Goal: Task Accomplishment & Management: Complete application form

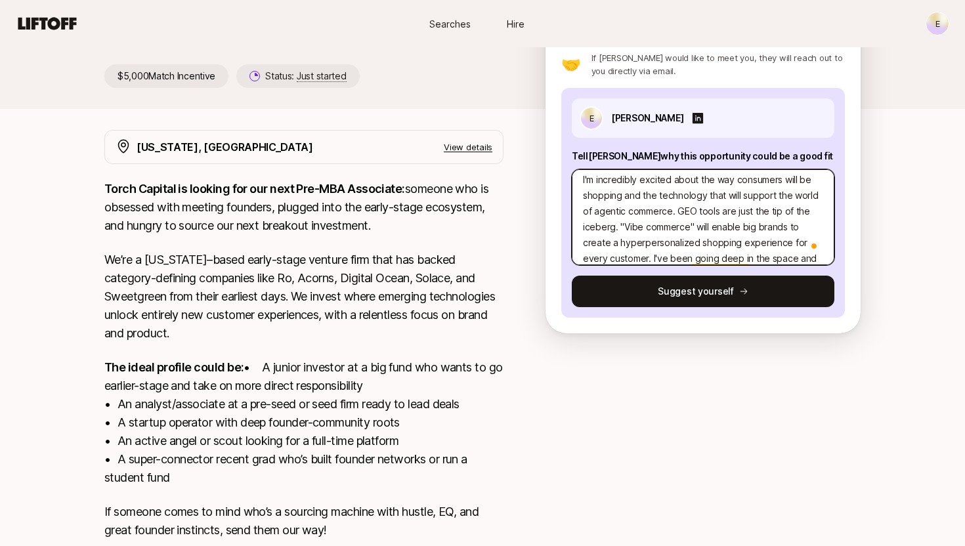
scroll to position [63, 0]
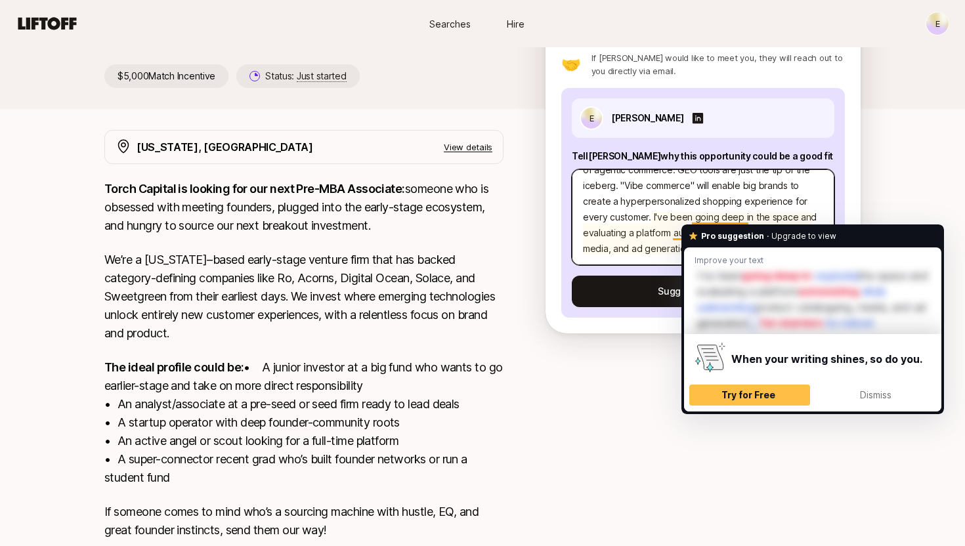
click at [702, 218] on textarea "Investment Thesis: I'm incredibly excited about the way consumers will be shopp…" at bounding box center [703, 217] width 263 height 96
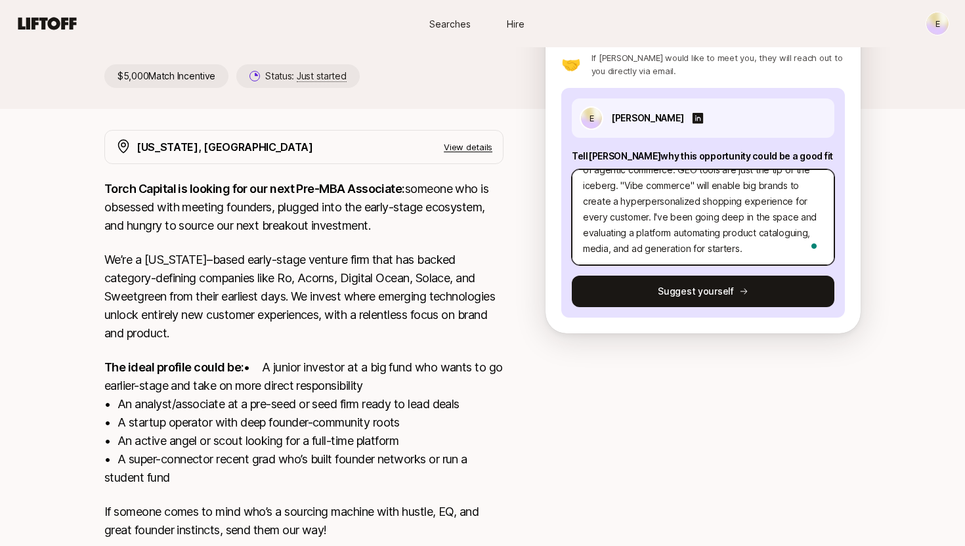
type textarea "Investment Thesis: I'm incredibly excited about the way consumers will be shopp…"
type textarea "x"
type textarea "Investment Thesis: I'm incredibly excited about the way consumers will be shopp…"
type textarea "x"
type textarea "Investment Thesis: I'm incredibly excited about the way consumers will be shopp…"
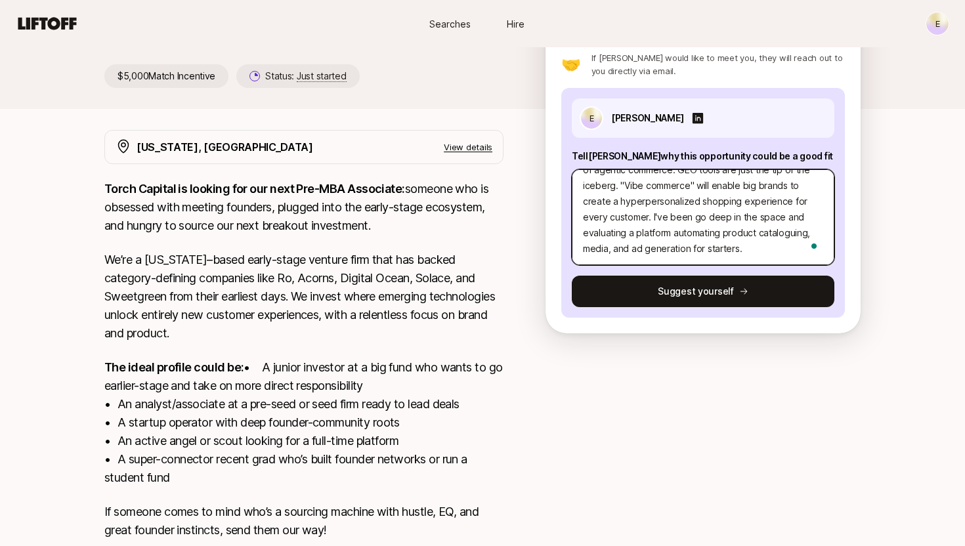
type textarea "x"
type textarea "Investment Thesis: I'm incredibly excited about the way consumers will be shopp…"
type textarea "x"
click at [739, 220] on textarea "Investment Thesis: I'm incredibly excited about the way consumers will be shopp…" at bounding box center [703, 217] width 263 height 96
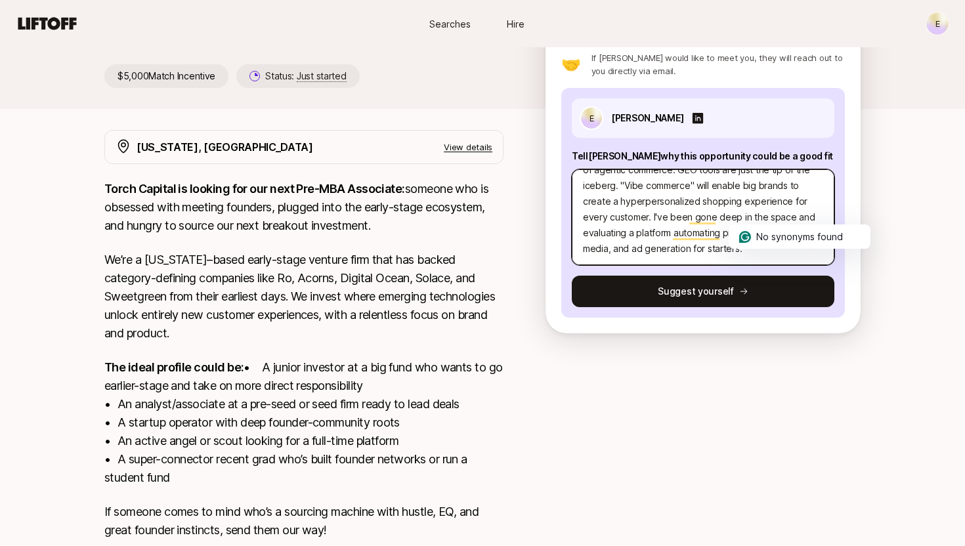
type textarea "Investment Thesis: I'm incredibly excited about the way consumers will be shopp…"
type textarea "x"
type textarea "Investment Thesis: I'm incredibly excited about the way consumers will be shopp…"
type textarea "x"
click at [775, 251] on textarea "Investment Thesis: I'm incredibly excited about the way consumers will be shopp…" at bounding box center [703, 217] width 263 height 96
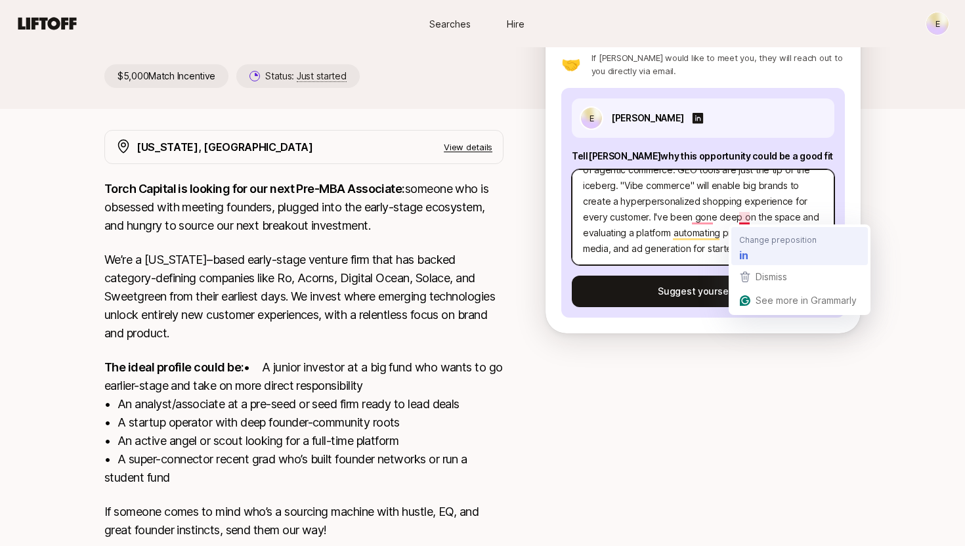
type textarea "Investment Thesis: I'm incredibly excited about the way consumers will be shopp…"
type textarea "x"
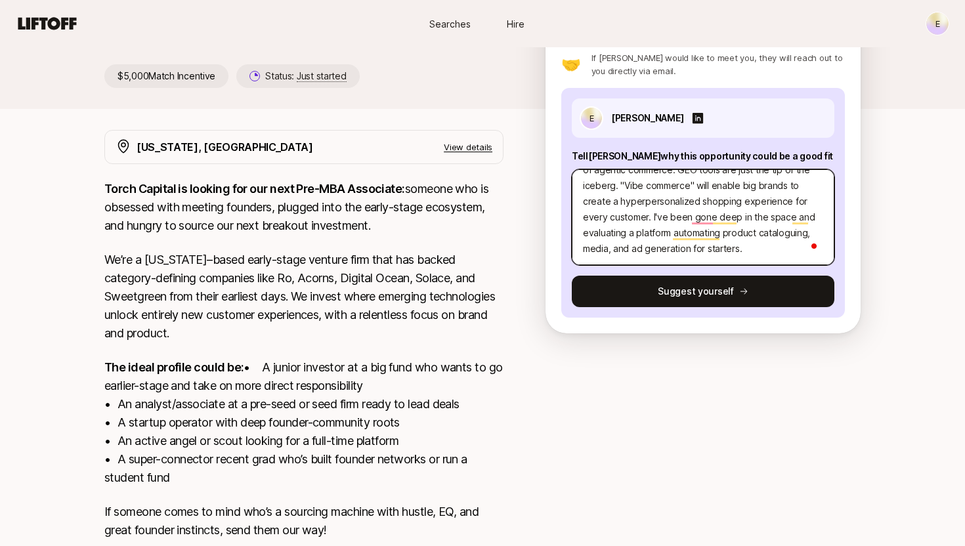
click at [725, 241] on textarea "Investment Thesis: I'm incredibly excited about the way consumers will be shopp…" at bounding box center [703, 217] width 263 height 96
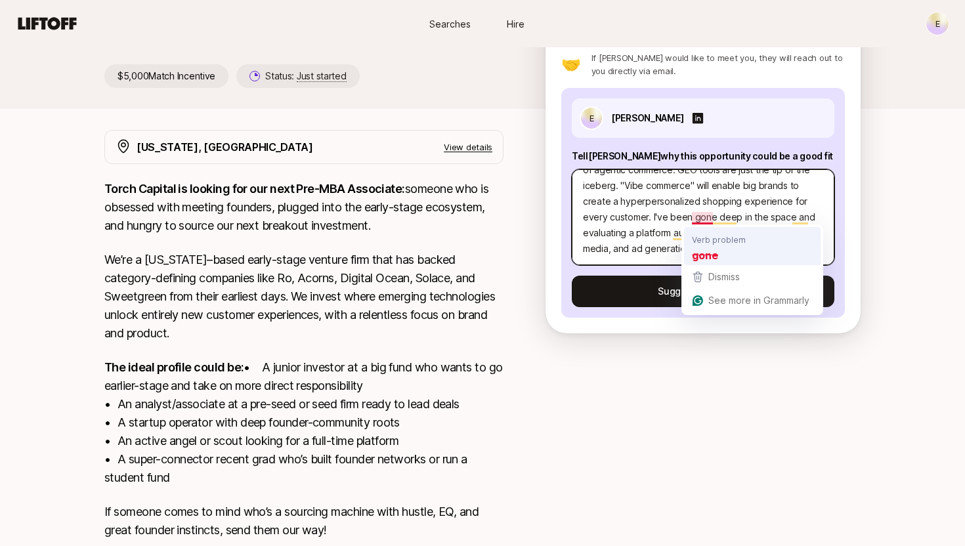
type textarea "Investment Thesis: I'm incredibly excited about the way consumers will be shopp…"
type textarea "x"
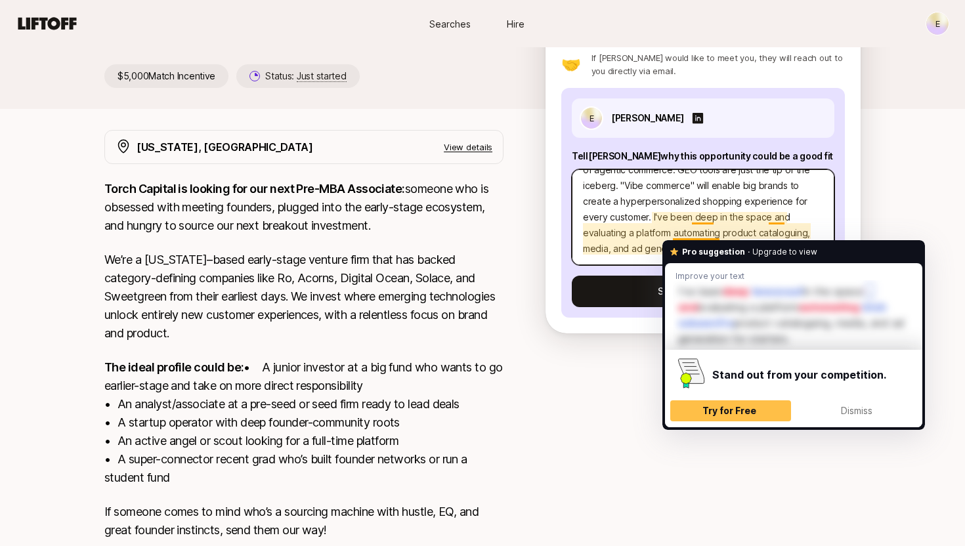
click at [680, 219] on textarea "Investment Thesis: I'm incredibly excited about the way consumers will be shopp…" at bounding box center [703, 217] width 263 height 96
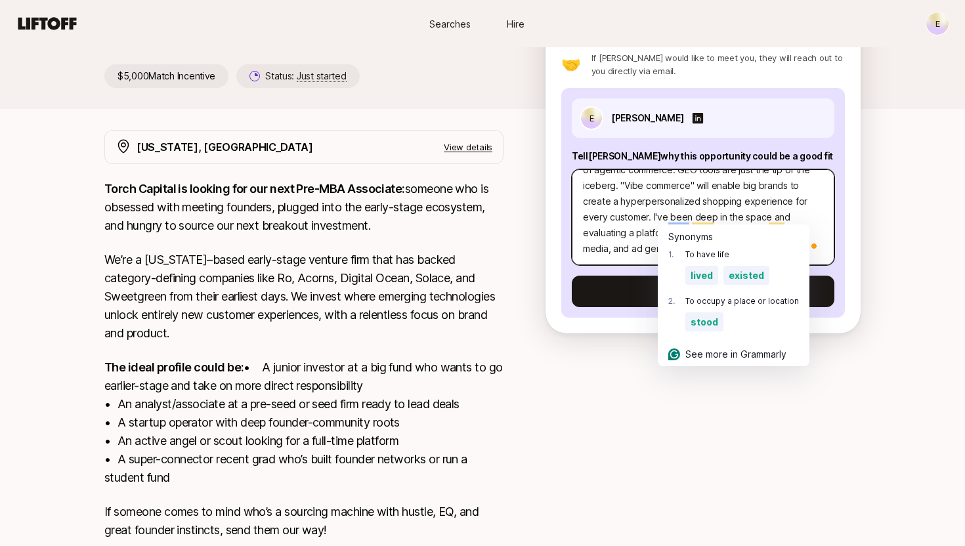
type textarea "Investment Thesis: I'm incredibly excited about the way consumers will be shopp…"
type textarea "x"
type textarea "Investment Thesis: I'm incredibly excited about the way consumers will be shopp…"
type textarea "x"
type textarea "Investment Thesis: I'm incredibly excited about the way consumers will be shopp…"
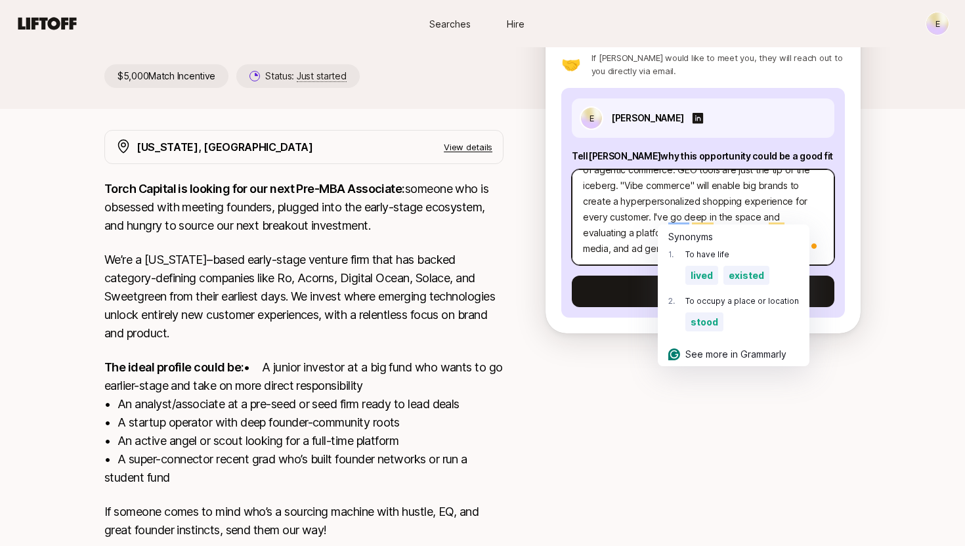
type textarea "x"
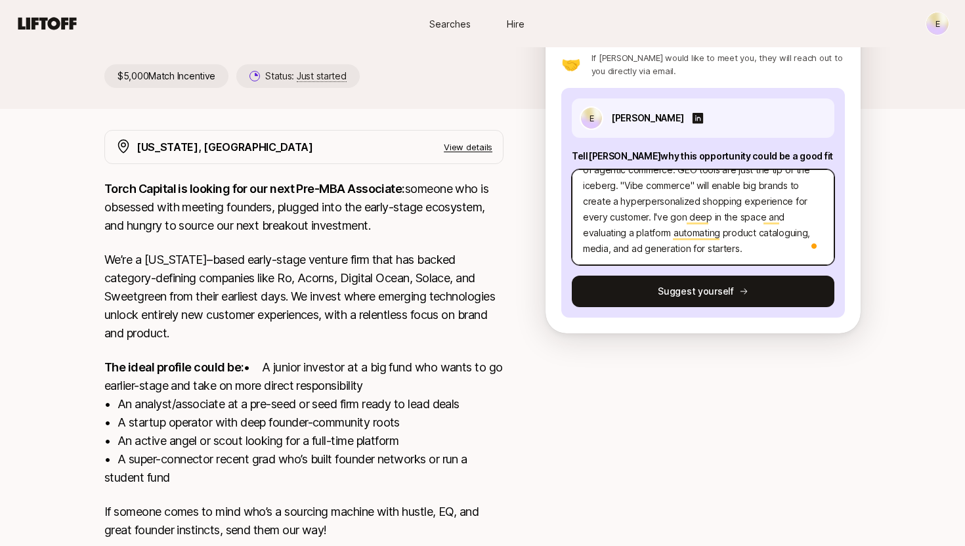
type textarea "Investment Thesis: I'm incredibly excited about the way consumers will be shopp…"
type textarea "x"
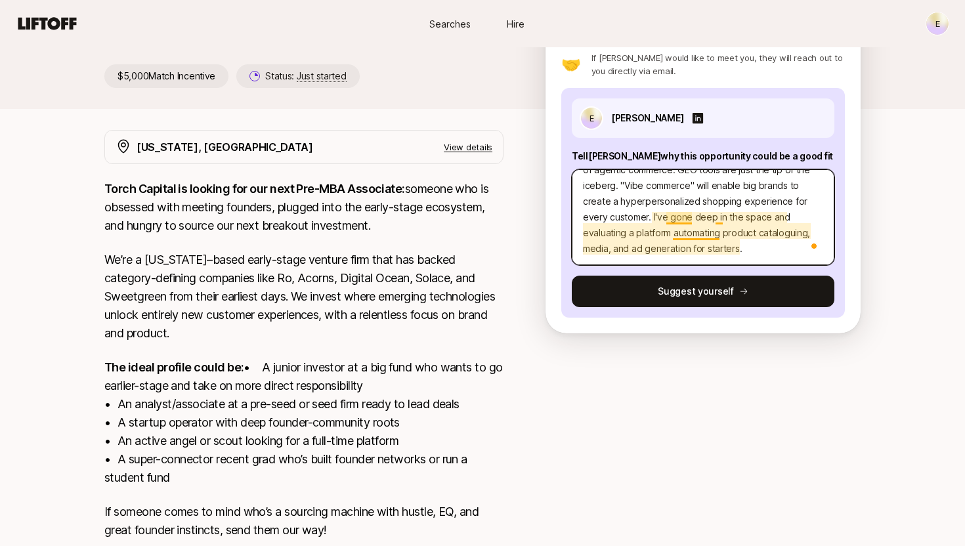
click at [719, 216] on textarea "Investment Thesis: I'm incredibly excited about the way consumers will be shopp…" at bounding box center [703, 217] width 263 height 96
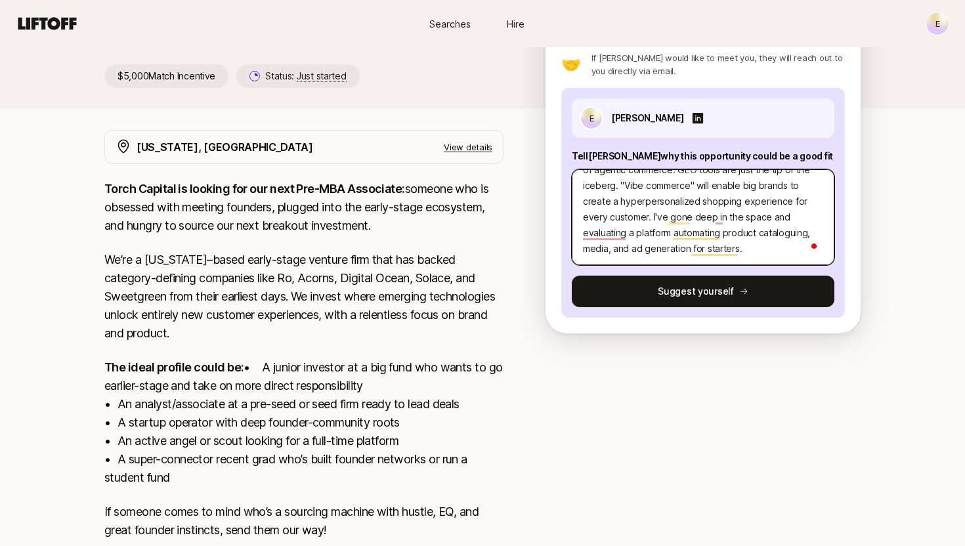
click at [621, 237] on textarea "Investment Thesis: I'm incredibly excited about the way consumers will be shopp…" at bounding box center [703, 217] width 263 height 96
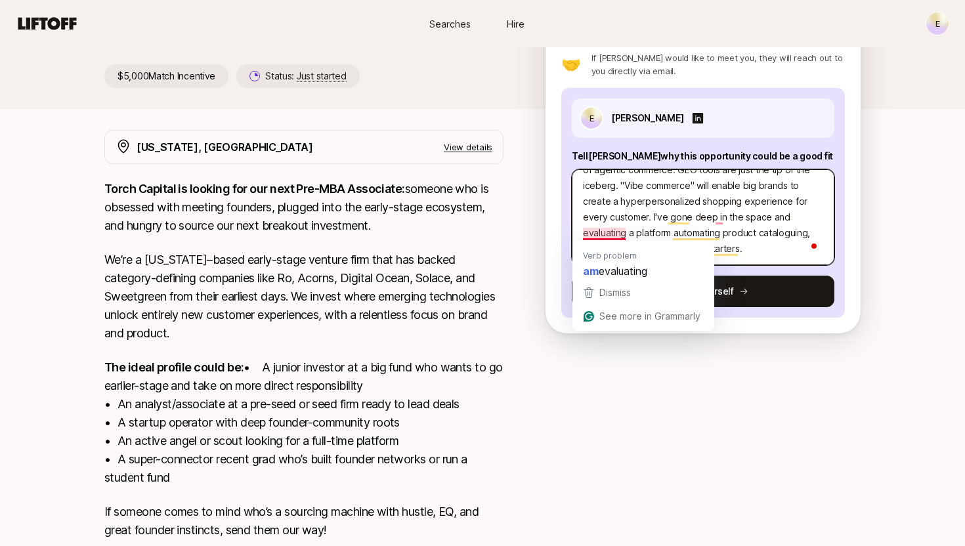
click at [621, 237] on textarea "Investment Thesis: I'm incredibly excited about the way consumers will be shopp…" at bounding box center [703, 217] width 263 height 96
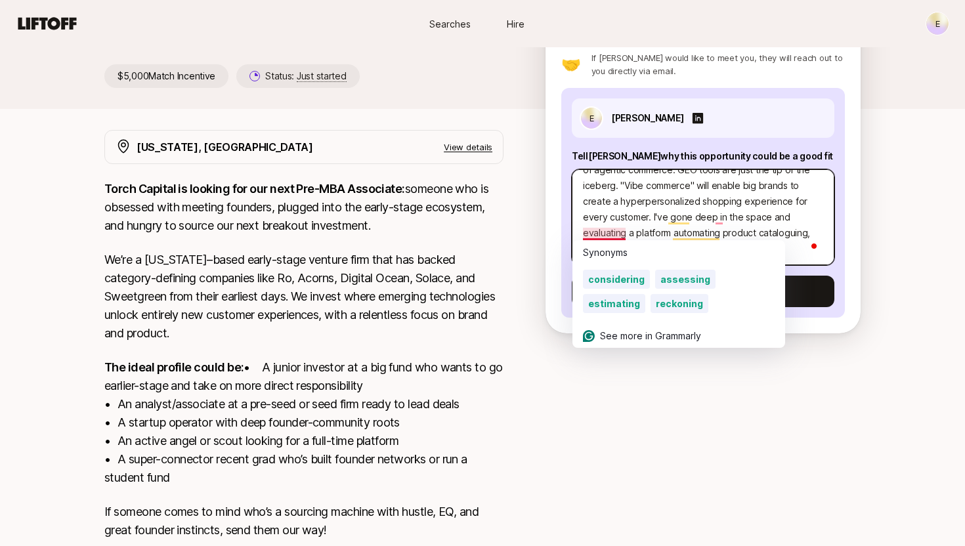
type textarea "Investment Thesis: I'm incredibly excited about the way consumers will be shopp…"
type textarea "x"
type textarea "Investment Thesis: I'm incredibly excited about the way consumers will be shopp…"
type textarea "x"
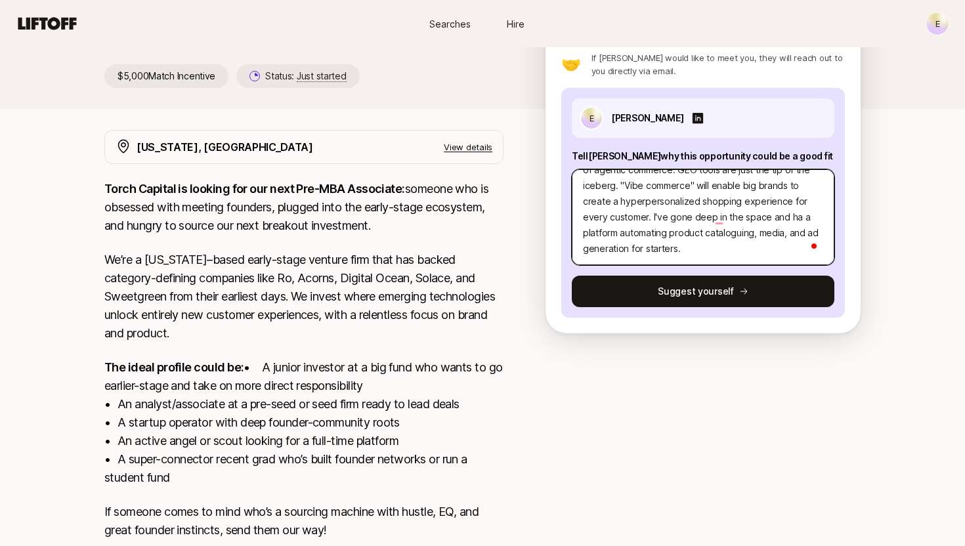
type textarea "Investment Thesis: I'm incredibly excited about the way consumers will be shopp…"
type textarea "x"
type textarea "Investment Thesis: I'm incredibly excited about the way consumers will be shopp…"
type textarea "x"
type textarea "Investment Thesis: I'm incredibly excited about the way consumers will be shopp…"
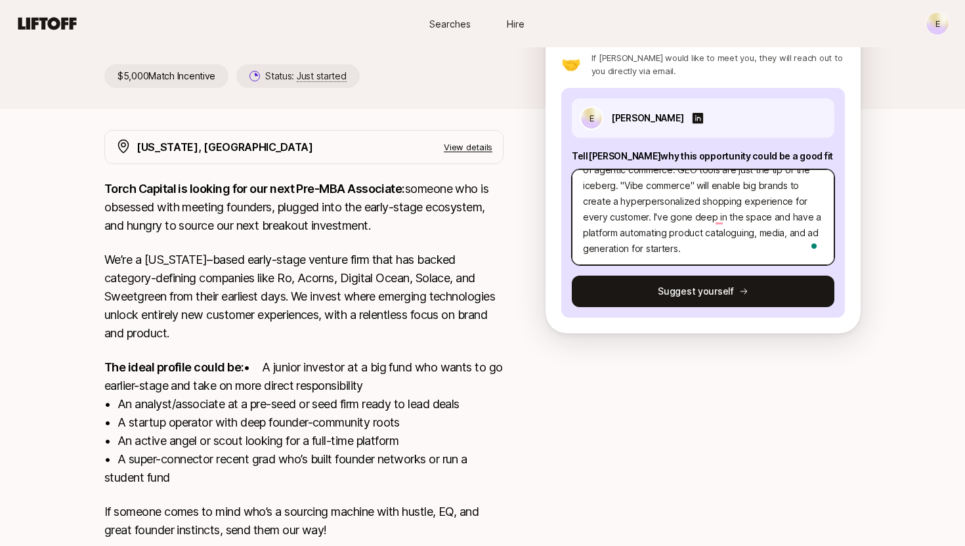
type textarea "x"
type textarea "Investment Thesis: I'm incredibly excited about the way consumers will be shopp…"
type textarea "x"
type textarea "Investment Thesis: I'm incredibly excited about the way consumers will be shopp…"
type textarea "x"
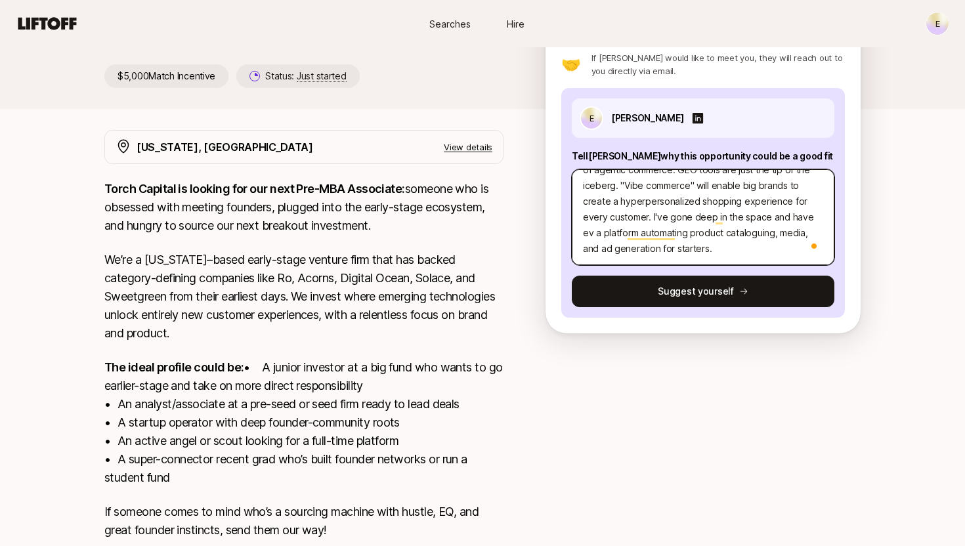
type textarea "Investment Thesis: I'm incredibly excited about the way consumers will be shopp…"
type textarea "x"
type textarea "Investment Thesis: I'm incredibly excited about the way consumers will be shopp…"
type textarea "x"
type textarea "Investment Thesis: I'm incredibly excited about the way consumers will be shopp…"
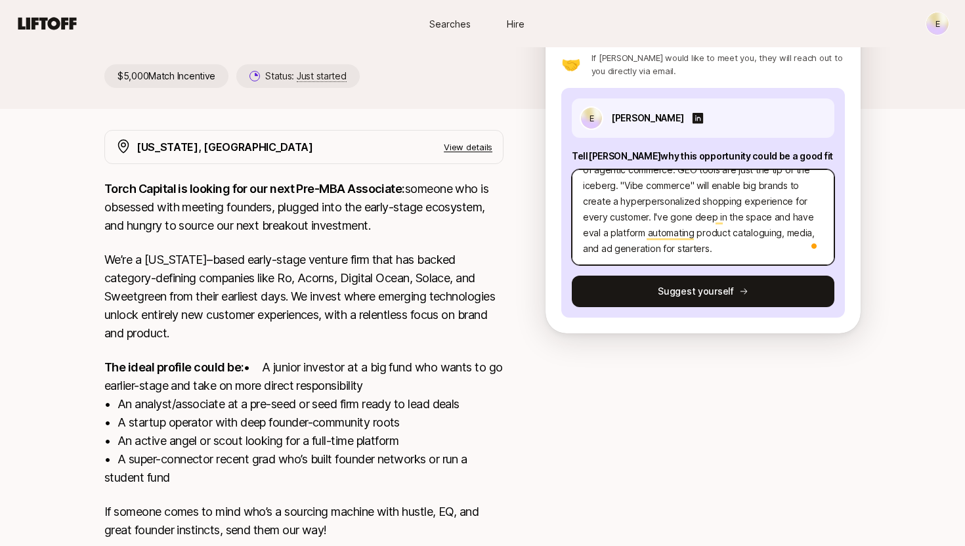
type textarea "x"
type textarea "Investment Thesis: I'm incredibly excited about the way consumers will be shopp…"
type textarea "x"
type textarea "Investment Thesis: I'm incredibly excited about the way consumers will be shopp…"
type textarea "x"
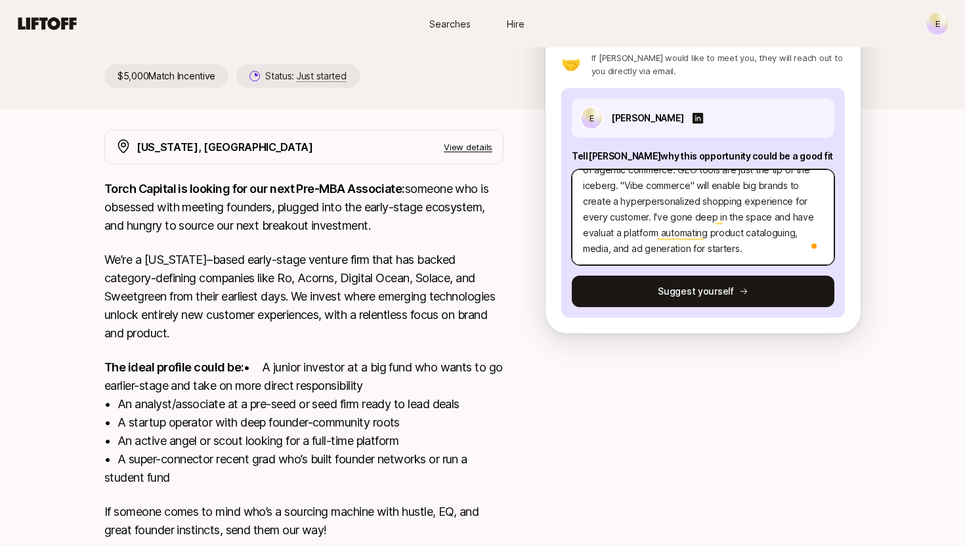
type textarea "Investment Thesis: I'm incredibly excited about the way consumers will be shopp…"
type textarea "x"
type textarea "Investment Thesis: I'm incredibly excited about the way consumers will be shopp…"
type textarea "x"
click at [626, 234] on textarea "Investment Thesis: I'm incredibly excited about the way consumers will be shopp…" at bounding box center [703, 217] width 263 height 96
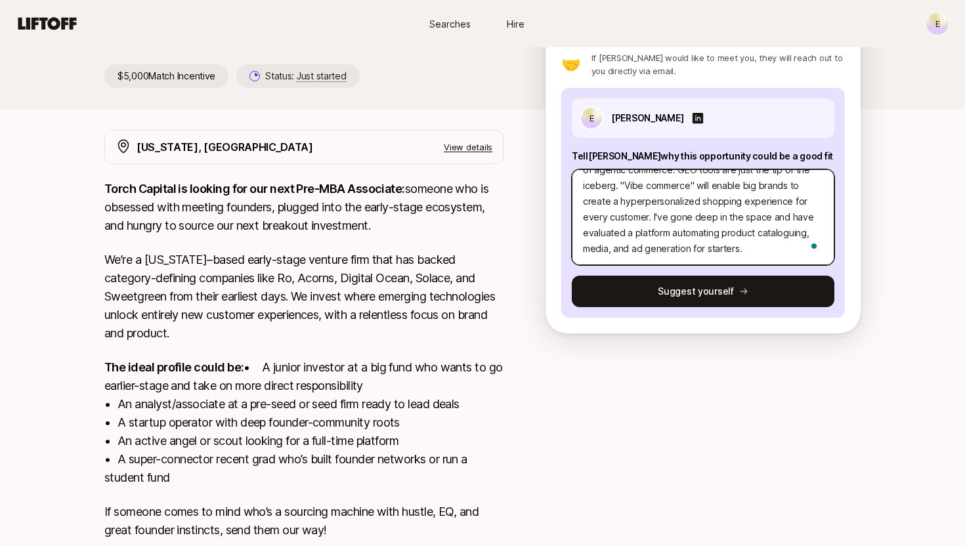
click at [626, 234] on textarea "Investment Thesis: I'm incredibly excited about the way consumers will be shopp…" at bounding box center [703, 217] width 263 height 96
click at [740, 225] on textarea "Investment Thesis: I'm incredibly excited about the way consumers will be shopp…" at bounding box center [703, 217] width 263 height 96
drag, startPoint x: 753, startPoint y: 251, endPoint x: 627, endPoint y: 226, distance: 128.5
click at [627, 226] on textarea "Investment Thesis: I'm incredibly excited about the way consumers will be shopp…" at bounding box center [703, 217] width 263 height 96
type textarea "Investment Thesis: I'm incredibly excited about the way consumers will be shopp…"
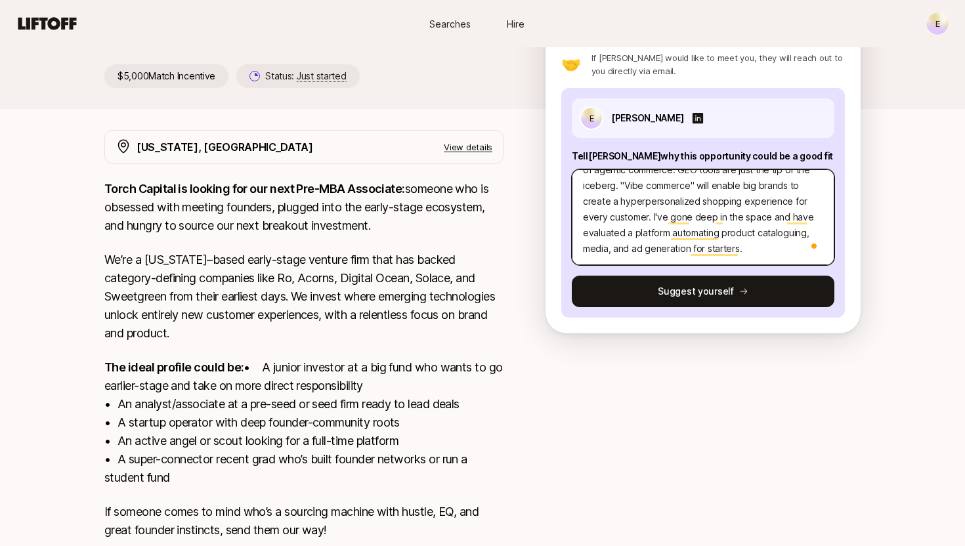
type textarea "x"
type textarea "Investment Thesis: I'm incredibly excited about the way consumers will be shopp…"
type textarea "x"
type textarea "Investment Thesis: I'm incredibly excited about the way consumers will be shopp…"
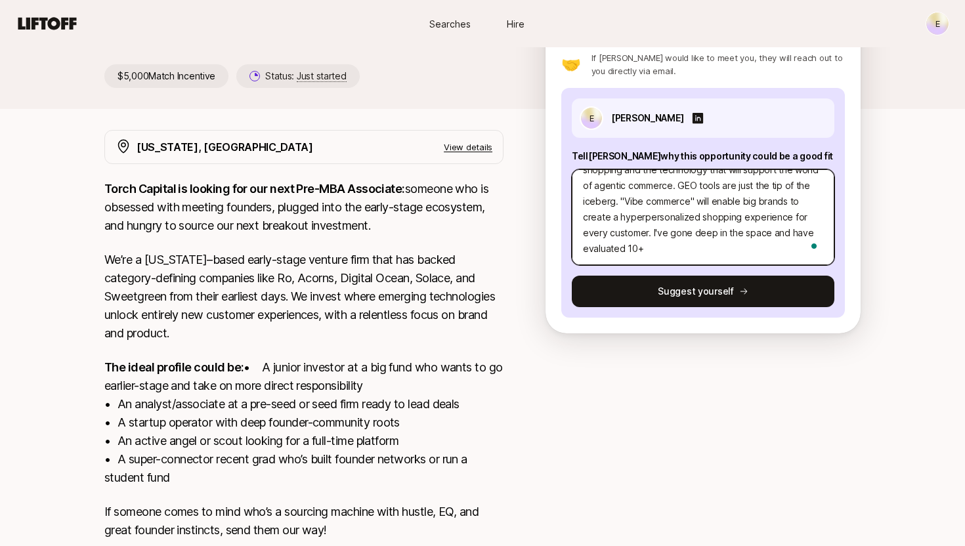
type textarea "x"
type textarea "Investment Thesis: I'm incredibly excited about the way consumers will be shopp…"
type textarea "x"
type textarea "Investment Thesis: I'm incredibly excited about the way consumers will be shopp…"
type textarea "x"
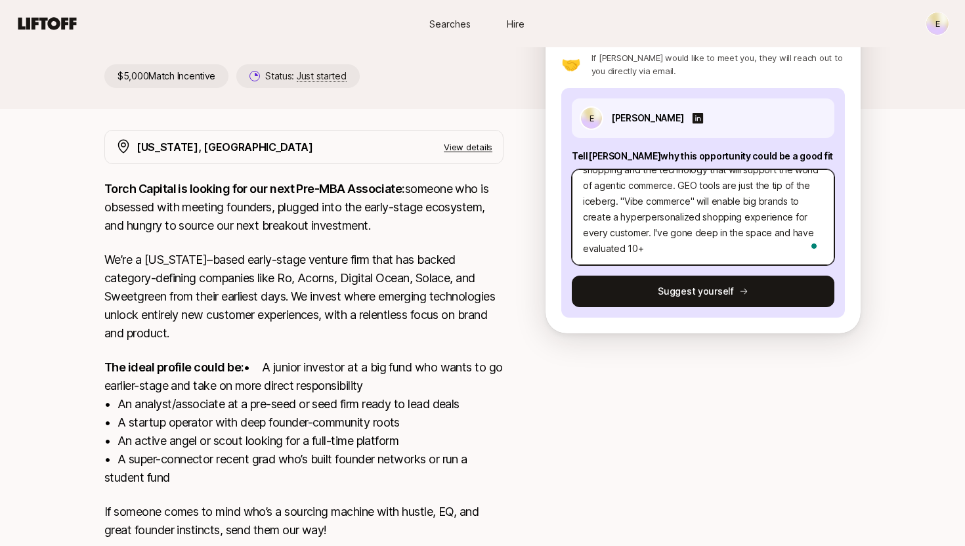
type textarea "Investment Thesis: I'm incredibly excited about the way consumers will be shopp…"
type textarea "x"
type textarea "Investment Thesis: I'm incredibly excited about the way consumers will be shopp…"
type textarea "x"
type textarea "Investment Thesis: I'm incredibly excited about the way consumers will be shopp…"
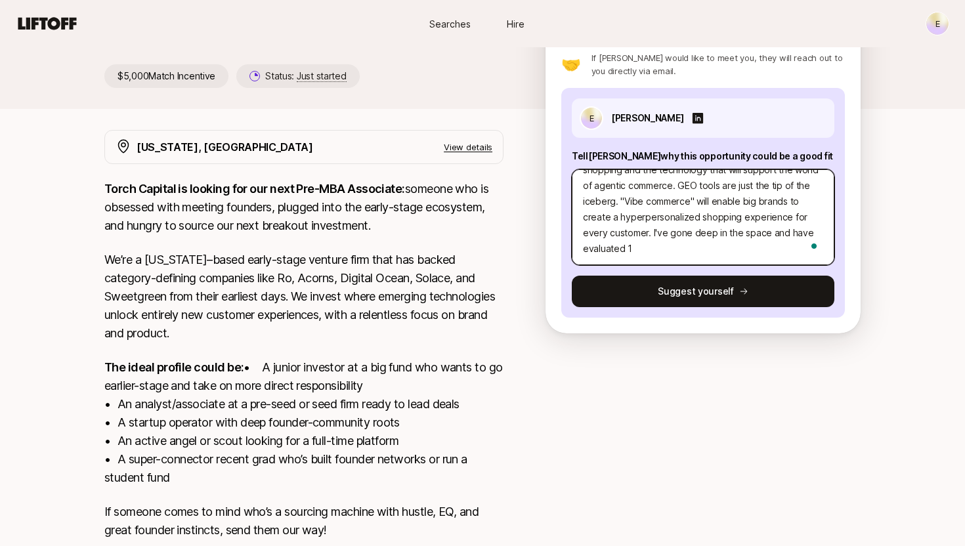
type textarea "x"
type textarea "Investment Thesis: I'm incredibly excited about the way consumers will be shopp…"
type textarea "x"
type textarea "Investment Thesis: I'm incredibly excited about the way consumers will be shopp…"
type textarea "x"
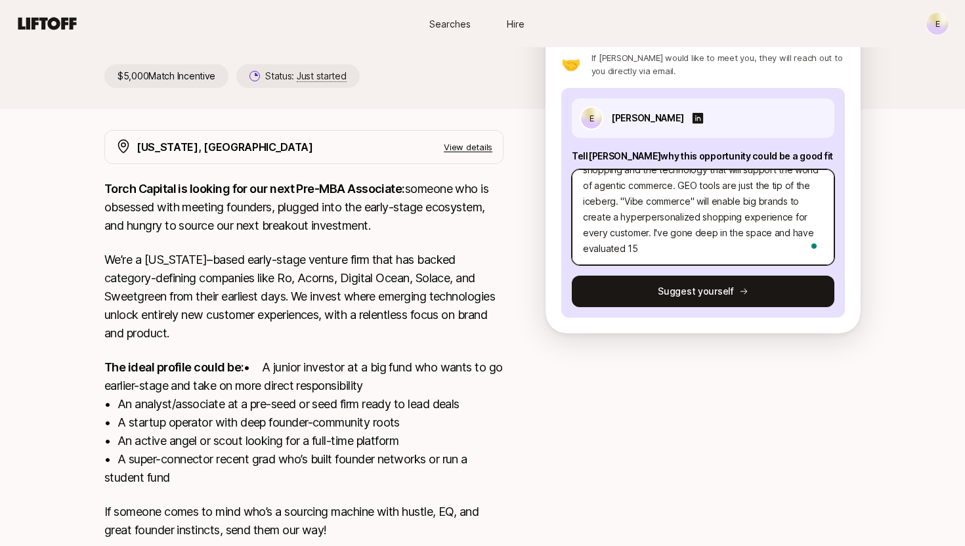
type textarea "Investment Thesis: I'm incredibly excited about the way consumers will be shopp…"
type textarea "x"
type textarea "Investment Thesis: I'm incredibly excited about the way consumers will be shopp…"
type textarea "x"
type textarea "Investment Thesis: I'm incredibly excited about the way consumers will be shopp…"
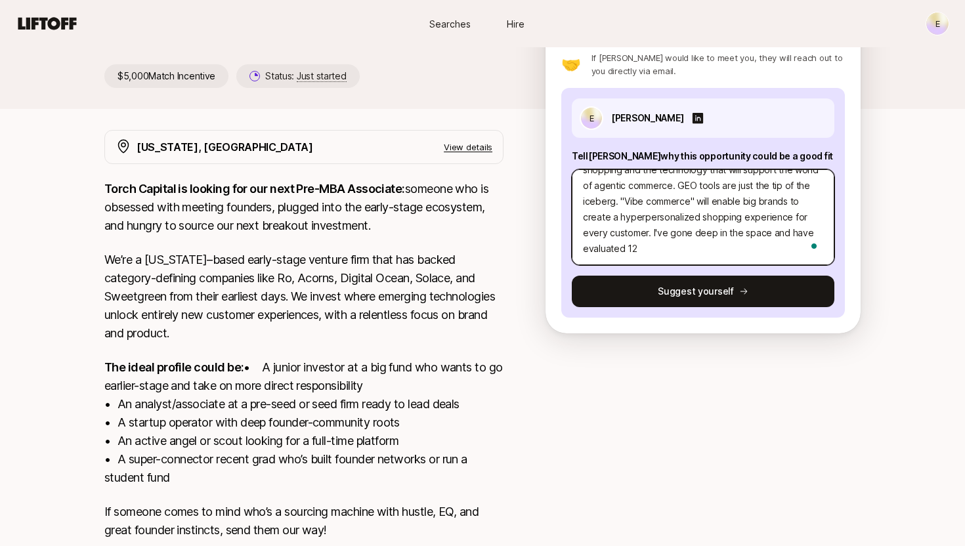
type textarea "x"
type textarea "Investment Thesis: I'm incredibly excited about the way consumers will be shopp…"
type textarea "x"
type textarea "Investment Thesis: I'm incredibly excited about the way consumers will be shopp…"
type textarea "x"
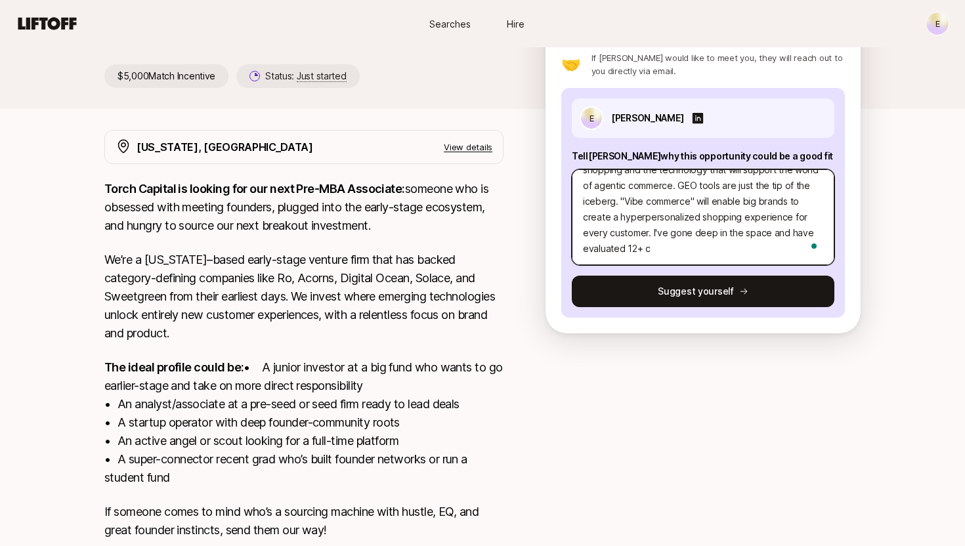
type textarea "Investment Thesis: I'm incredibly excited about the way consumers will be shopp…"
type textarea "x"
type textarea "Investment Thesis: I'm incredibly excited about the way consumers will be shopp…"
type textarea "x"
type textarea "Investment Thesis: I'm incredibly excited about the way consumers will be shopp…"
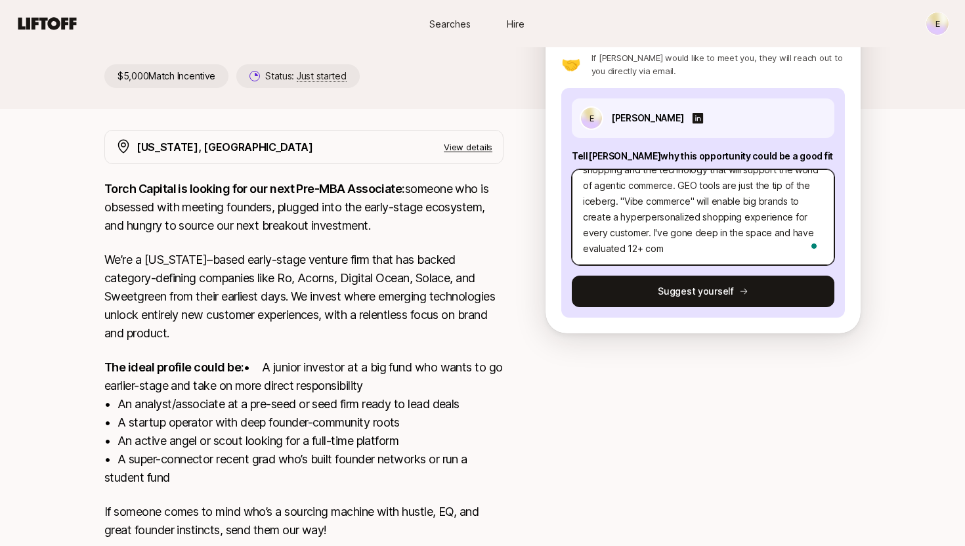
type textarea "x"
type textarea "Investment Thesis: I'm incredibly excited about the way consumers will be shopp…"
type textarea "x"
type textarea "Investment Thesis: I'm incredibly excited about the way consumers will be shopp…"
type textarea "x"
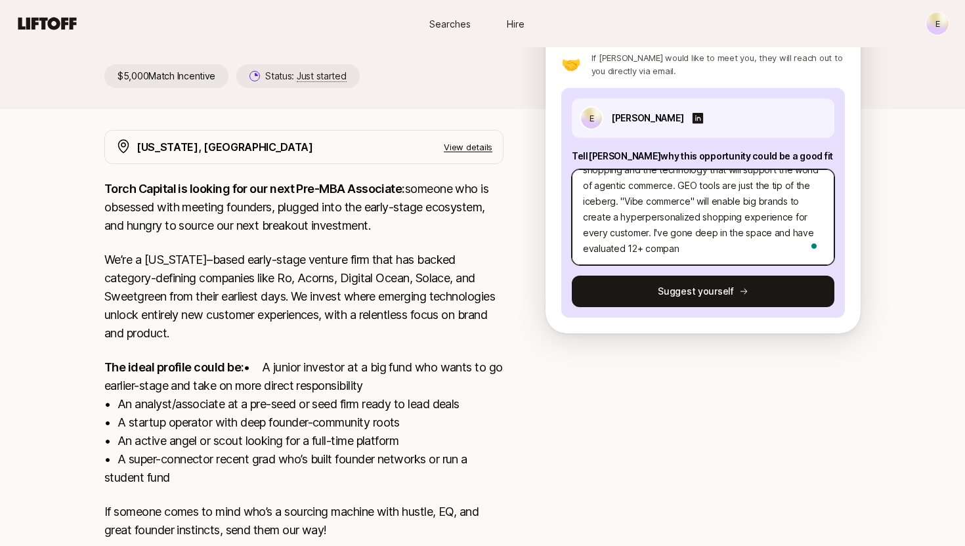
type textarea "Investment Thesis: I'm incredibly excited about the way consumers will be shopp…"
type textarea "x"
type textarea "Investment Thesis: I'm incredibly excited about the way consumers will be shopp…"
type textarea "x"
type textarea "Investment Thesis: I'm incredibly excited about the way consumers will be shopp…"
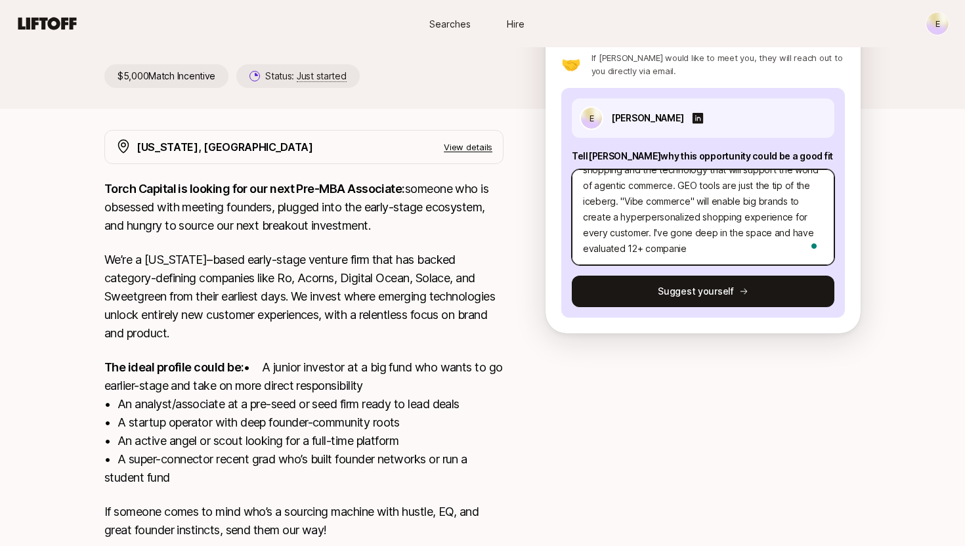
type textarea "x"
type textarea "Investment Thesis: I'm incredibly excited about the way consumers will be shopp…"
type textarea "x"
click at [633, 250] on textarea "Investment Thesis: I'm incredibly excited about the way consumers will be shopp…" at bounding box center [703, 217] width 263 height 96
click at [633, 249] on textarea "Investment Thesis: I'm incredibly excited about the way consumers will be shopp…" at bounding box center [703, 217] width 263 height 96
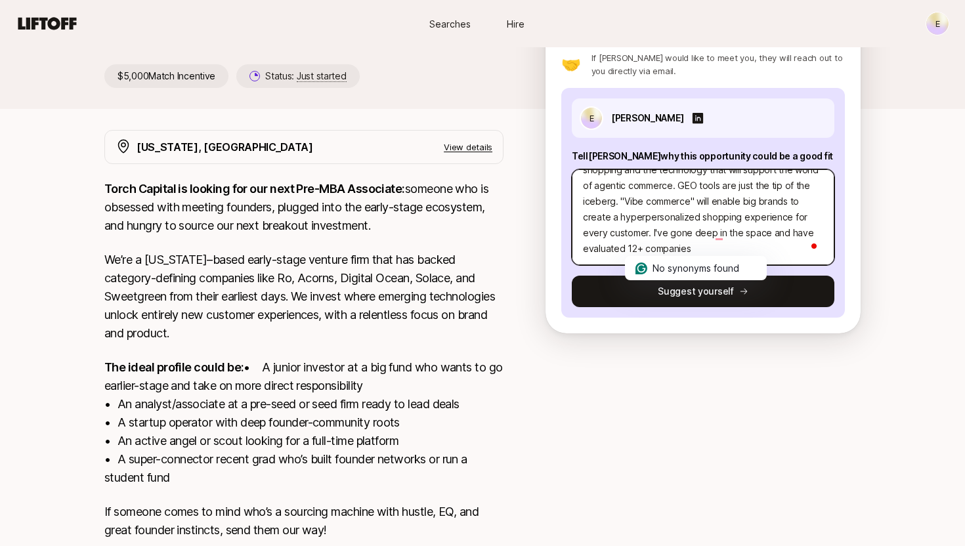
click at [639, 248] on textarea "Investment Thesis: I'm incredibly excited about the way consumers will be shopp…" at bounding box center [703, 217] width 263 height 96
drag, startPoint x: 639, startPoint y: 248, endPoint x: 626, endPoint y: 249, distance: 12.5
click at [626, 249] on textarea "Investment Thesis: I'm incredibly excited about the way consumers will be shopp…" at bounding box center [703, 217] width 263 height 96
type textarea "Investment Thesis: I'm incredibly excited about the way consumers will be shopp…"
type textarea "x"
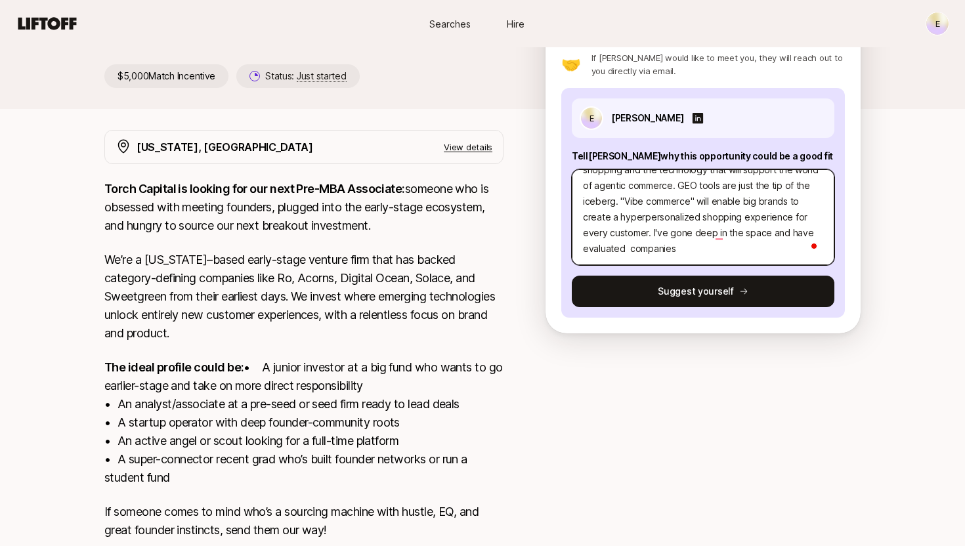
type textarea "Investment Thesis: I'm incredibly excited about the way consumers will be shopp…"
type textarea "x"
type textarea "Investment Thesis: I'm incredibly excited about the way consumers will be shopp…"
type textarea "x"
type textarea "Investment Thesis: I'm incredibly excited about the way consumers will be shopp…"
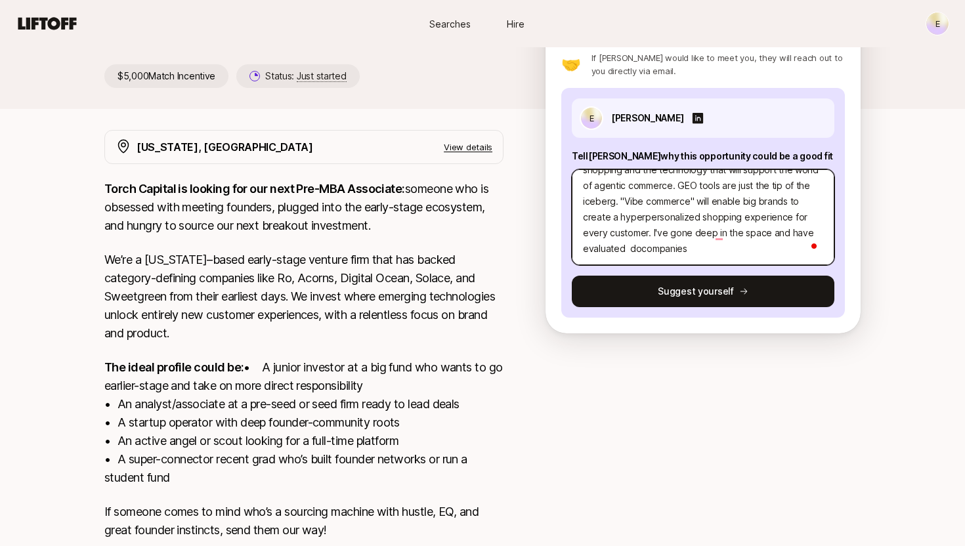
type textarea "x"
type textarea "Investment Thesis: I'm incredibly excited about the way consumers will be shopp…"
type textarea "x"
type textarea "Investment Thesis: I'm incredibly excited about the way consumers will be shopp…"
type textarea "x"
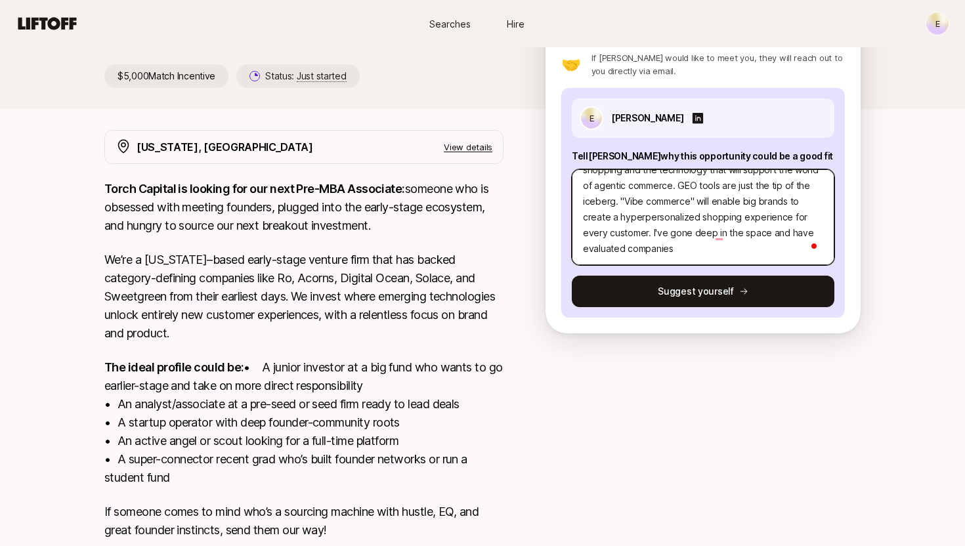
type textarea "Investment Thesis: I'm incredibly excited about the way consumers will be shopp…"
type textarea "x"
type textarea "Investment Thesis: I'm incredibly excited about the way consumers will be shopp…"
type textarea "x"
type textarea "Investment Thesis: I'm incredibly excited about the way consumers will be shopp…"
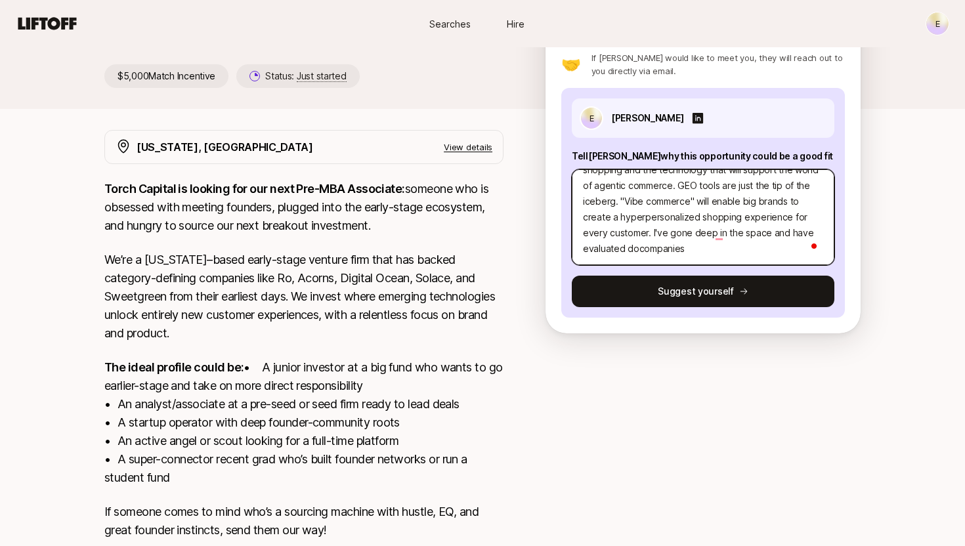
type textarea "x"
type textarea "Investment Thesis: I'm incredibly excited about the way consumers will be shopp…"
type textarea "x"
type textarea "Investment Thesis: I'm incredibly excited about the way consumers will be shopp…"
type textarea "x"
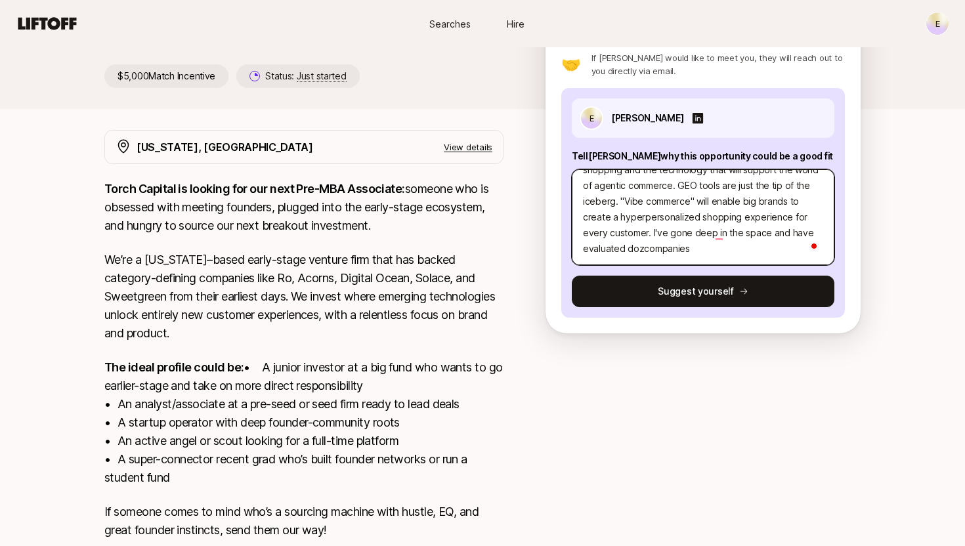
type textarea "Investment Thesis: I'm incredibly excited about the way consumers will be shopp…"
type textarea "x"
type textarea "Investment Thesis: I'm incredibly excited about the way consumers will be shopp…"
type textarea "x"
type textarea "Investment Thesis: I'm incredibly excited about the way consumers will be shopp…"
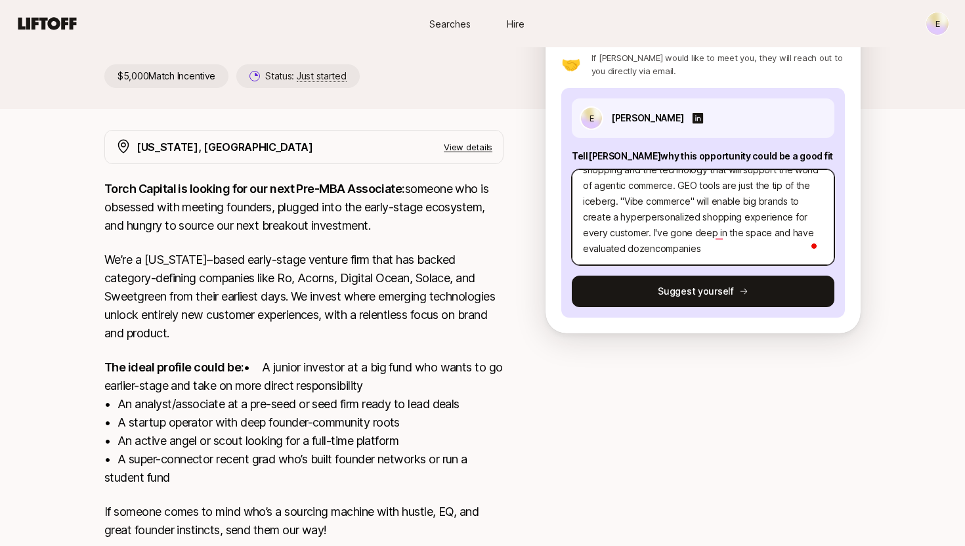
type textarea "x"
type textarea "Investment Thesis: I'm incredibly excited about the way consumers will be shopp…"
type textarea "x"
type textarea "Investment Thesis: I'm incredibly excited about the way consumers will be shopp…"
type textarea "x"
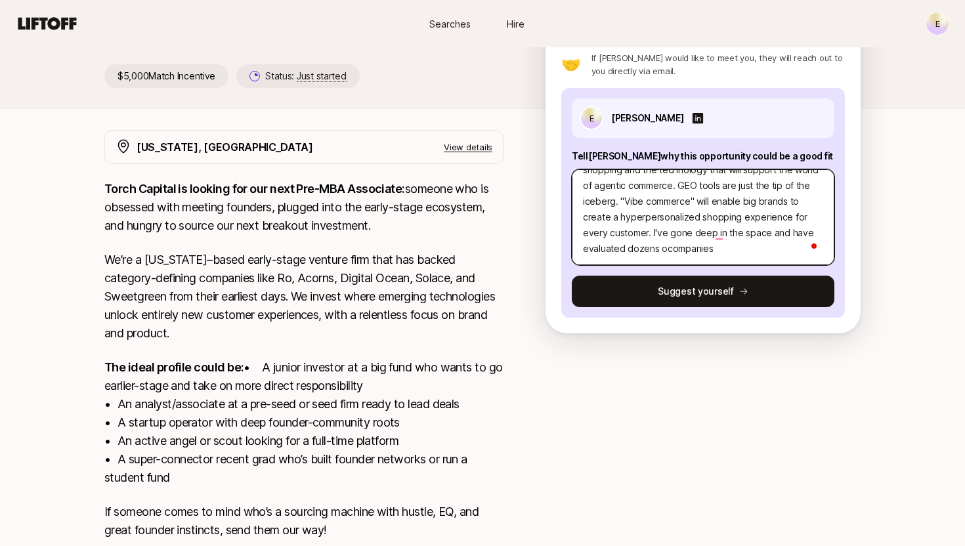
type textarea "Investment Thesis: I'm incredibly excited about the way consumers will be shopp…"
type textarea "x"
type textarea "Investment Thesis: I'm incredibly excited about the way consumers will be shopp…"
type textarea "x"
type textarea "Investment Thesis: I'm incredibly excited about the way consumers will be shopp…"
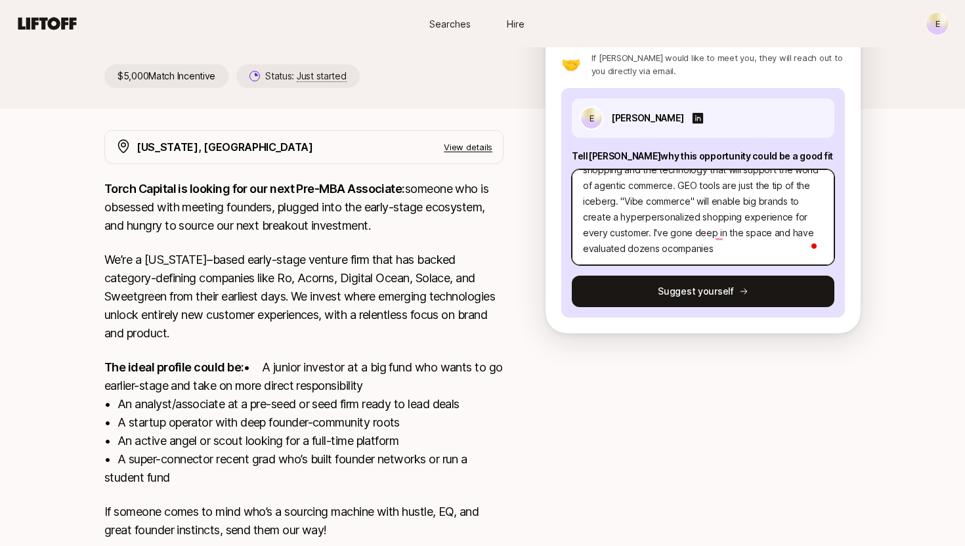
type textarea "x"
type textarea "Investment Thesis: I'm incredibly excited about the way consumers will be shopp…"
type textarea "x"
type textarea "Investment Thesis: I'm incredibly excited about the way consumers will be shopp…"
type textarea "x"
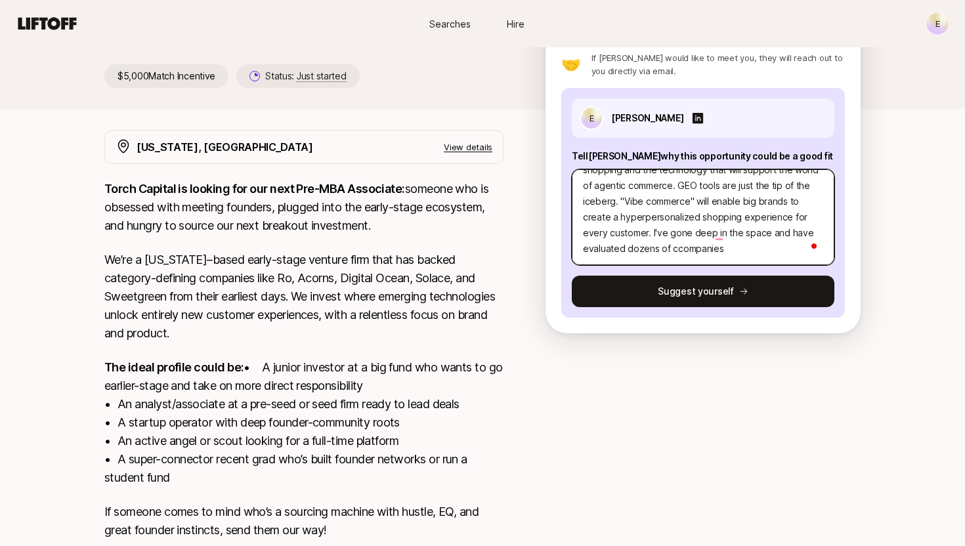
type textarea "Investment Thesis: I'm incredibly excited about the way consumers will be shopp…"
type textarea "x"
type textarea "Investment Thesis: I'm incredibly excited about the way consumers will be shopp…"
type textarea "x"
type textarea "Investment Thesis: I'm incredibly excited about the way consumers will be shopp…"
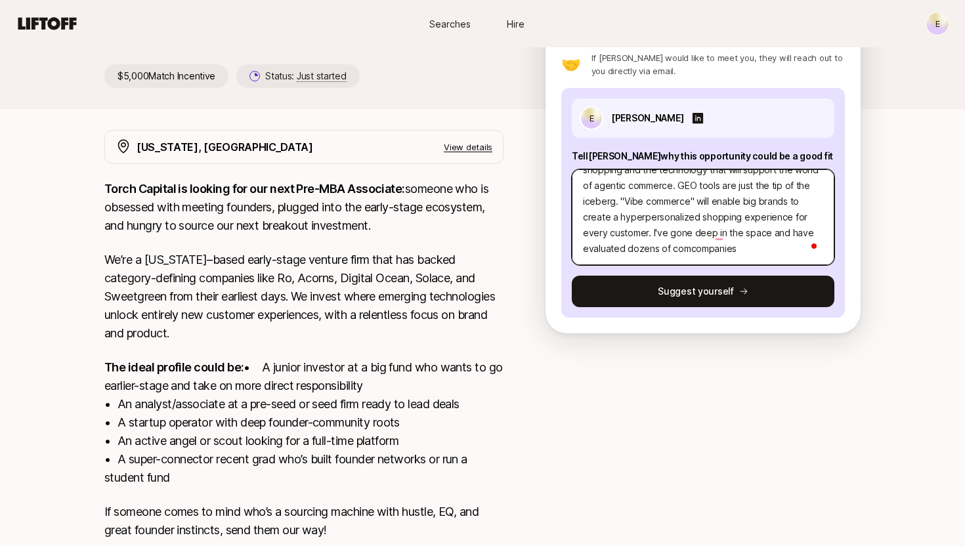
type textarea "x"
type textarea "Investment Thesis: I'm incredibly excited about the way consumers will be shopp…"
type textarea "x"
type textarea "Investment Thesis: I'm incredibly excited about the way consumers will be shopp…"
type textarea "x"
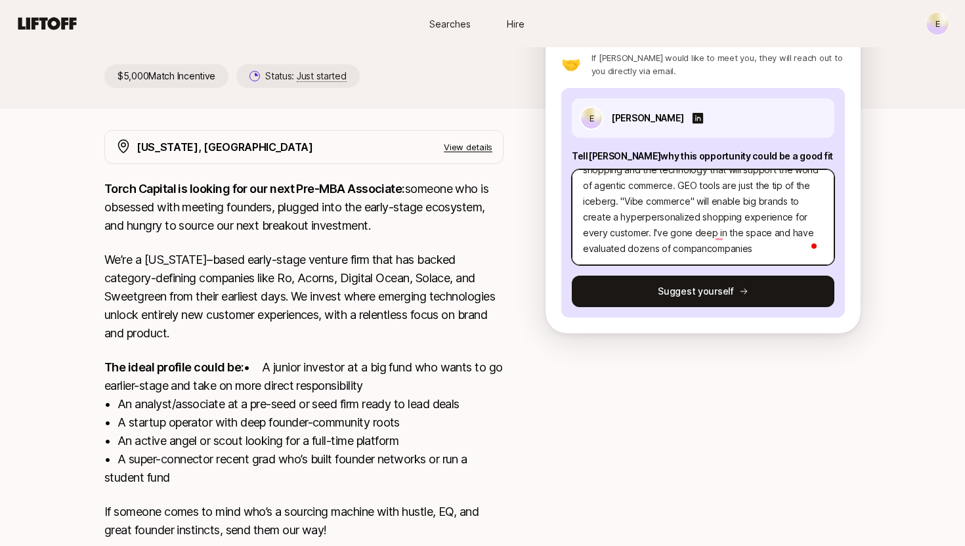
type textarea "Investment Thesis: I'm incredibly excited about the way consumers will be shopp…"
type textarea "x"
type textarea "Investment Thesis: I'm incredibly excited about the way consumers will be shopp…"
type textarea "x"
type textarea "Investment Thesis: I'm incredibly excited about the way consumers will be shopp…"
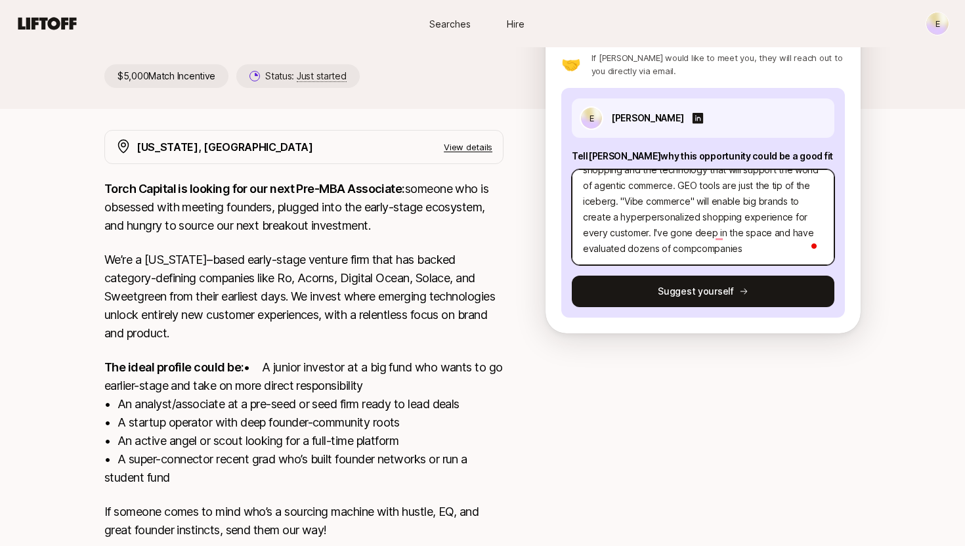
type textarea "x"
type textarea "Investment Thesis: I'm incredibly excited about the way consumers will be shopp…"
type textarea "x"
type textarea "Investment Thesis: I'm incredibly excited about the way consumers will be shopp…"
type textarea "x"
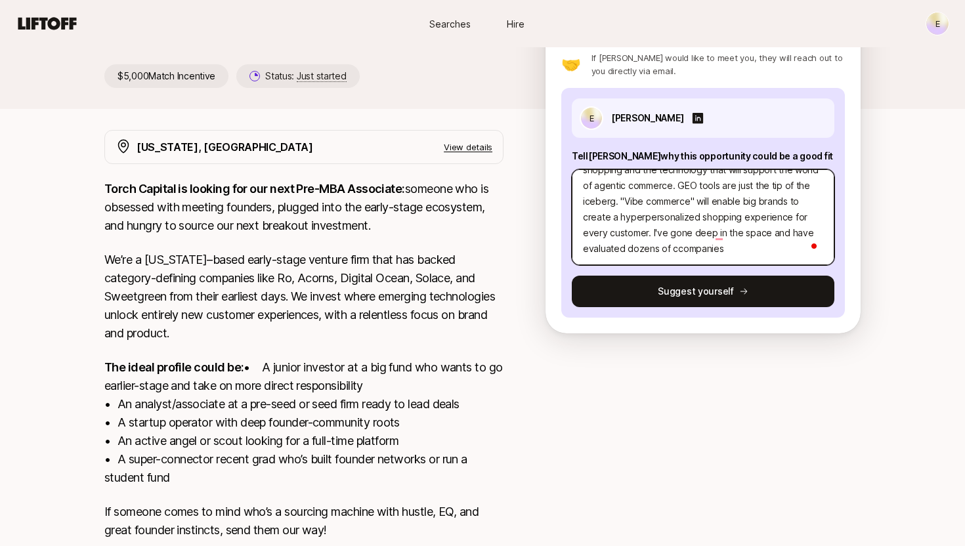
type textarea "Investment Thesis: I'm incredibly excited about the way consumers will be shopp…"
type textarea "x"
click at [726, 261] on textarea "Investment Thesis: I'm incredibly excited about the way consumers will be shopp…" at bounding box center [703, 217] width 263 height 96
type textarea "Investment Thesis: I'm incredibly excited about the way consumers will be shopp…"
type textarea "x"
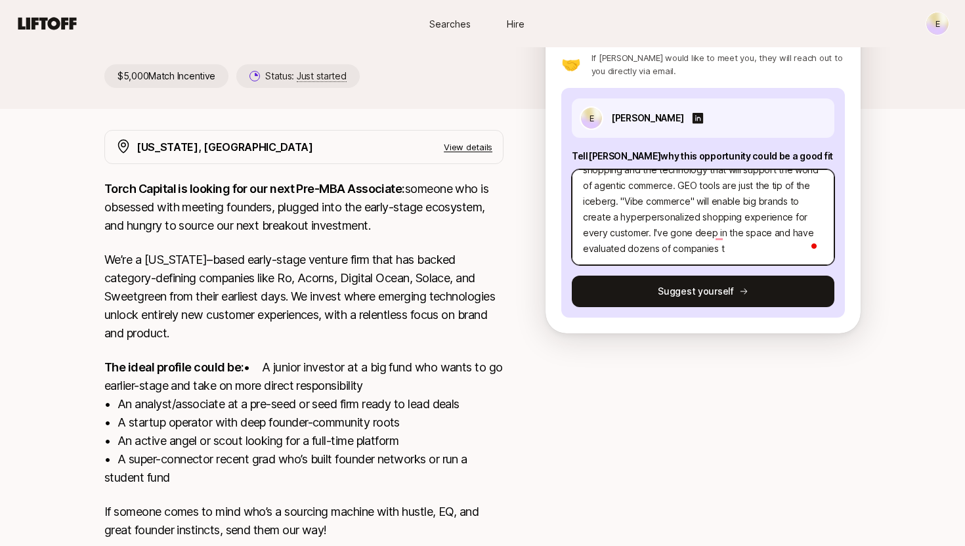
type textarea "Investment Thesis: I'm incredibly excited about the way consumers will be shopp…"
type textarea "x"
type textarea "Investment Thesis: I'm incredibly excited about the way consumers will be shopp…"
type textarea "x"
type textarea "Investment Thesis: I'm incredibly excited about the way consumers will be shopp…"
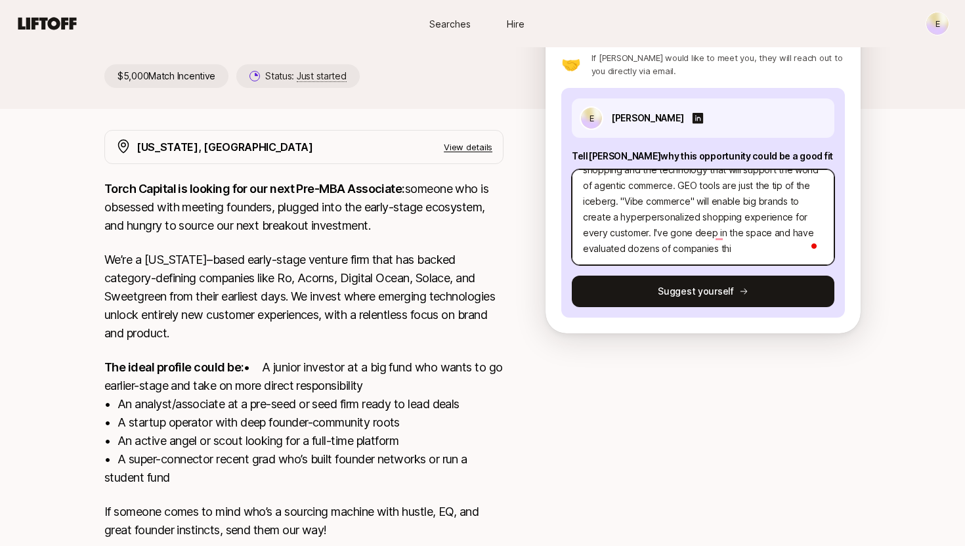
type textarea "x"
type textarea "Investment Thesis: I'm incredibly excited about the way consumers will be shopp…"
type textarea "x"
type textarea "Investment Thesis: I'm incredibly excited about the way consumers will be shopp…"
type textarea "x"
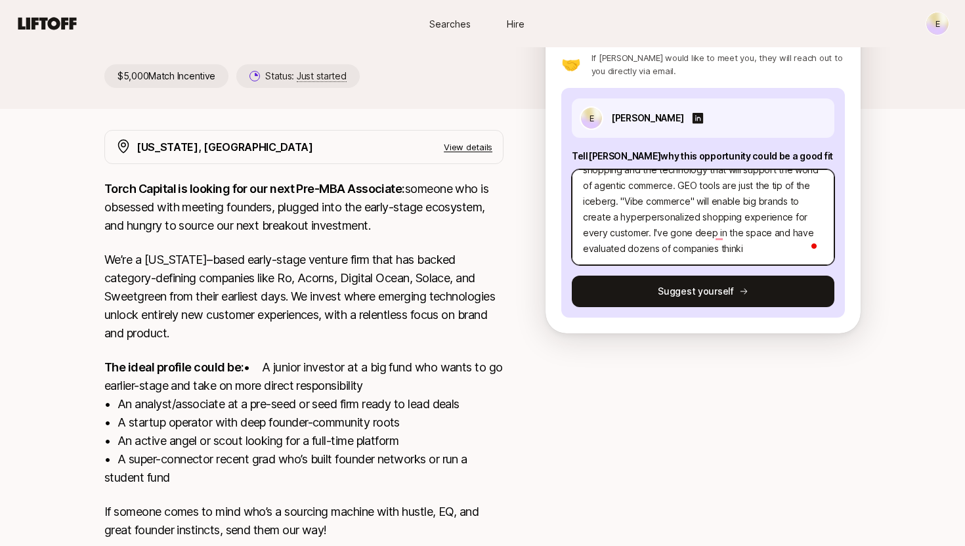
type textarea "Investment Thesis: I'm incredibly excited about the way consumers will be shopp…"
type textarea "x"
type textarea "Investment Thesis: I'm incredibly excited about the way consumers will be shopp…"
type textarea "x"
type textarea "Investment Thesis: I'm incredibly excited about the way consumers will be shopp…"
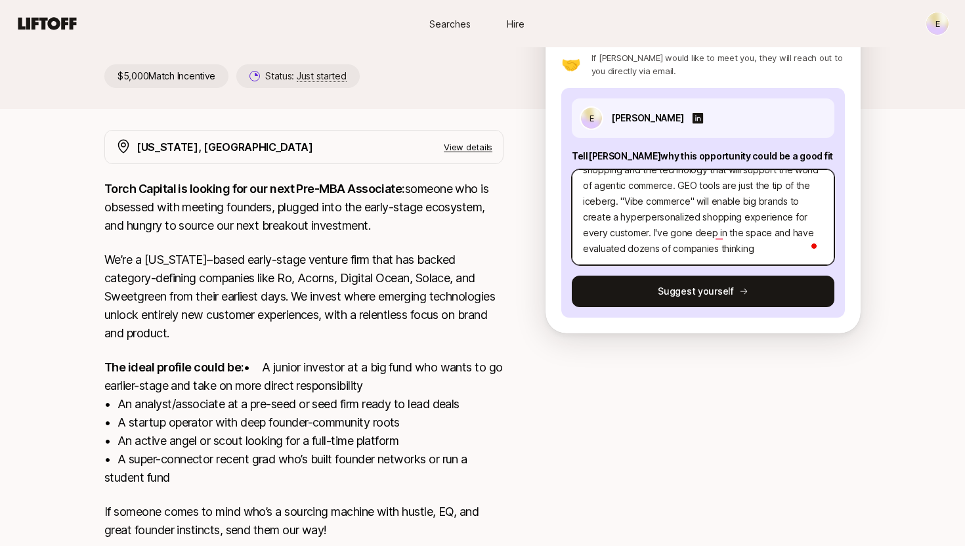
type textarea "x"
type textarea "Investment Thesis: I'm incredibly excited about the way consumers will be shopp…"
type textarea "x"
type textarea "Investment Thesis: I'm incredibly excited about the way consumers will be shopp…"
type textarea "x"
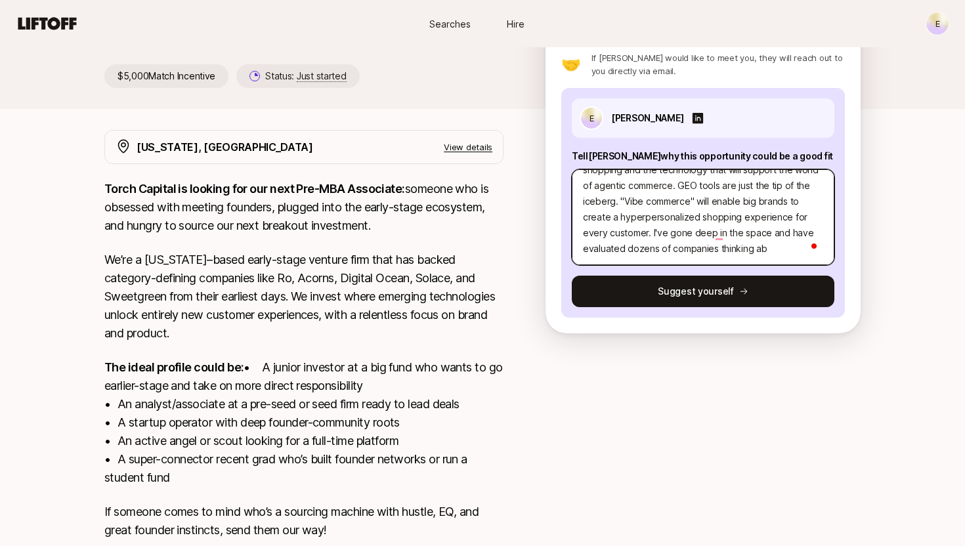
type textarea "Investment Thesis: I'm incredibly excited about the way consumers will be shopp…"
type textarea "x"
type textarea "Investment Thesis: I'm incredibly excited about the way consumers will be shopp…"
type textarea "x"
type textarea "Investment Thesis: I'm incredibly excited about the way consumers will be shopp…"
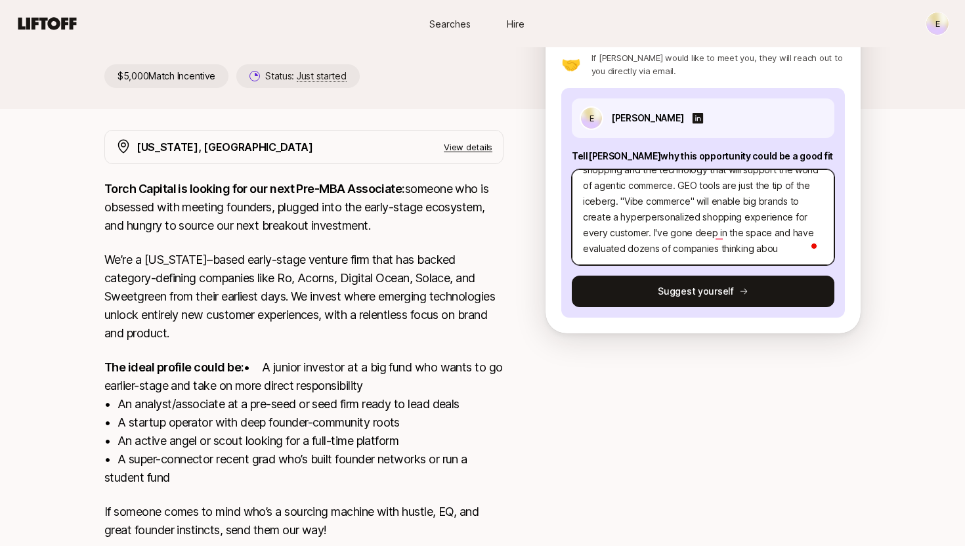
type textarea "x"
type textarea "Investment Thesis: I'm incredibly excited about the way consumers will be shopp…"
type textarea "x"
type textarea "Investment Thesis: I'm incredibly excited about the way consumers will be shopp…"
type textarea "x"
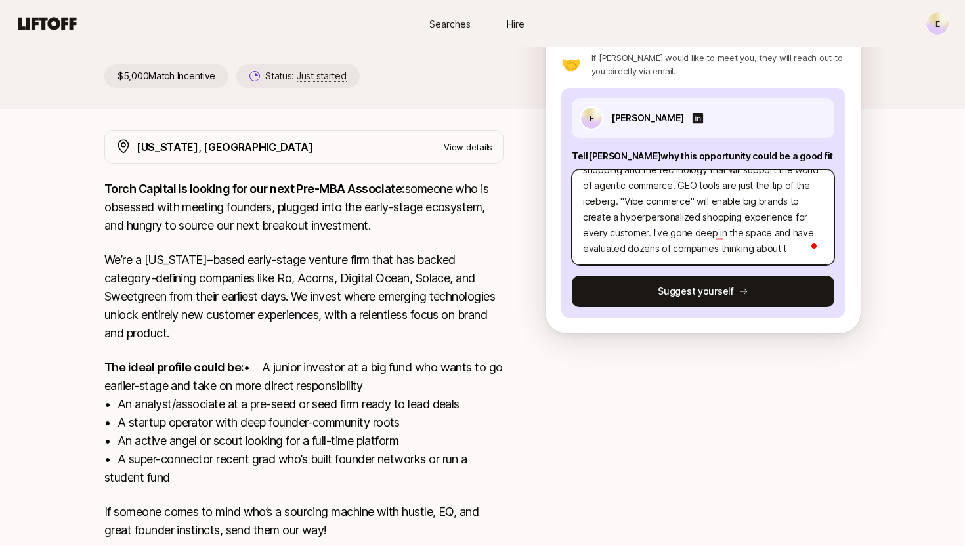
type textarea "Investment Thesis: I'm incredibly excited about the way consumers will be shopp…"
type textarea "x"
type textarea "Investment Thesis: I'm incredibly excited about the way consumers will be shopp…"
type textarea "x"
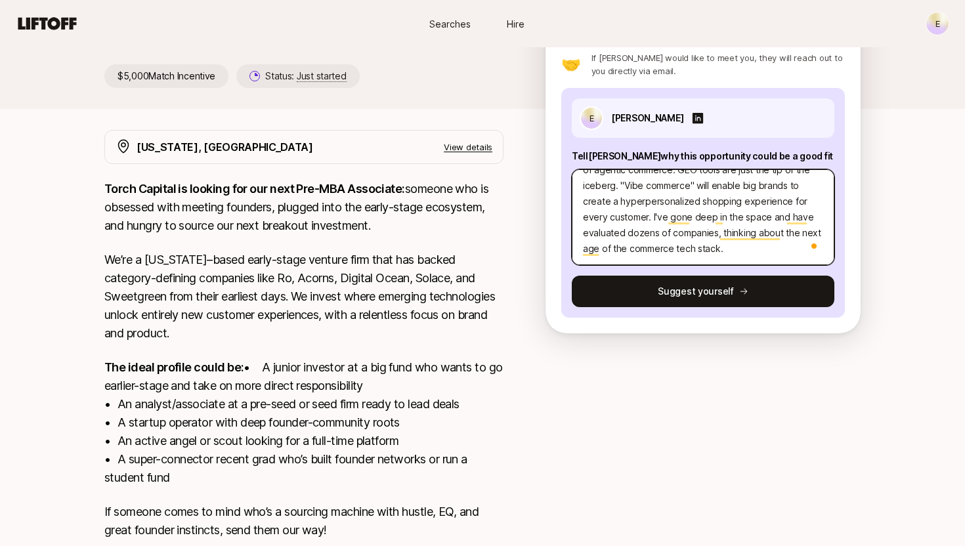
click at [747, 254] on textarea "Investment Thesis: I'm incredibly excited about the way consumers will be shopp…" at bounding box center [703, 217] width 263 height 96
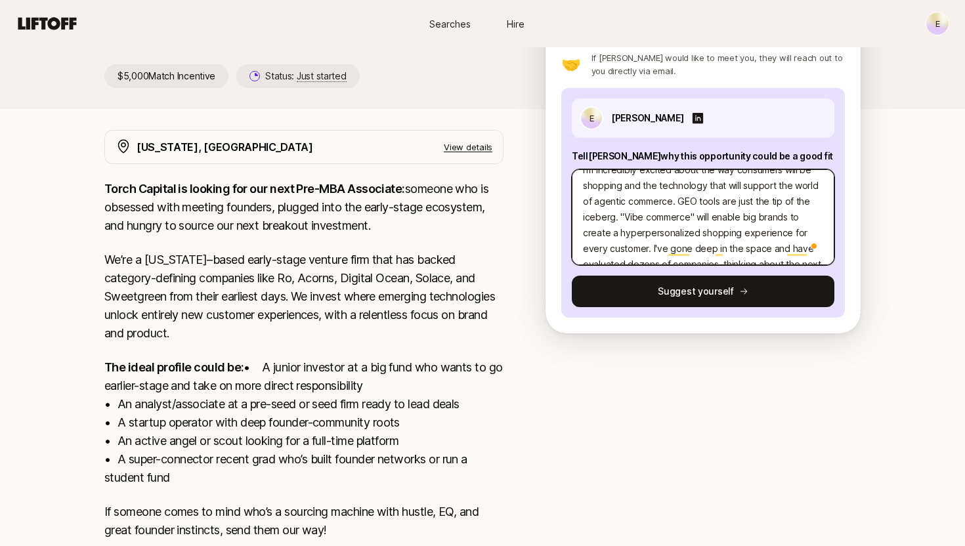
scroll to position [21, 0]
drag, startPoint x: 819, startPoint y: 205, endPoint x: 774, endPoint y: 202, distance: 44.8
click at [774, 202] on textarea "Investment Thesis: I'm incredibly excited about the way consumers will be shopp…" at bounding box center [703, 217] width 263 height 96
click at [782, 202] on textarea "Investment Thesis: I'm incredibly excited about the way consumers will be shopp…" at bounding box center [703, 217] width 263 height 96
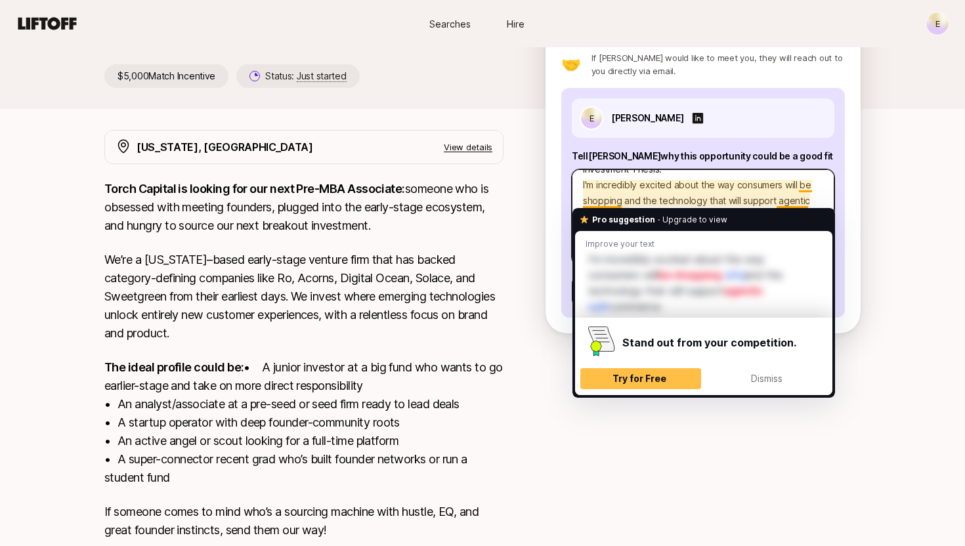
click at [806, 185] on textarea "Investment Thesis: I'm incredibly excited about the way consumers will be shopp…" at bounding box center [703, 217] width 263 height 96
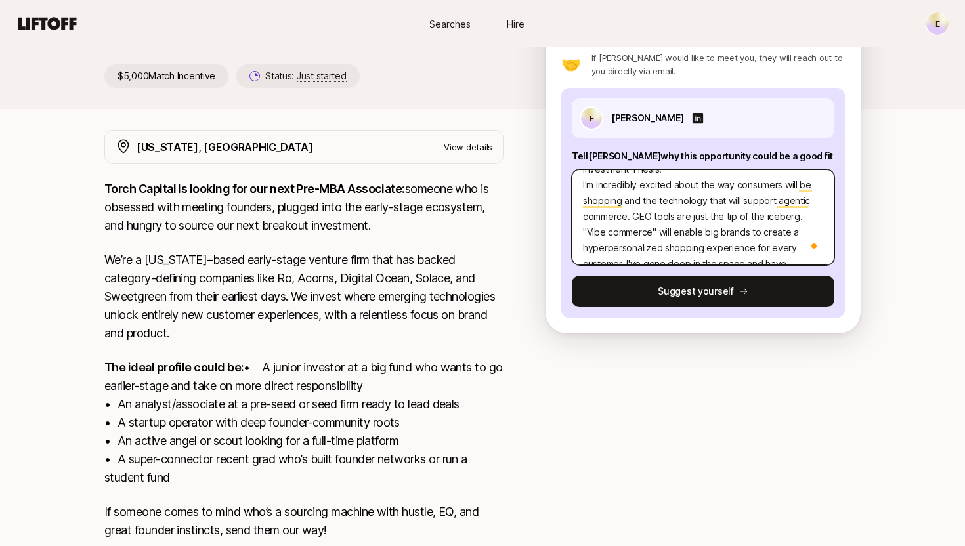
click at [806, 185] on textarea "Investment Thesis: I'm incredibly excited about the way consumers will be shopp…" at bounding box center [703, 217] width 263 height 96
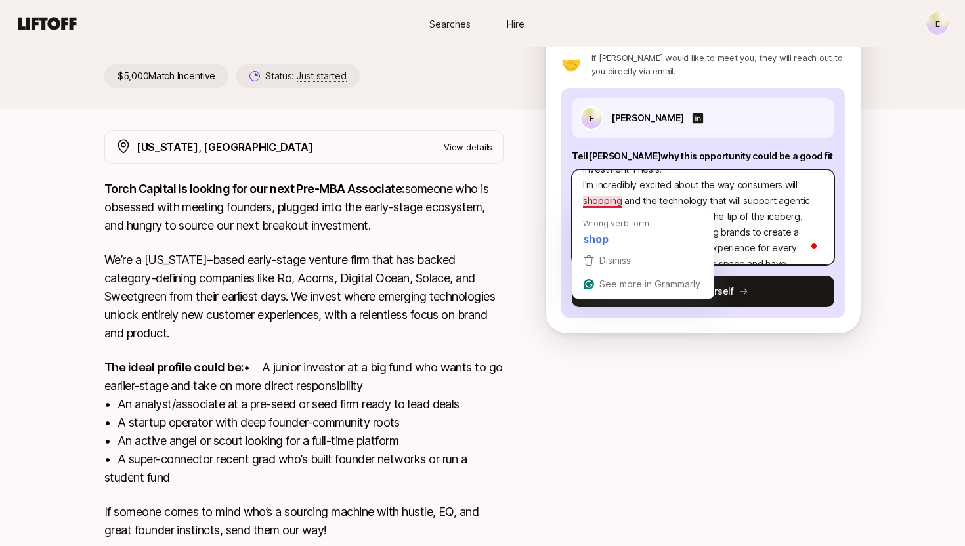
drag, startPoint x: 622, startPoint y: 203, endPoint x: 607, endPoint y: 201, distance: 15.2
click at [607, 201] on textarea "Investment Thesis: I'm incredibly excited about the way consumers will shopping…" at bounding box center [703, 217] width 263 height 96
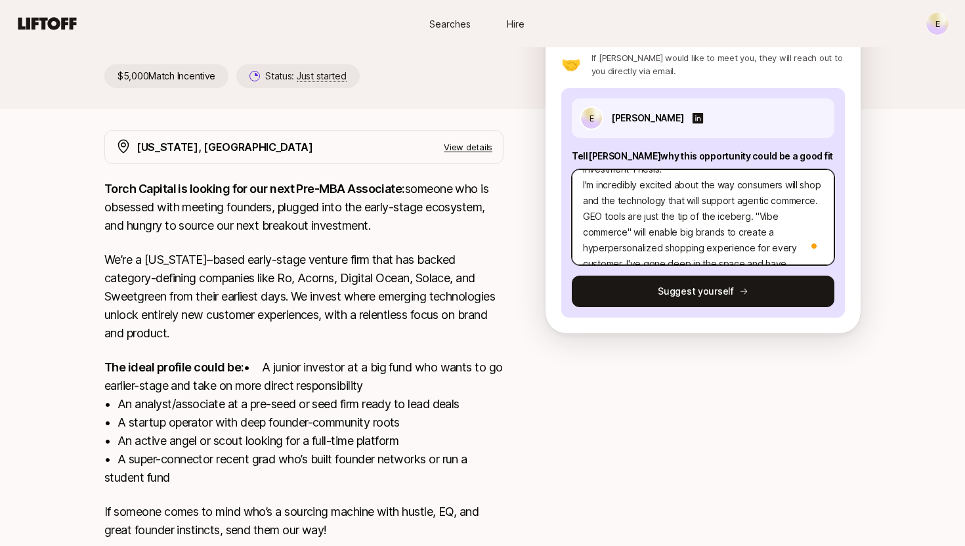
click at [687, 205] on textarea "Investment Thesis: I'm incredibly excited about the way consumers will shop and…" at bounding box center [703, 217] width 263 height 96
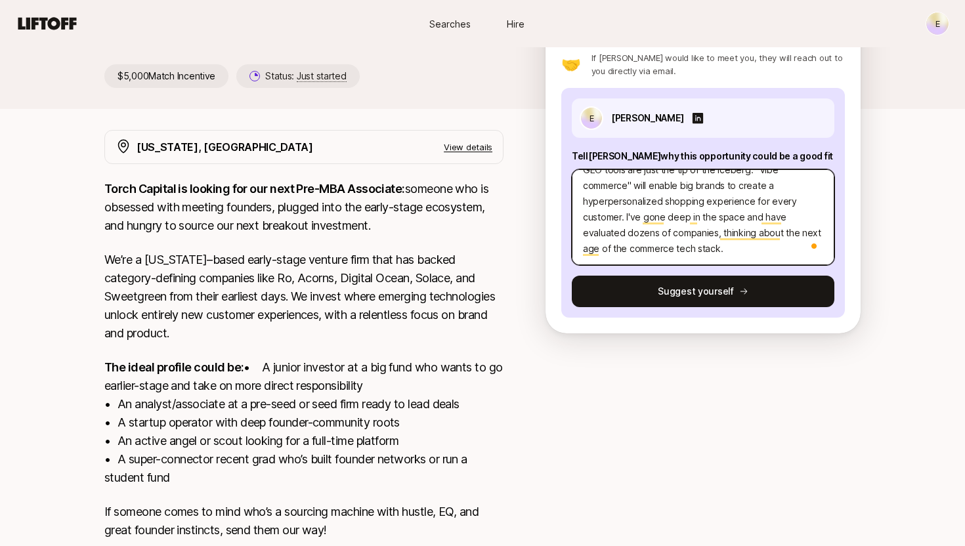
click at [746, 252] on textarea "Investment Thesis: I'm incredibly excited about the way consumers will shop and…" at bounding box center [703, 217] width 263 height 96
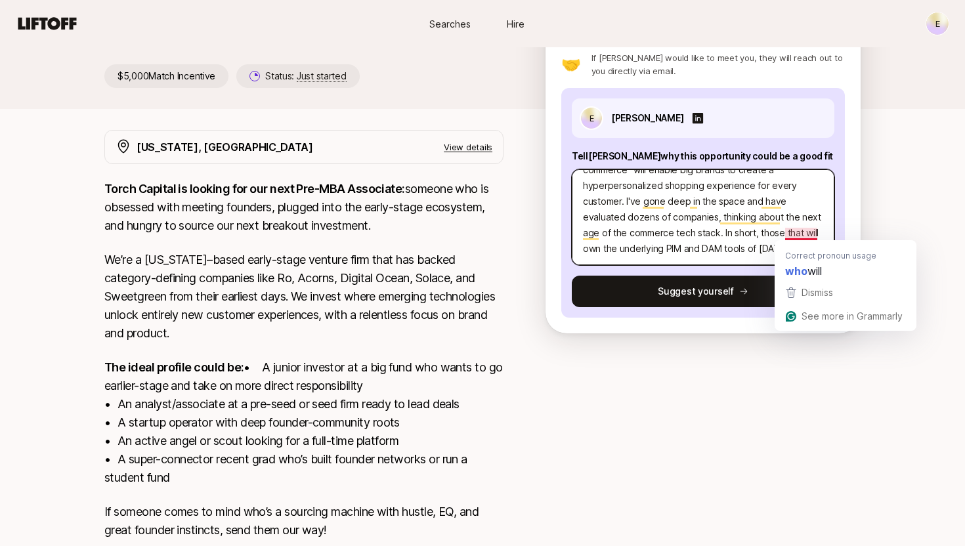
click at [794, 237] on textarea "Investment Thesis: I'm incredibly excited about the way consumers will shop and…" at bounding box center [703, 217] width 263 height 96
click at [811, 236] on textarea "Investment Thesis: I'm incredibly excited about the way consumers will shop and…" at bounding box center [703, 217] width 263 height 96
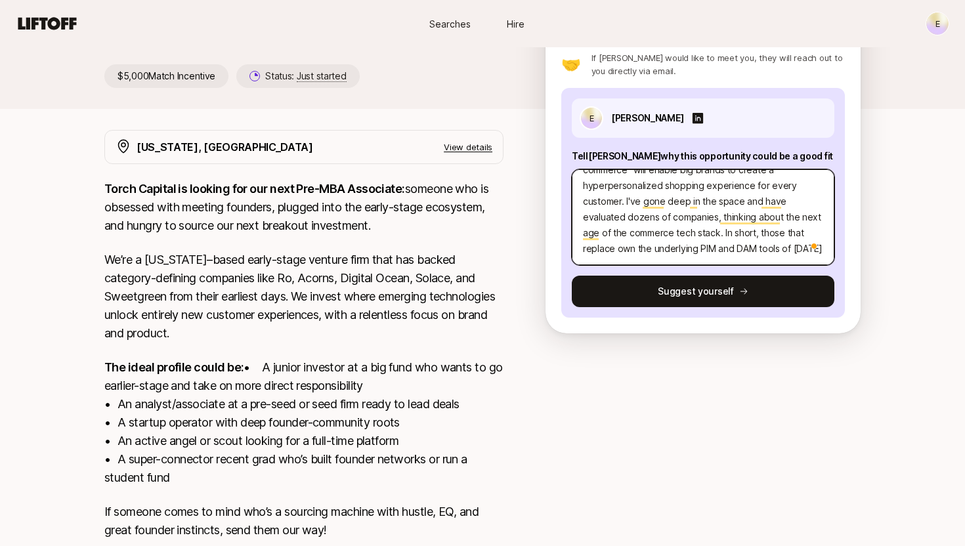
click at [629, 250] on textarea "Investment Thesis: I'm incredibly excited about the way consumers will shop and…" at bounding box center [703, 217] width 263 height 96
click at [799, 252] on textarea "Investment Thesis: I'm incredibly excited about the way consumers will shop and…" at bounding box center [703, 217] width 263 height 96
click at [588, 248] on textarea "Investment Thesis: I'm incredibly excited about the way consumers will shop and…" at bounding box center [703, 217] width 263 height 96
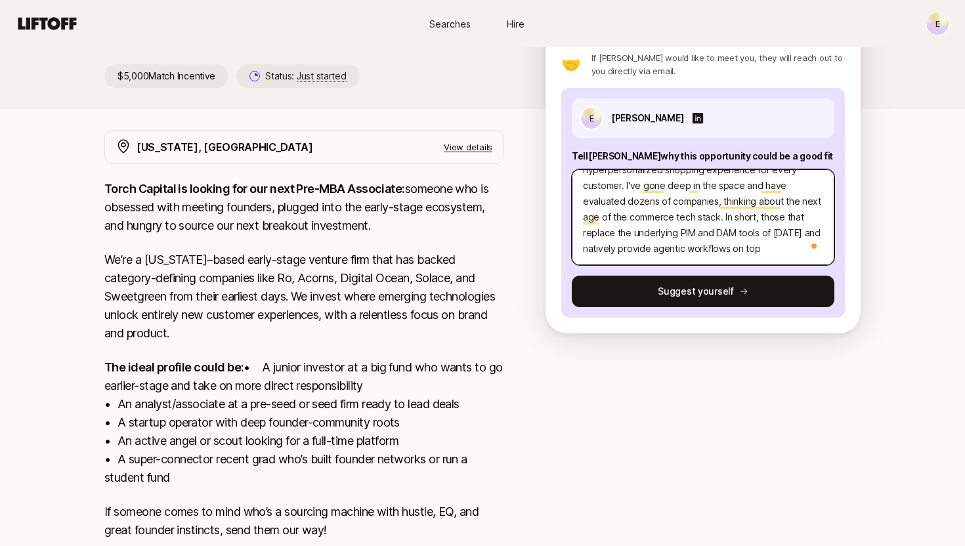
click at [767, 256] on textarea "Investment Thesis: I'm incredibly excited about the way consumers will shop and…" at bounding box center [703, 217] width 263 height 96
click at [733, 249] on textarea "Investment Thesis: I'm incredibly excited about the way consumers will shop and…" at bounding box center [703, 217] width 263 height 96
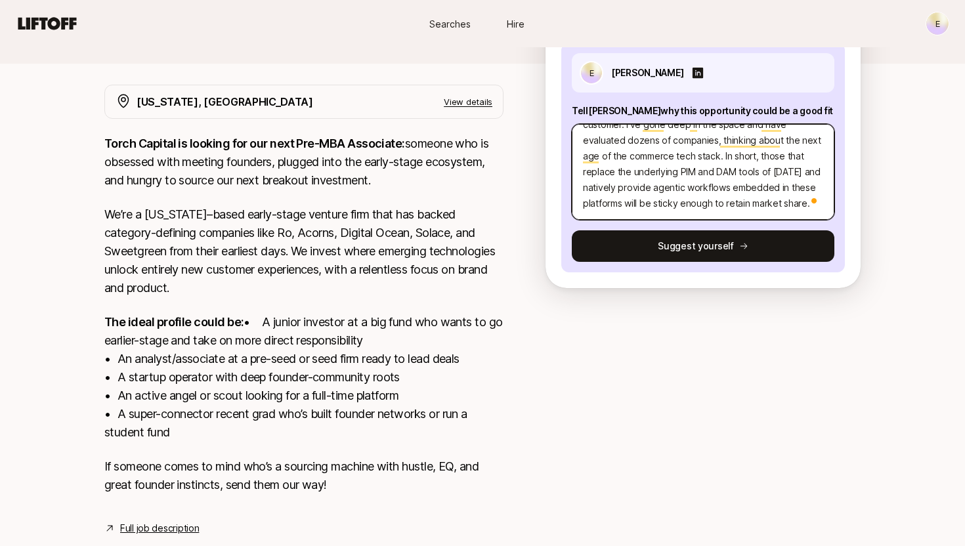
scroll to position [219, 0]
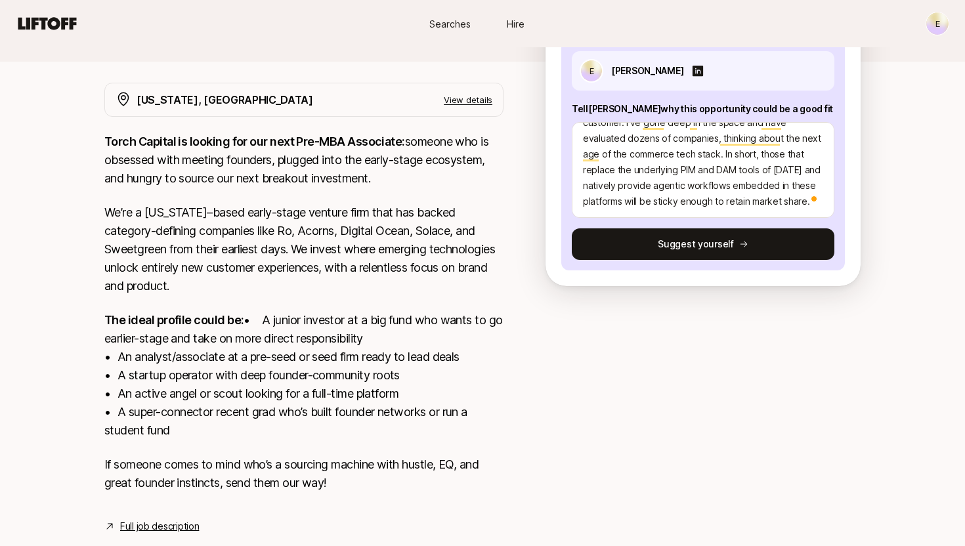
click at [809, 204] on span at bounding box center [815, 199] width 12 height 16
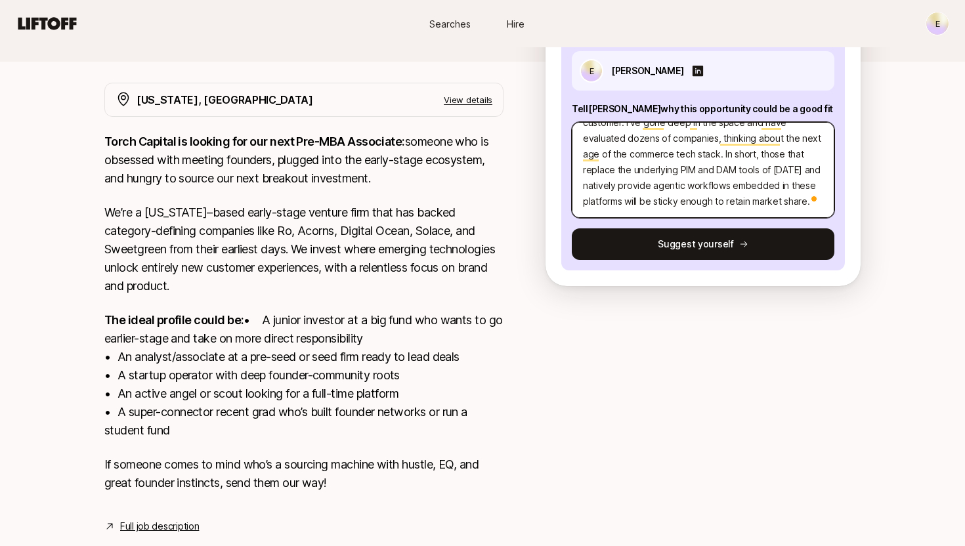
click at [800, 205] on textarea "Investment Thesis: I'm incredibly excited about the way consumers will shop and…" at bounding box center [703, 170] width 263 height 96
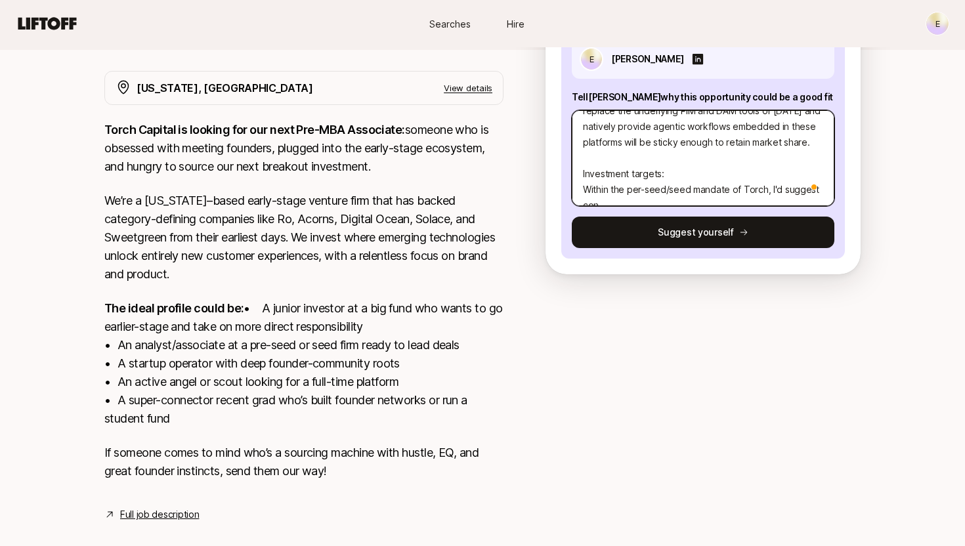
scroll to position [173, 0]
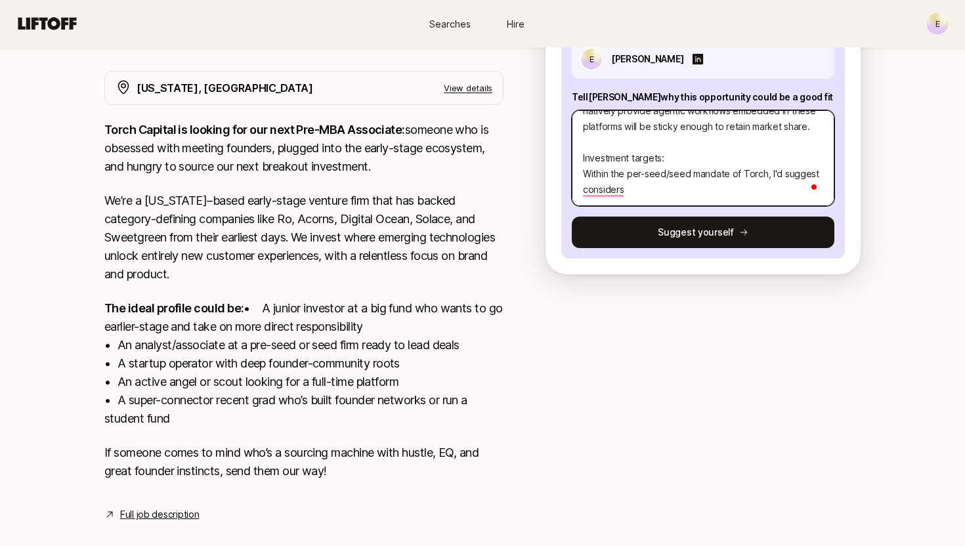
click at [653, 188] on textarea "Investment Thesis: I'm incredibly excited about the way consumers will shop and…" at bounding box center [703, 158] width 263 height 96
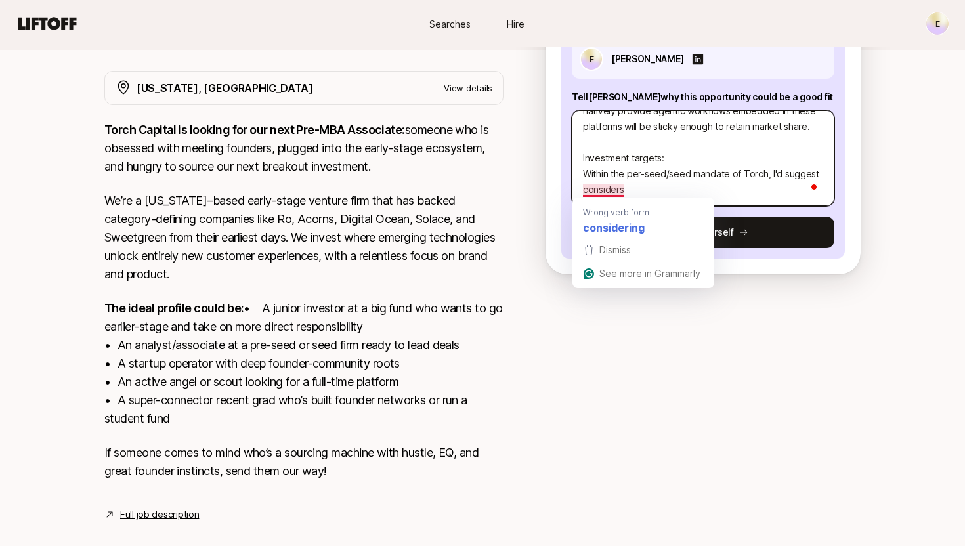
drag, startPoint x: 644, startPoint y: 191, endPoint x: 578, endPoint y: 178, distance: 66.9
click at [578, 178] on textarea "Investment Thesis: I'm incredibly excited about the way consumers will shop and…" at bounding box center [703, 158] width 263 height 96
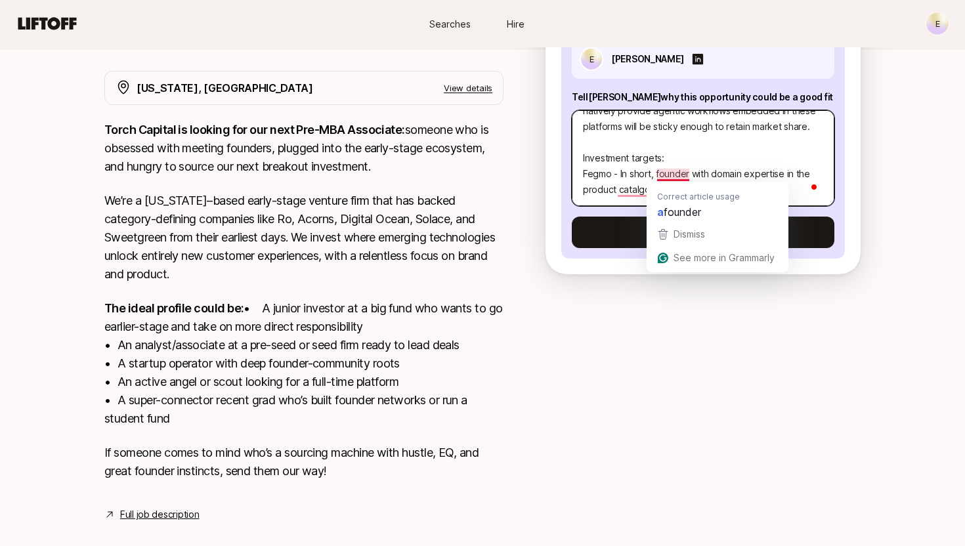
click at [725, 162] on textarea "Investment Thesis: I'm incredibly excited about the way consumers will shop and…" at bounding box center [703, 158] width 263 height 96
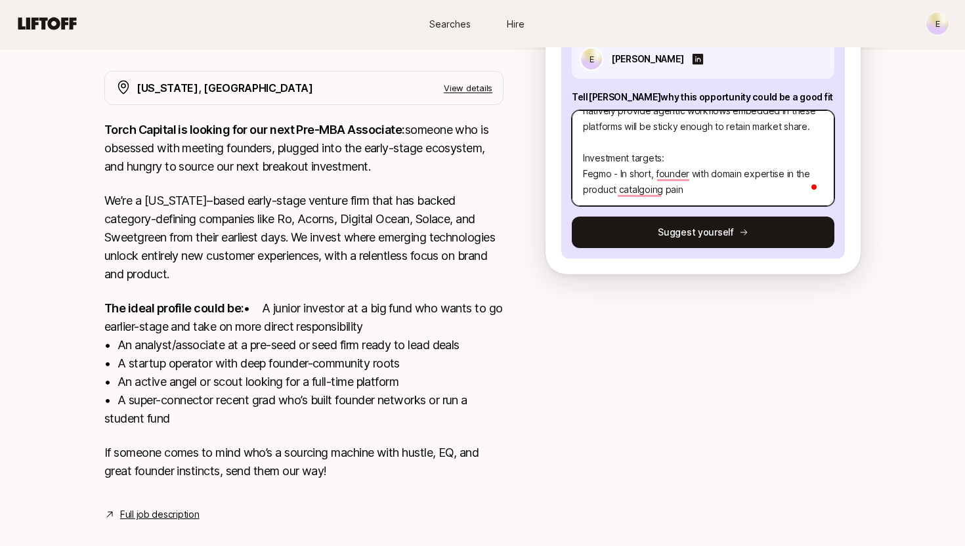
click at [698, 197] on textarea "Investment Thesis: I'm incredibly excited about the way consumers will shop and…" at bounding box center [703, 158] width 263 height 96
click at [675, 189] on textarea "Investment Thesis: I'm incredibly excited about the way consumers will shop and…" at bounding box center [703, 158] width 263 height 96
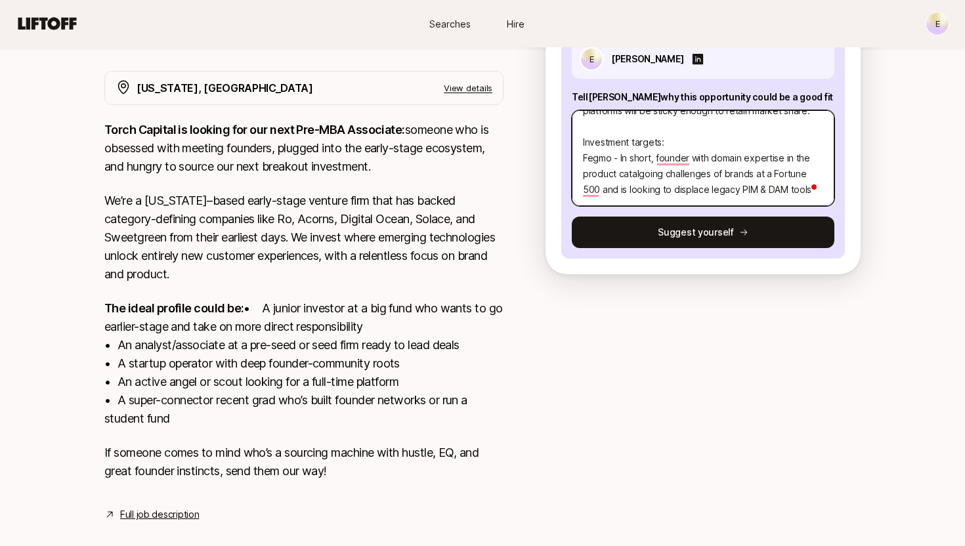
click at [651, 177] on textarea "Investment Thesis: I'm incredibly excited about the way consumers will shop and…" at bounding box center [703, 158] width 263 height 96
click at [647, 175] on textarea "Investment Thesis: I'm incredibly excited about the way consumers will shop and…" at bounding box center [703, 158] width 263 height 96
click at [655, 191] on textarea "Investment Thesis: I'm incredibly excited about the way consumers will shop and…" at bounding box center [703, 158] width 263 height 96
click at [646, 175] on textarea "Investment Thesis: I'm incredibly excited about the way consumers will shop and…" at bounding box center [703, 158] width 263 height 96
click at [679, 154] on textarea "Investment Thesis: I'm incredibly excited about the way consumers will shop and…" at bounding box center [703, 158] width 263 height 96
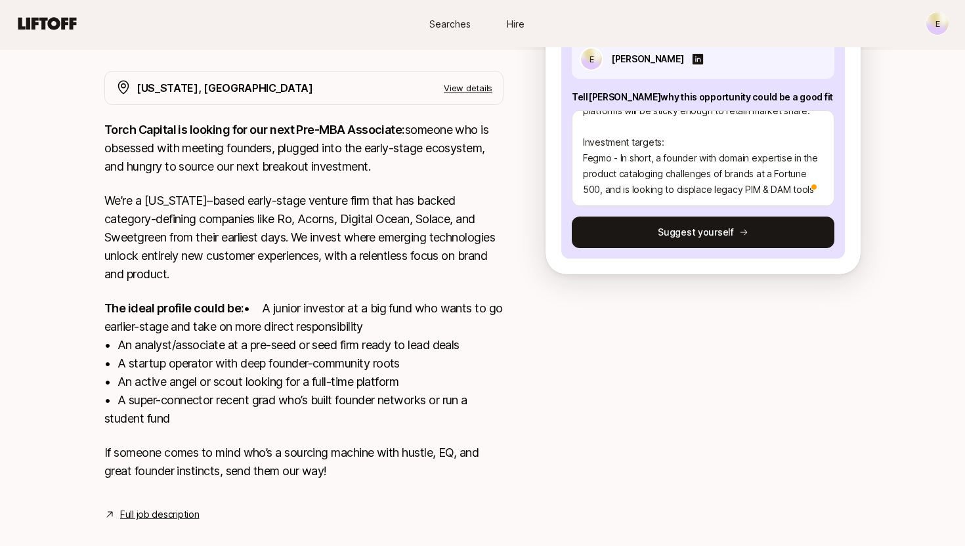
click at [809, 194] on span at bounding box center [815, 187] width 12 height 16
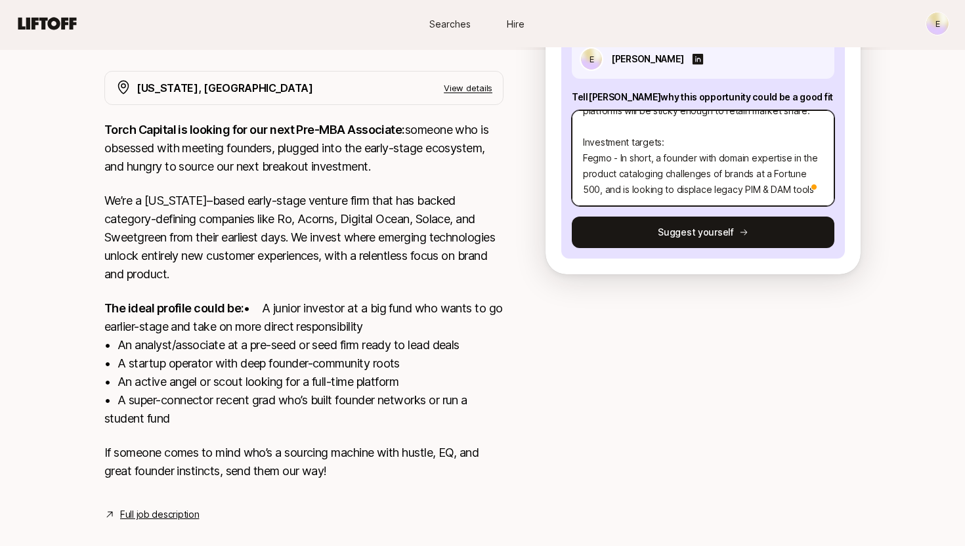
click at [804, 193] on textarea "Investment Thesis: I'm incredibly excited about the way consumers will shop and…" at bounding box center [703, 158] width 263 height 96
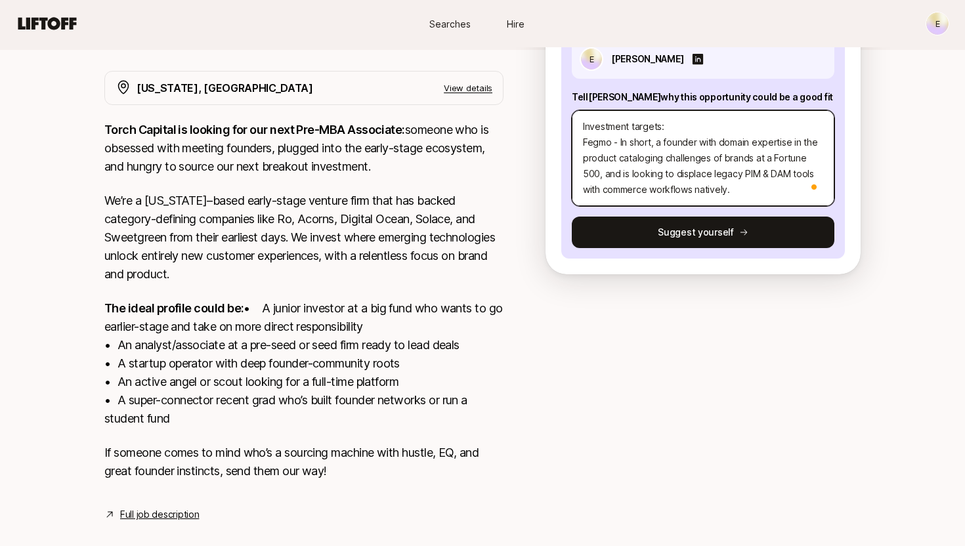
scroll to position [236, 0]
click at [616, 175] on textarea "Investment Thesis: I'm incredibly excited about the way consumers will shop and…" at bounding box center [703, 158] width 263 height 96
click at [616, 189] on textarea "Investment Thesis: I'm incredibly excited about the way consumers will shop and…" at bounding box center [703, 158] width 263 height 96
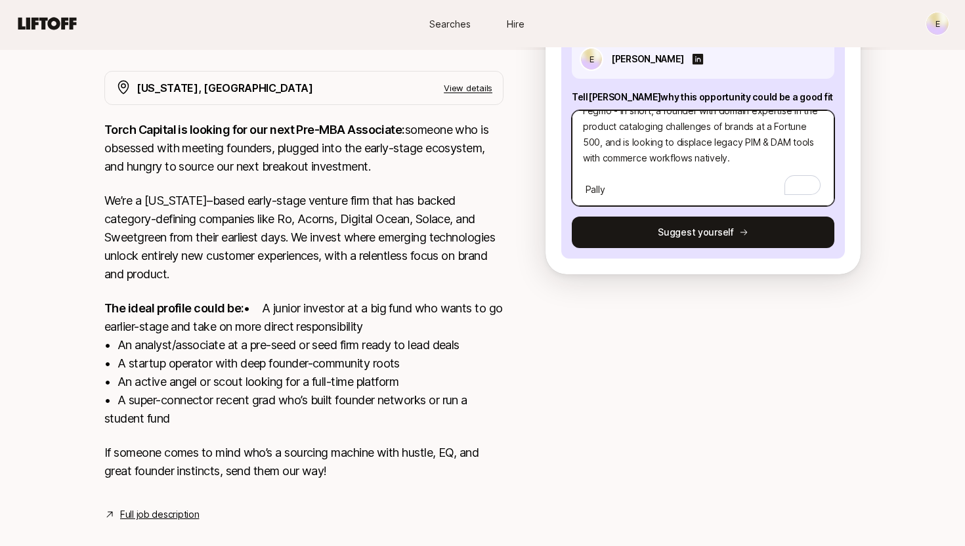
paste textarea "Pally is an AI native relationship intelligence app. (Deck) What's exciting? Th…"
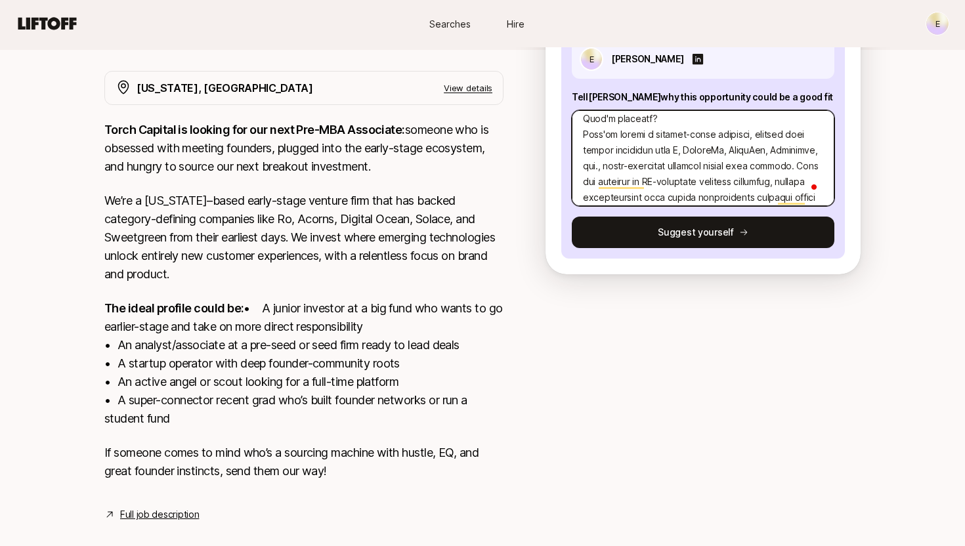
scroll to position [333, 0]
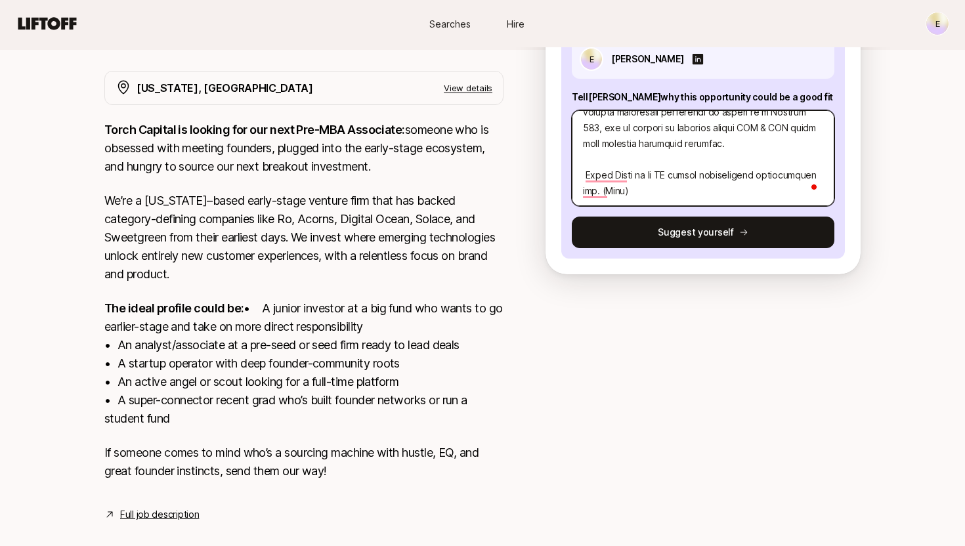
drag, startPoint x: 586, startPoint y: 179, endPoint x: 777, endPoint y: 329, distance: 242.7
click at [777, 329] on div "[PERSON_NAME] and [PERSON_NAME] are looking for Pre-MBA Associate at Torch Capi…" at bounding box center [482, 201] width 965 height 706
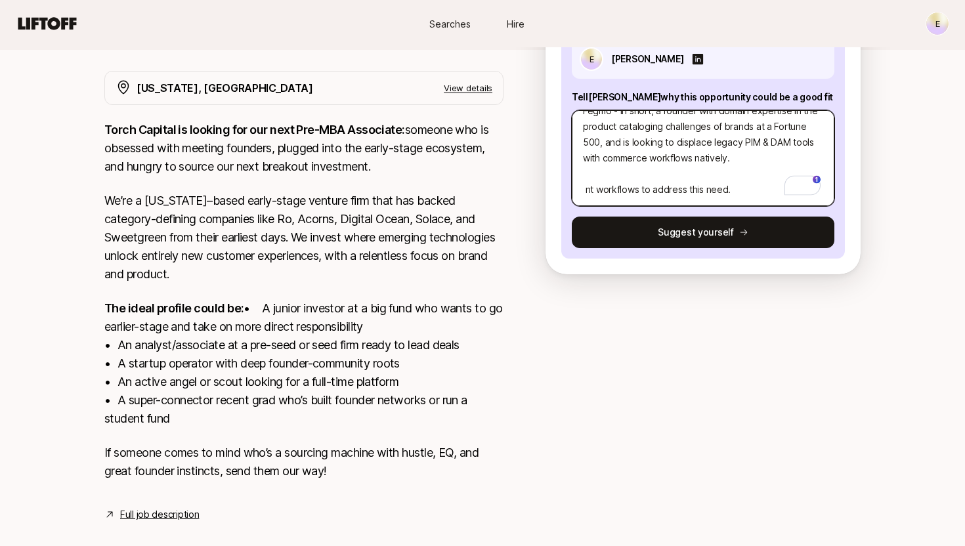
click at [513, 193] on div "[PERSON_NAME] and [PERSON_NAME] are looking for Pre-MBA Associate at Torch Capi…" at bounding box center [482, 201] width 965 height 706
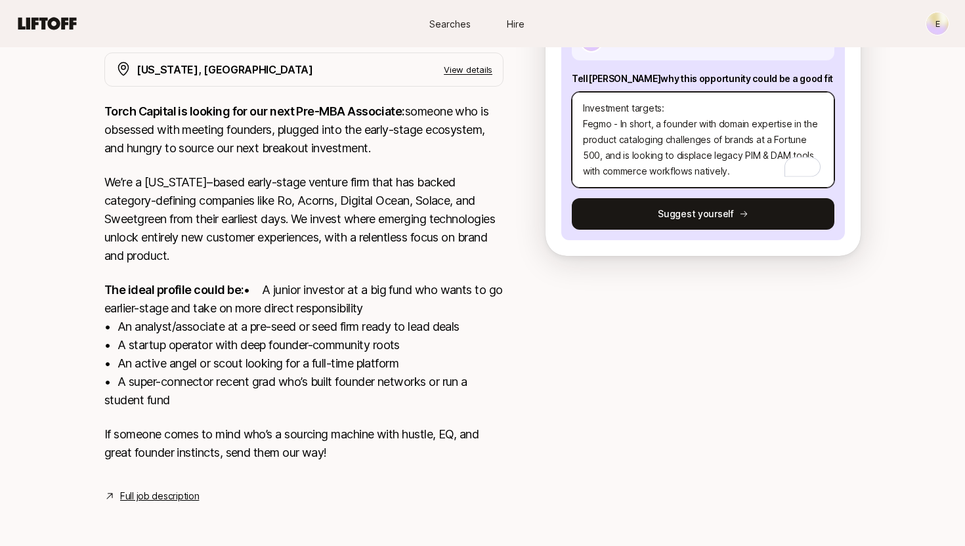
paste textarea "Pally is an AI native relationship intelligence app. Why are you excited about …"
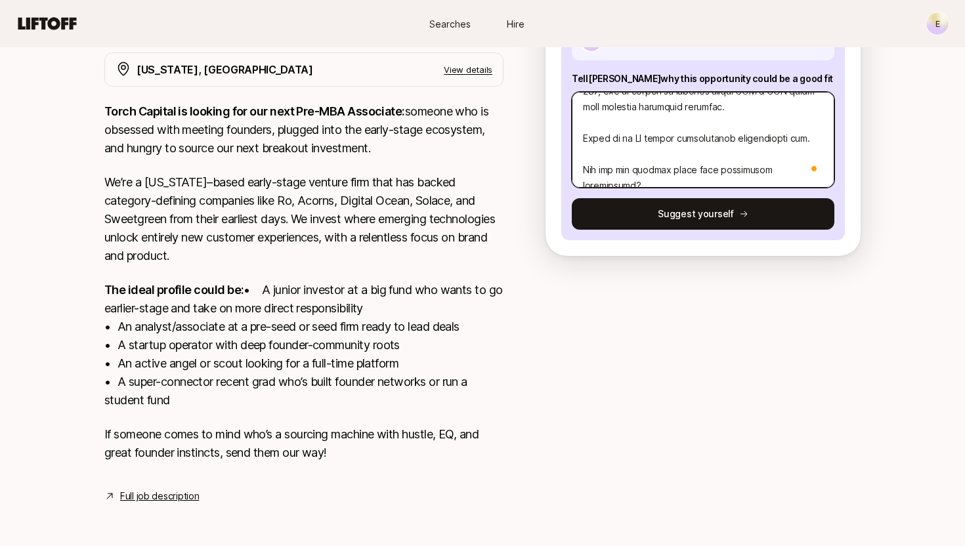
click at [603, 120] on textarea "To enrich screen reader interactions, please activate Accessibility in Grammarl…" at bounding box center [703, 140] width 263 height 96
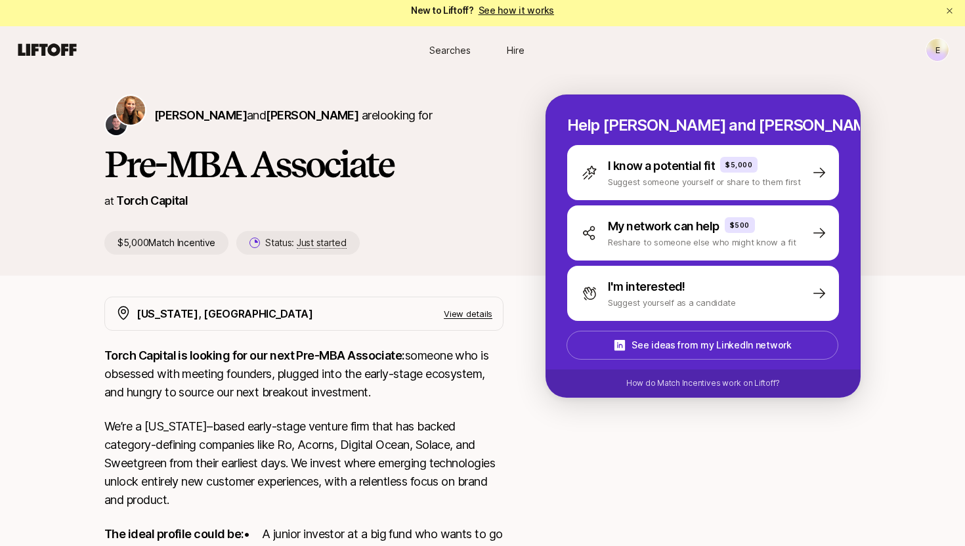
scroll to position [268, 0]
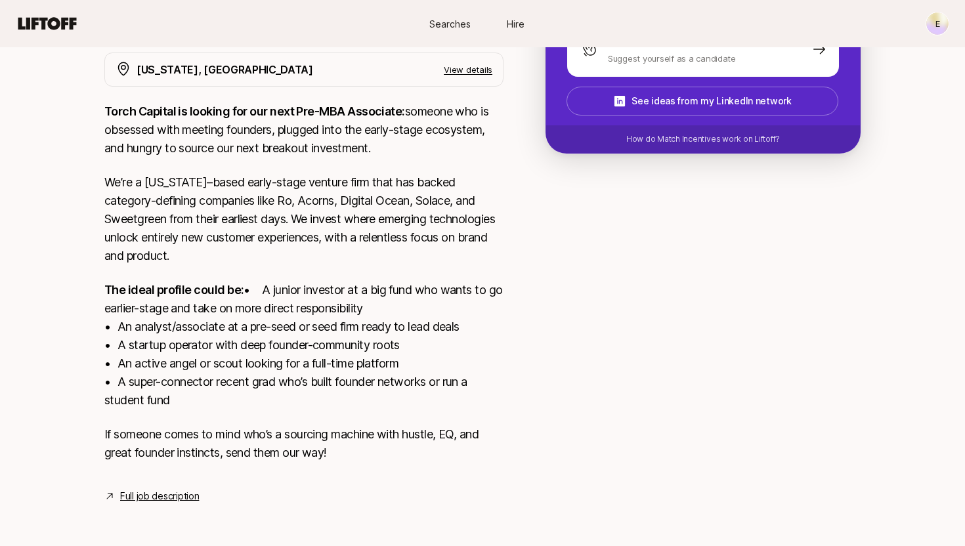
click at [160, 502] on link "Full job description" at bounding box center [159, 496] width 79 height 16
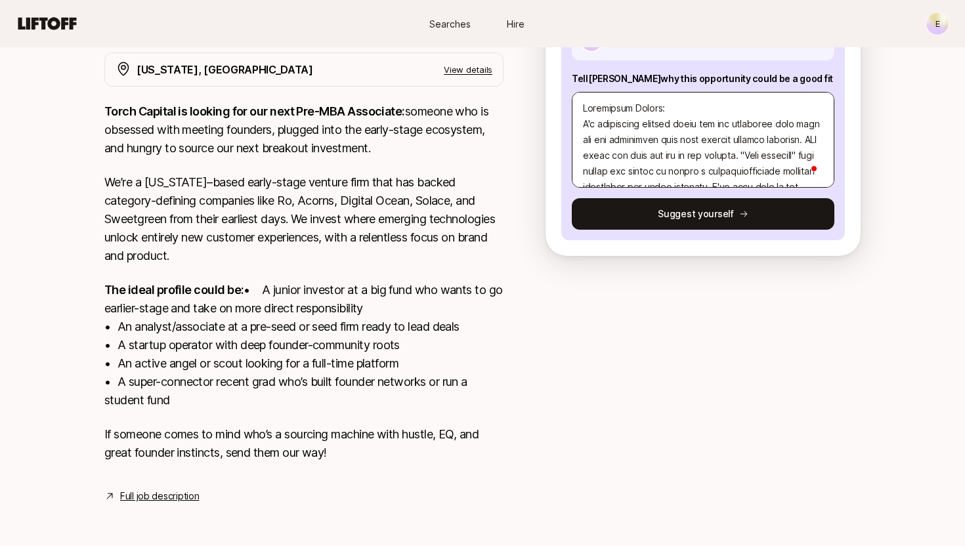
scroll to position [246, 0]
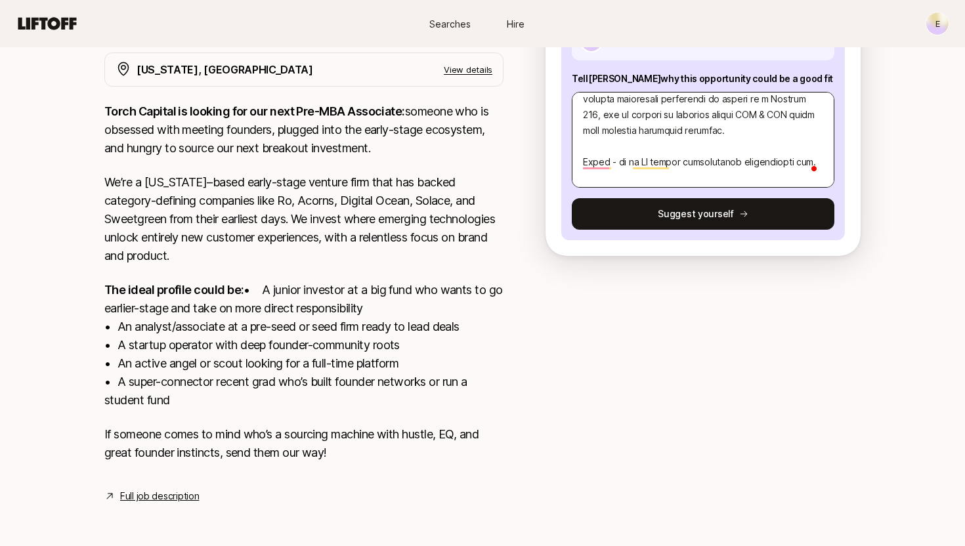
click at [621, 146] on textarea "To enrich screen reader interactions, please activate Accessibility in Grammarl…" at bounding box center [703, 140] width 263 height 96
drag, startPoint x: 624, startPoint y: 145, endPoint x: 612, endPoint y: 145, distance: 12.5
click at [612, 145] on textarea "To enrich screen reader interactions, please activate Accessibility in Grammarl…" at bounding box center [703, 140] width 263 height 96
type textarea "Investment Thesis: I'm incredibly excited about the way consumers will shop and…"
type textarea "x"
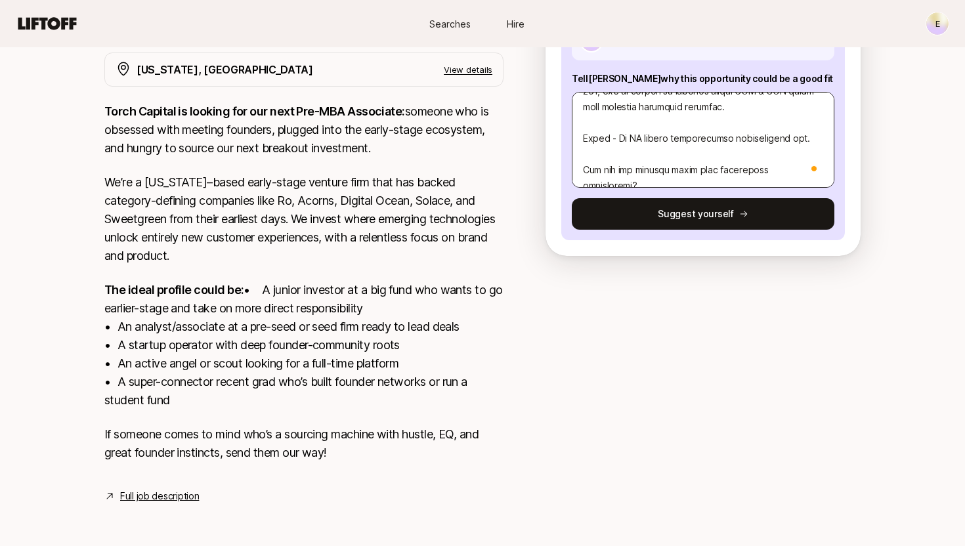
scroll to position [273, 0]
click at [631, 133] on textarea "To enrich screen reader interactions, please activate Accessibility in Grammarl…" at bounding box center [703, 140] width 263 height 96
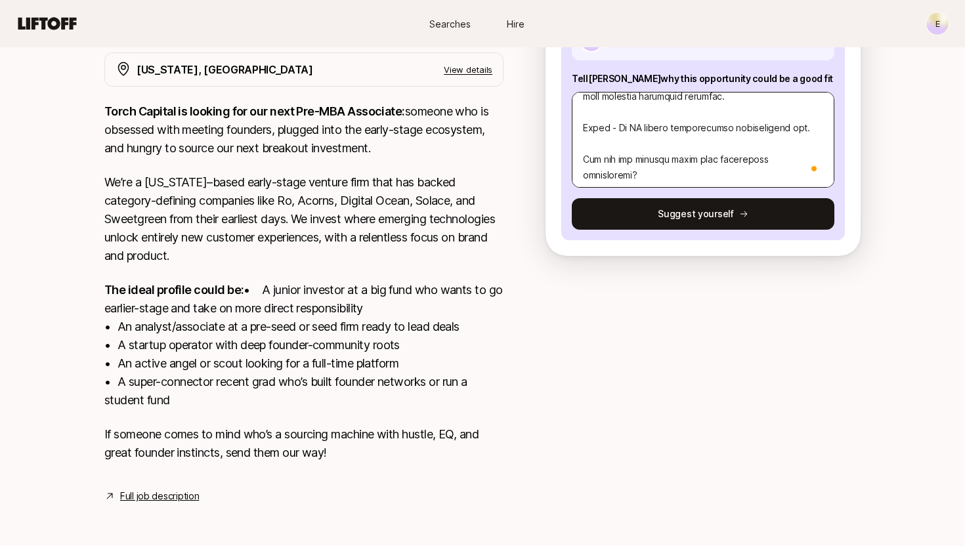
click at [660, 139] on textarea "To enrich screen reader interactions, please activate Accessibility in Grammarl…" at bounding box center [703, 140] width 263 height 96
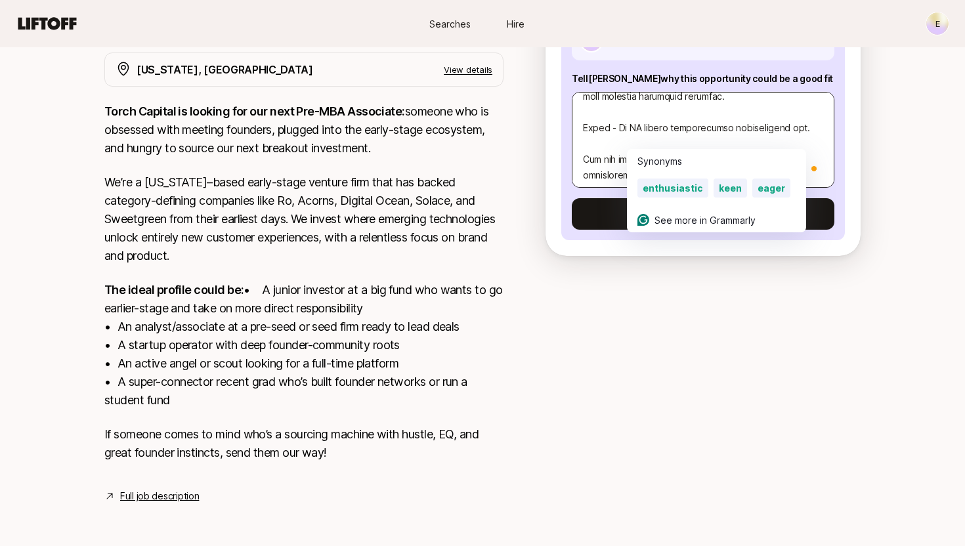
type textarea "Investment Thesis: I'm incredibly excited about the way consumers will shop and…"
type textarea "x"
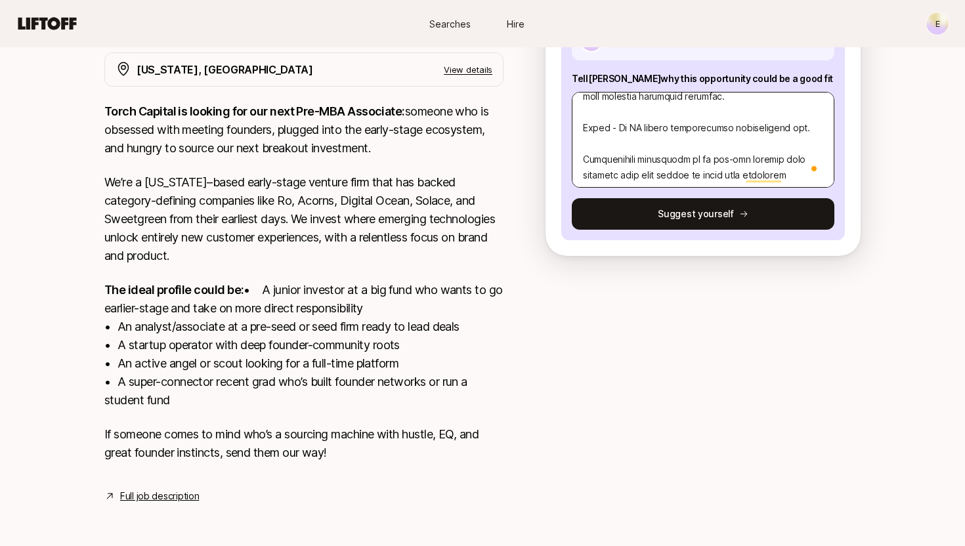
type textarea "Investment Thesis: I'm incredibly excited about the way consumers will shop and…"
type textarea "x"
click at [618, 109] on textarea "To enrich screen reader interactions, please activate Accessibility in Grammarl…" at bounding box center [703, 140] width 263 height 96
click at [804, 109] on textarea "To enrich screen reader interactions, please activate Accessibility in Grammarl…" at bounding box center [703, 140] width 263 height 96
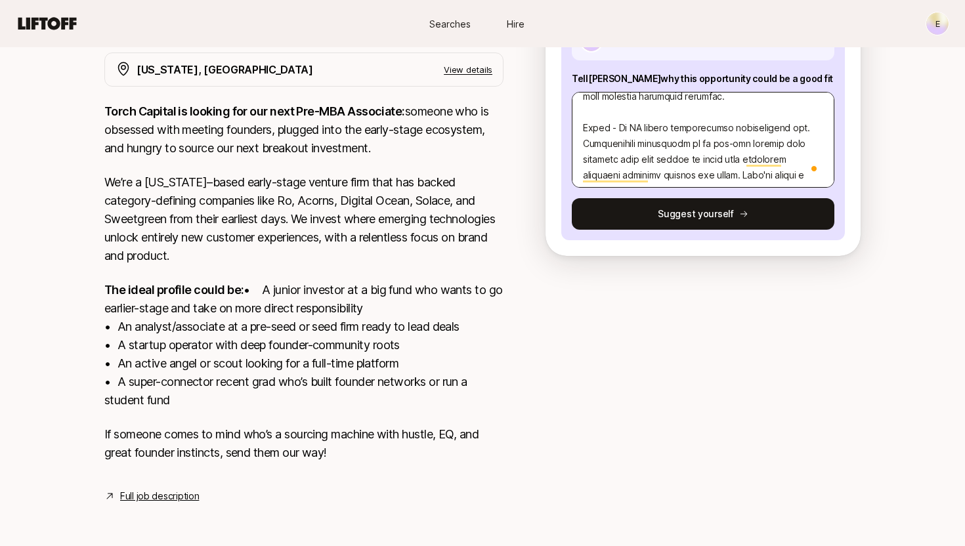
type textarea "Investment Thesis: I'm incredibly excited about the way consumers will shop and…"
type textarea "x"
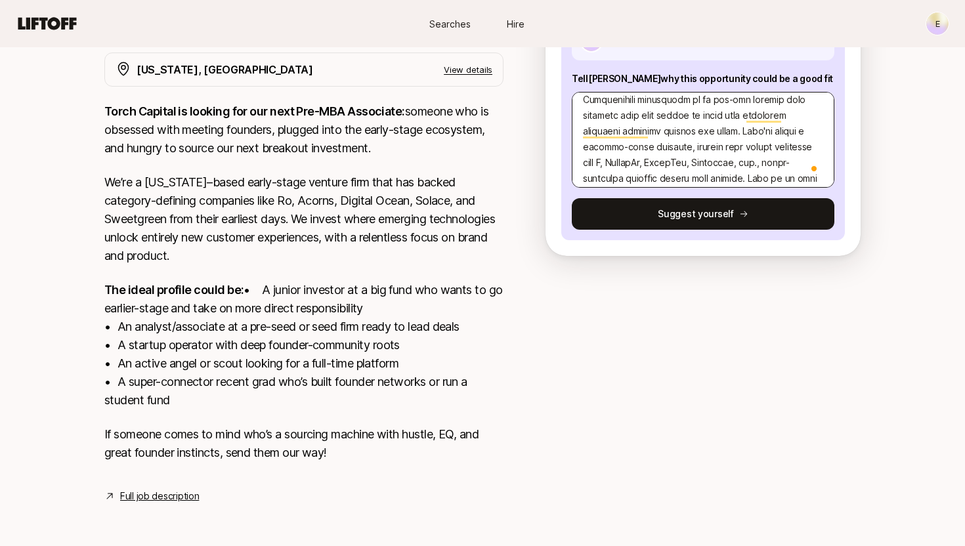
scroll to position [0, 0]
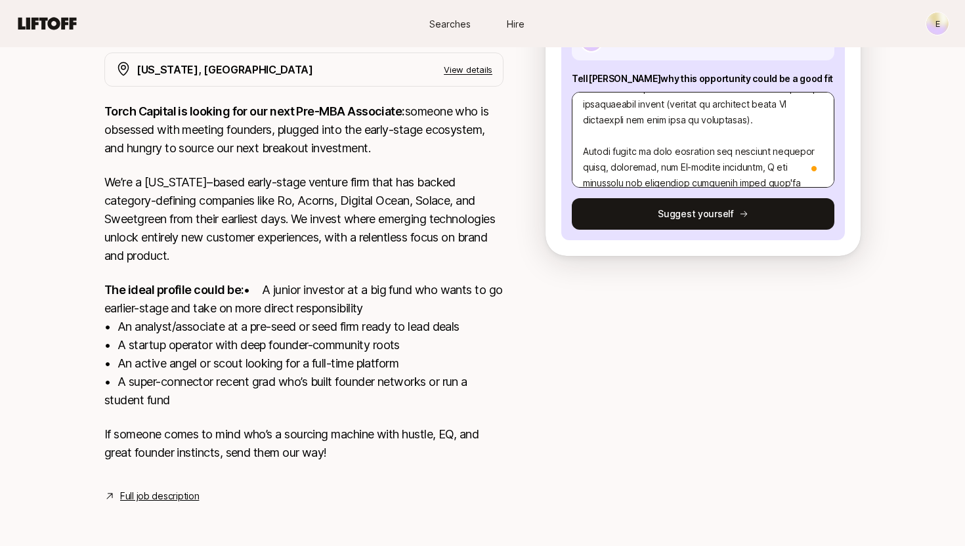
drag, startPoint x: 582, startPoint y: 134, endPoint x: 580, endPoint y: 119, distance: 14.5
click at [580, 119] on textarea "To enrich screen reader interactions, please activate Accessibility in Grammarl…" at bounding box center [703, 140] width 263 height 96
type textarea "Investment Thesis: I'm incredibly excited about the way consumers will shop and…"
type textarea "x"
type textarea "Investment Thesis: I'm incredibly excited about the way consumers will shop and…"
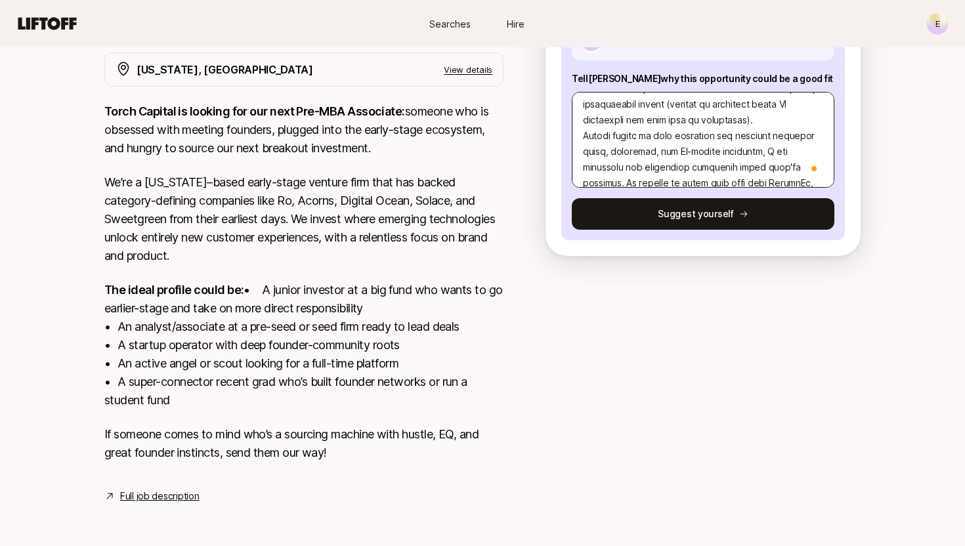
type textarea "x"
type textarea "Investment Thesis: I'm incredibly excited about the way consumers will shop and…"
type textarea "x"
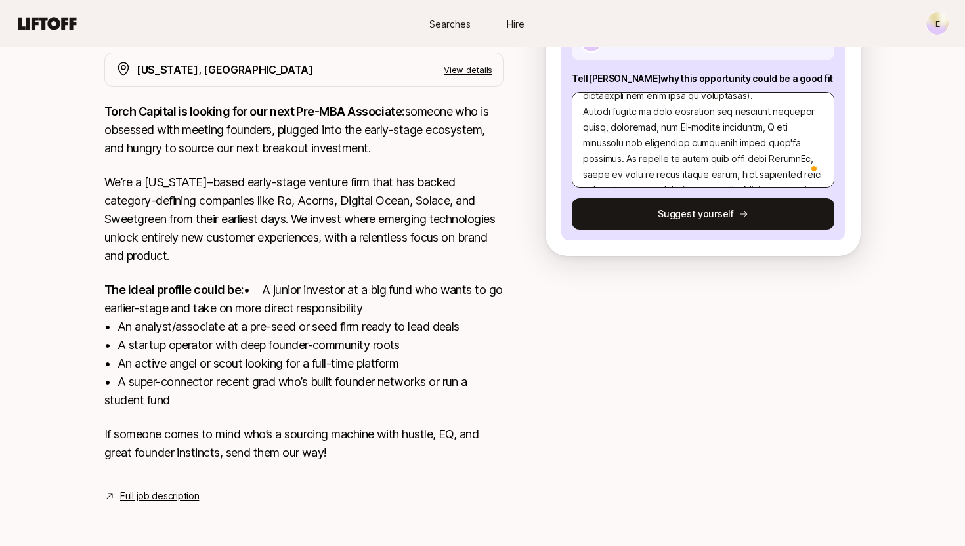
type textarea "Investment Thesis: I'm incredibly excited about the way consumers will shop and…"
type textarea "x"
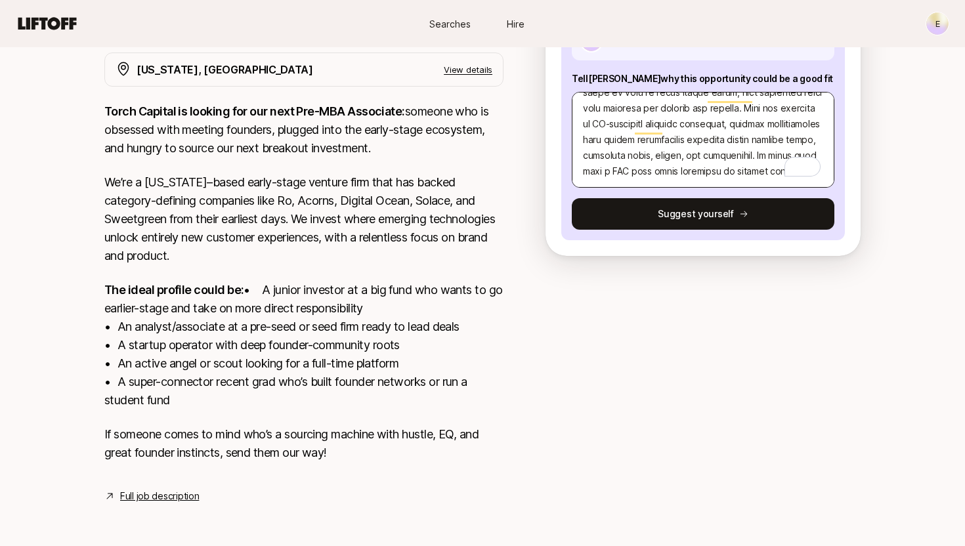
click at [769, 140] on textarea "To enrich screen reader interactions, please activate Accessibility in Grammarl…" at bounding box center [703, 140] width 263 height 96
type textarea "Investment Thesis: I'm incredibly excited about the way consumers will shop and…"
type textarea "x"
type textarea "Investment Thesis: I'm incredibly excited about the way consumers will shop and…"
type textarea "x"
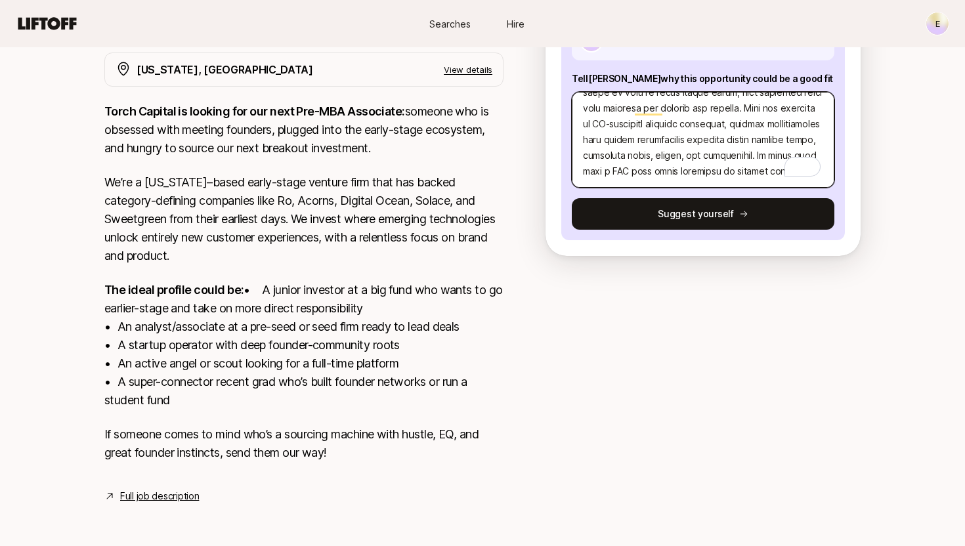
paste textarea "LeadTrap - An AI-powered lead qualification platform that helps healthcare busi…"
type textarea "Investment Thesis: I'm incredibly excited about the way consumers will shop and…"
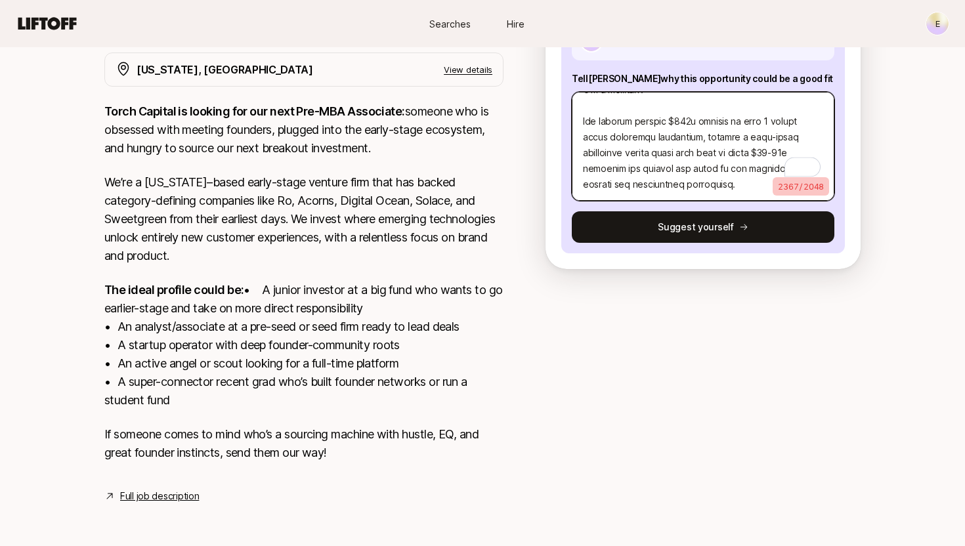
type textarea "x"
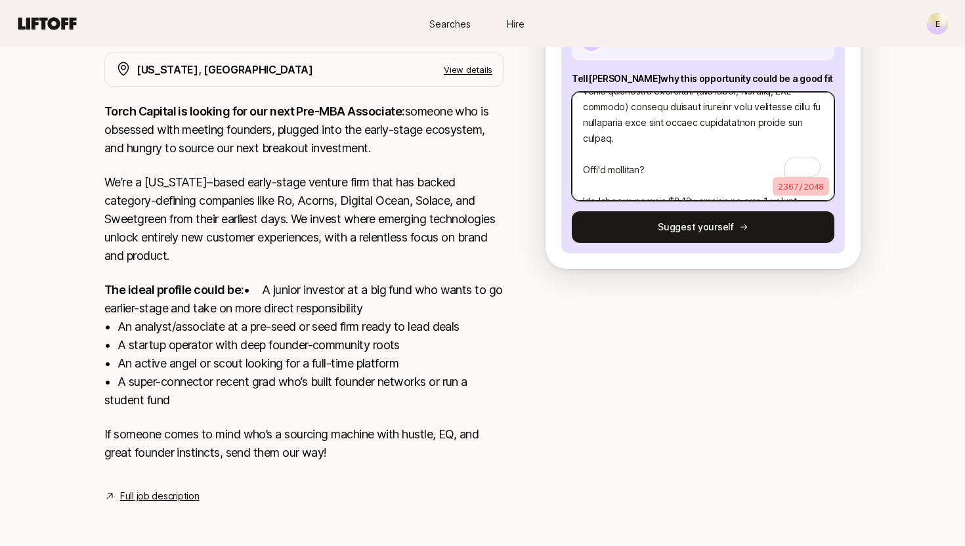
drag, startPoint x: 668, startPoint y: 152, endPoint x: 584, endPoint y: 152, distance: 84.0
click at [584, 152] on textarea "To enrich screen reader interactions, please activate Accessibility in Grammarl…" at bounding box center [703, 146] width 263 height 109
type textarea "Investment Thesis: I'm incredibly excited about the way consumers will shop and…"
type textarea "x"
type textarea "Investment Thesis: I'm incredibly excited about the way consumers will shop and…"
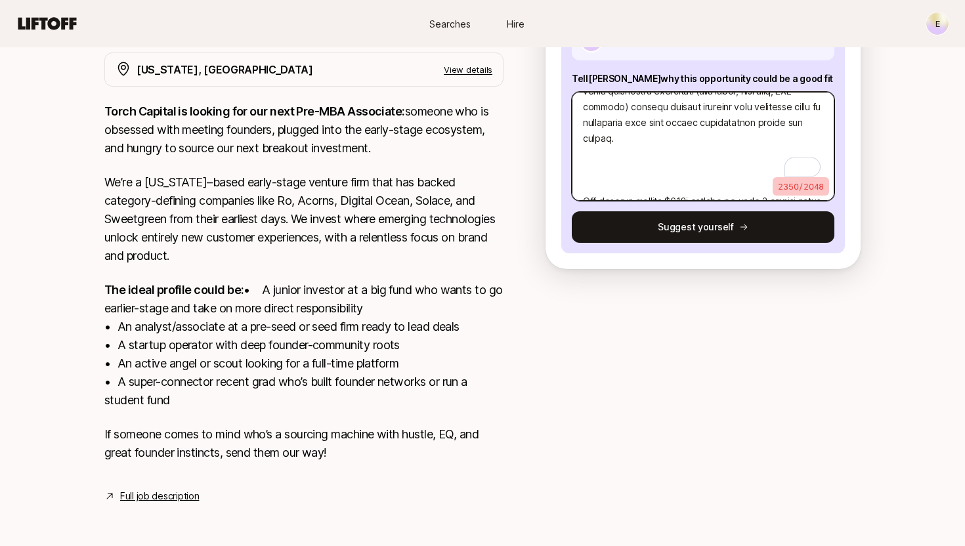
type textarea "x"
type textarea "Investment Thesis: I'm incredibly excited about the way consumers will shop and…"
type textarea "x"
type textarea "Investment Thesis: I'm incredibly excited about the way consumers will shop and…"
type textarea "x"
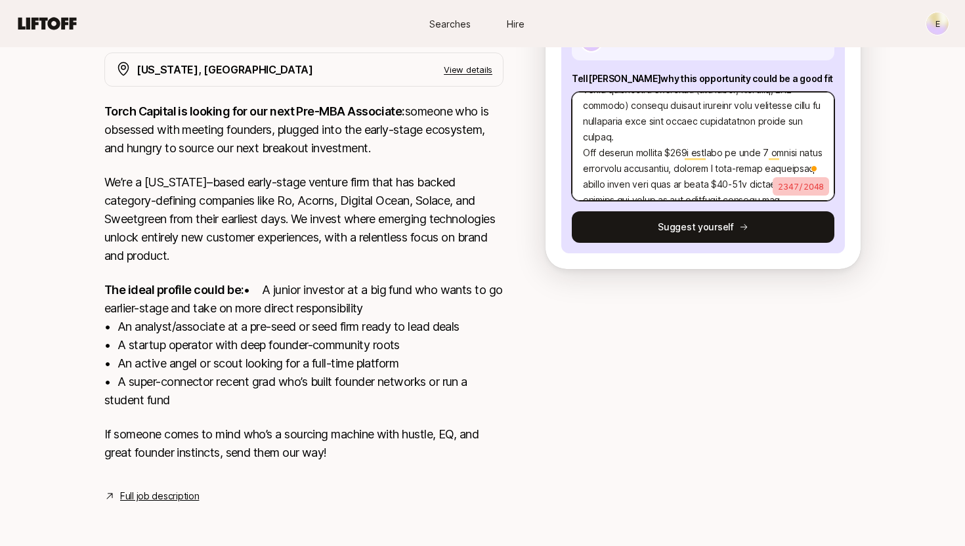
type textarea "Investment Thesis: I'm incredibly excited about the way consumers will shop and…"
type textarea "x"
type textarea "Investment Thesis: I'm incredibly excited about the way consumers will shop and…"
type textarea "x"
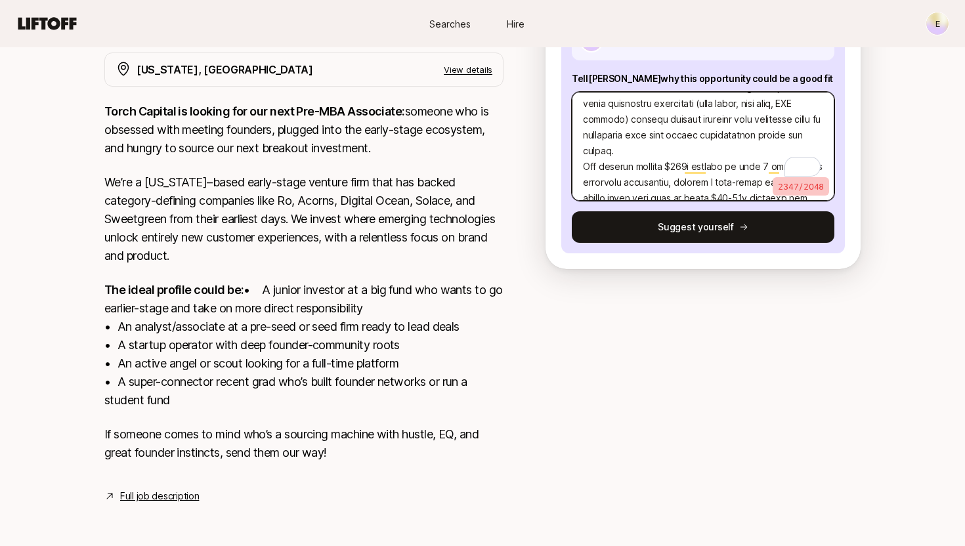
click at [667, 136] on textarea "To enrich screen reader interactions, please activate Accessibility in Grammarl…" at bounding box center [703, 146] width 263 height 109
type textarea "Investment Thesis: I'm incredibly excited about the way consumers will shop and…"
type textarea "x"
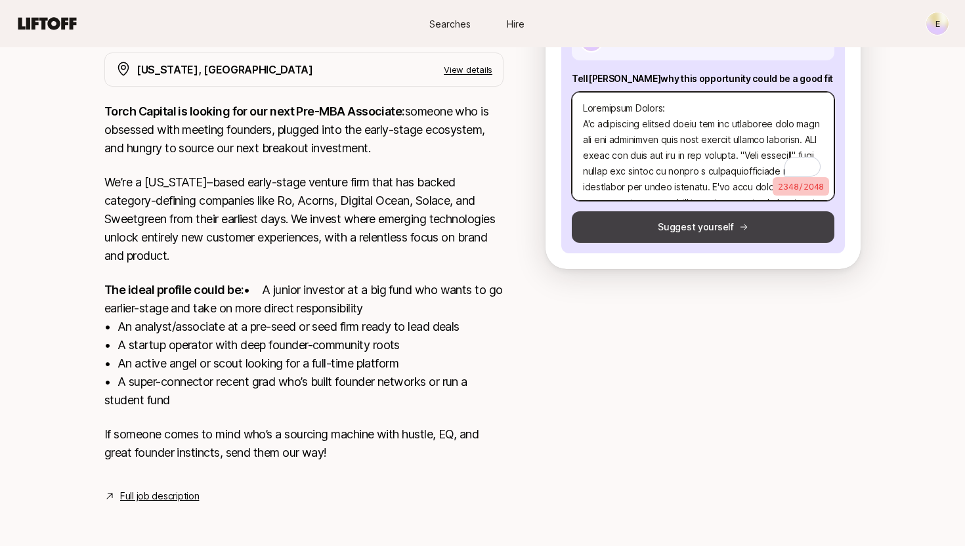
type textarea "Investment Thesis: I'm incredibly excited about the way consumers will shop and…"
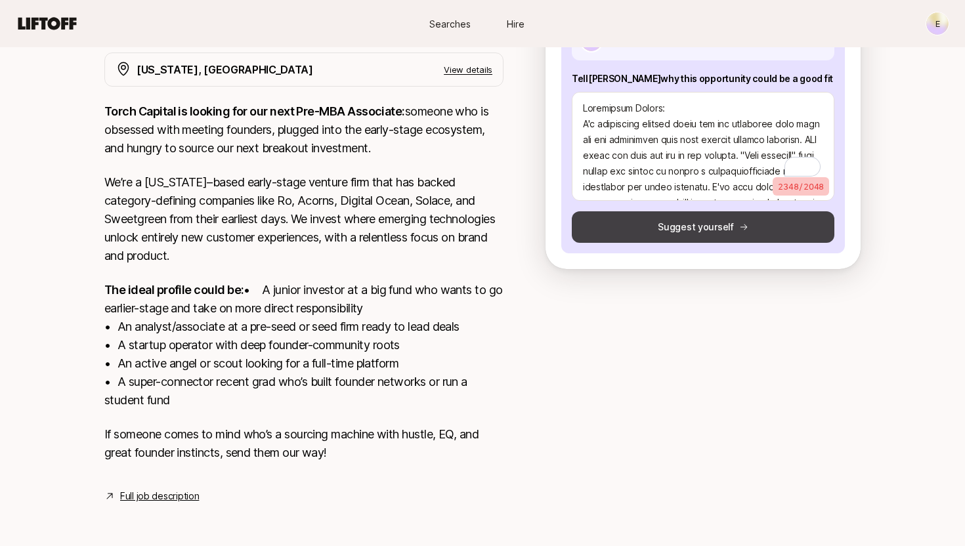
click at [720, 211] on button "Suggest yourself" at bounding box center [703, 227] width 263 height 32
type textarea "x"
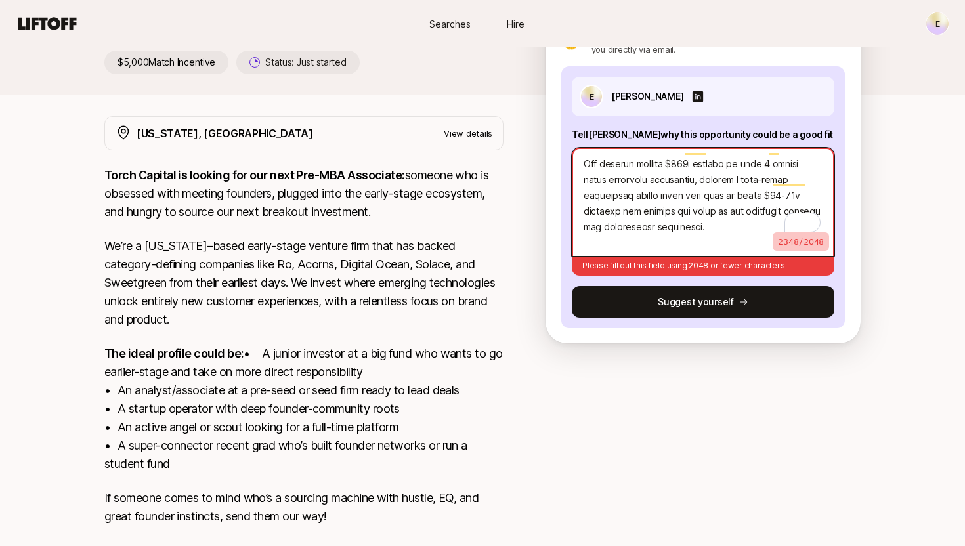
click at [678, 241] on textarea "To enrich screen reader interactions, please activate Accessibility in Grammarl…" at bounding box center [703, 202] width 263 height 108
type textarea "Investment Thesis: I'm incredibly excited about the way consumers will shop and…"
type textarea "x"
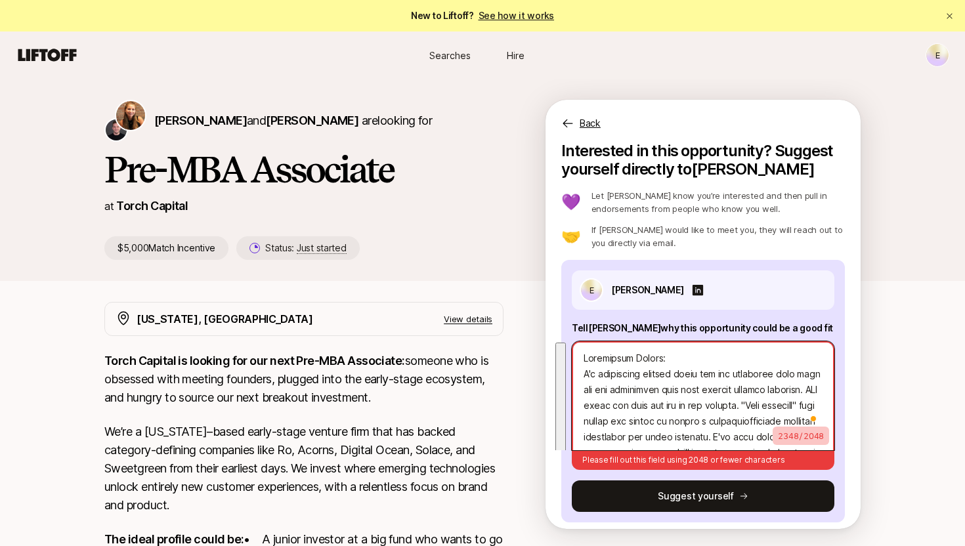
drag, startPoint x: 704, startPoint y: 232, endPoint x: 579, endPoint y: 357, distance: 176.4
click at [579, 357] on textarea "To enrich screen reader interactions, please activate Accessibility in Grammarl…" at bounding box center [703, 395] width 263 height 109
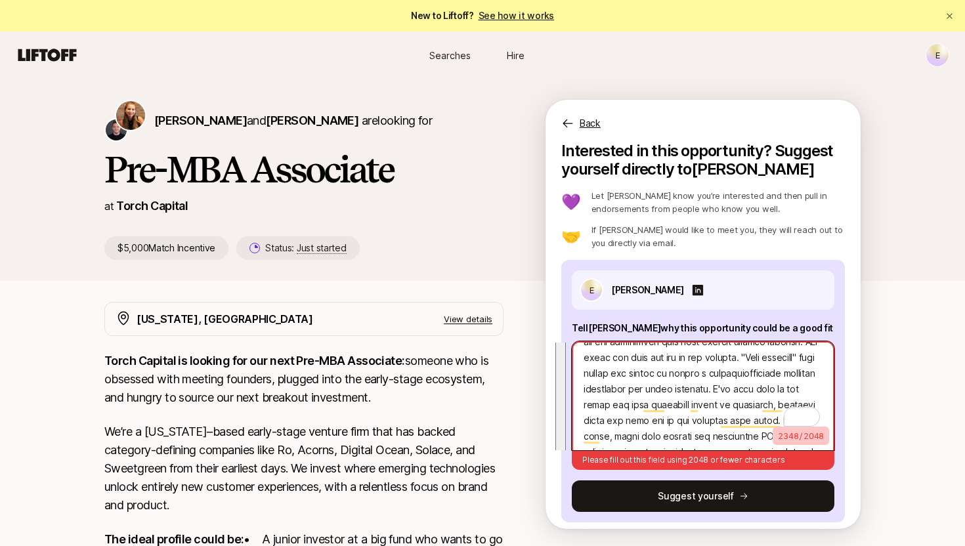
type textarea "x"
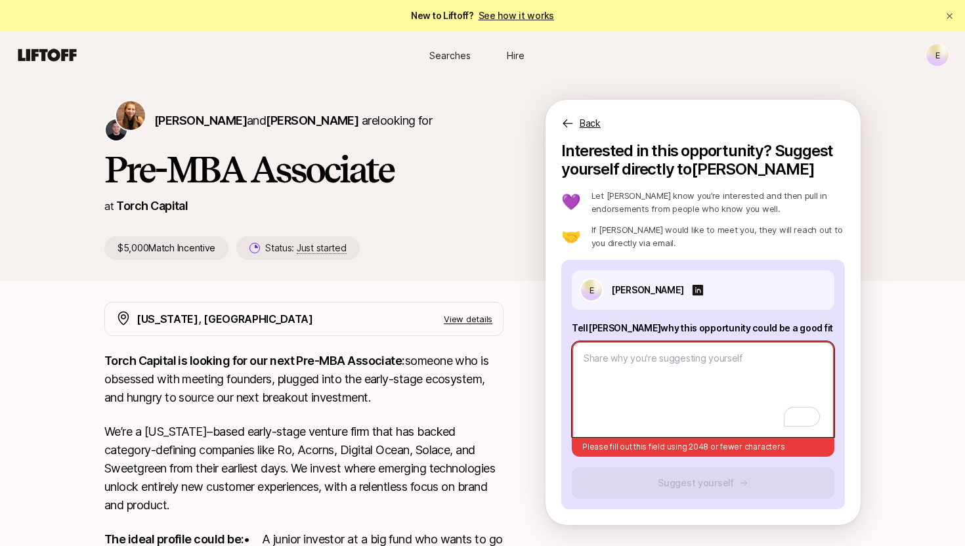
type textarea "T"
type textarea "x"
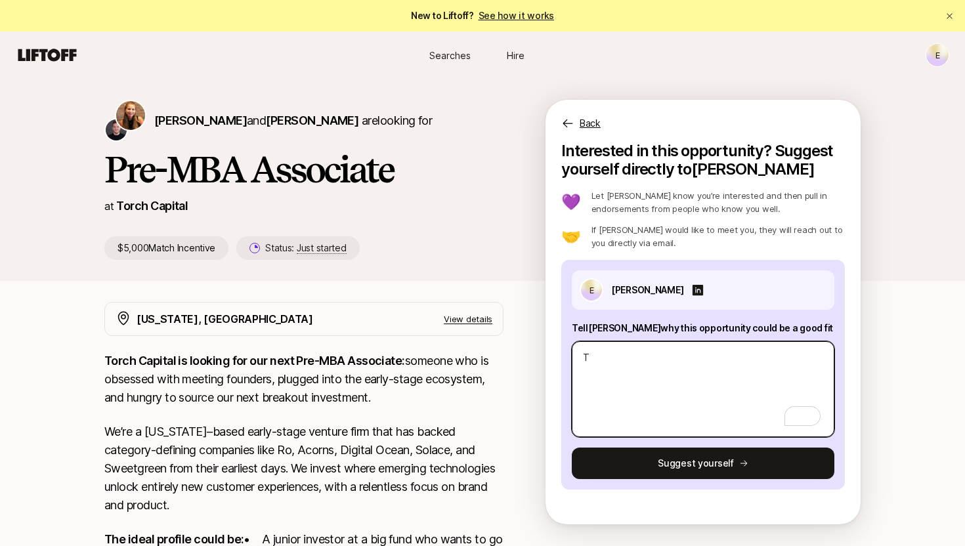
type textarea "Th"
type textarea "x"
type textarea "The"
type textarea "x"
type textarea "Ther"
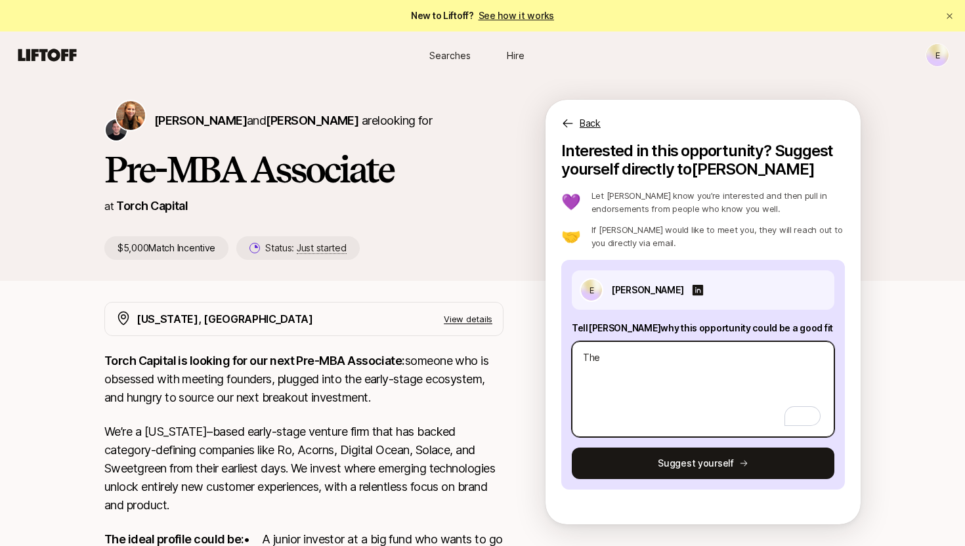
type textarea "x"
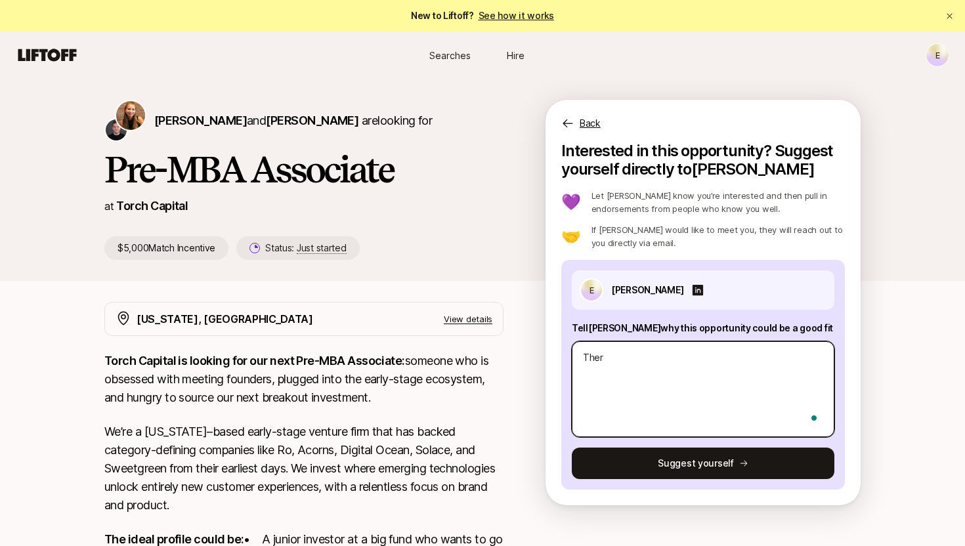
type textarea "There"
type textarea "x"
type textarea "There"
type textarea "x"
type textarea "There w"
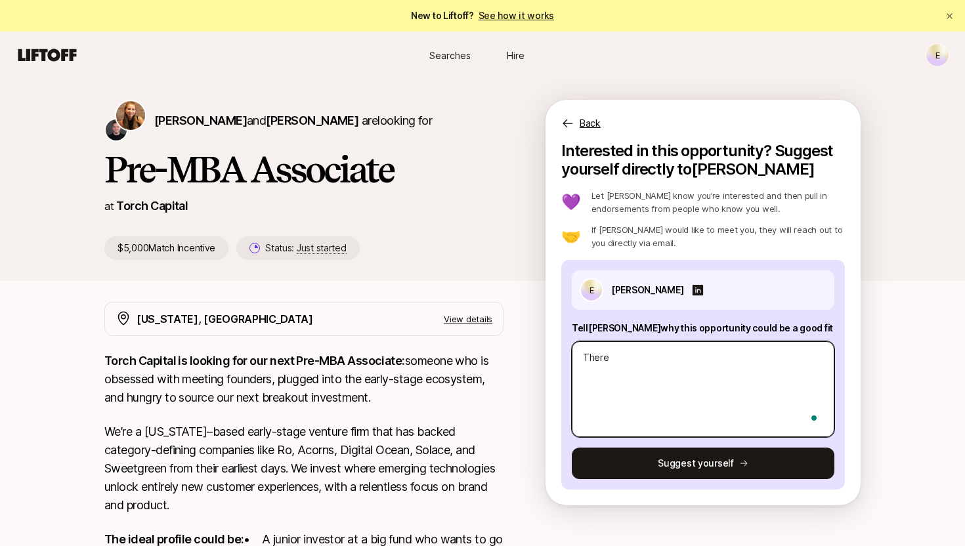
type textarea "x"
type textarea "There wa"
type textarea "x"
type textarea "There was"
type textarea "x"
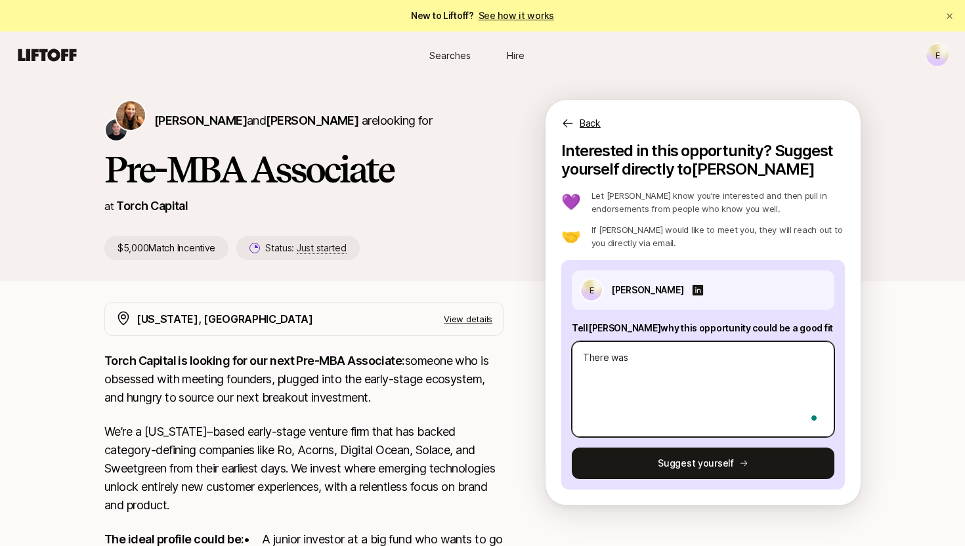
type textarea "There was"
type textarea "x"
type textarea "There was a"
type textarea "x"
type textarea "There was a"
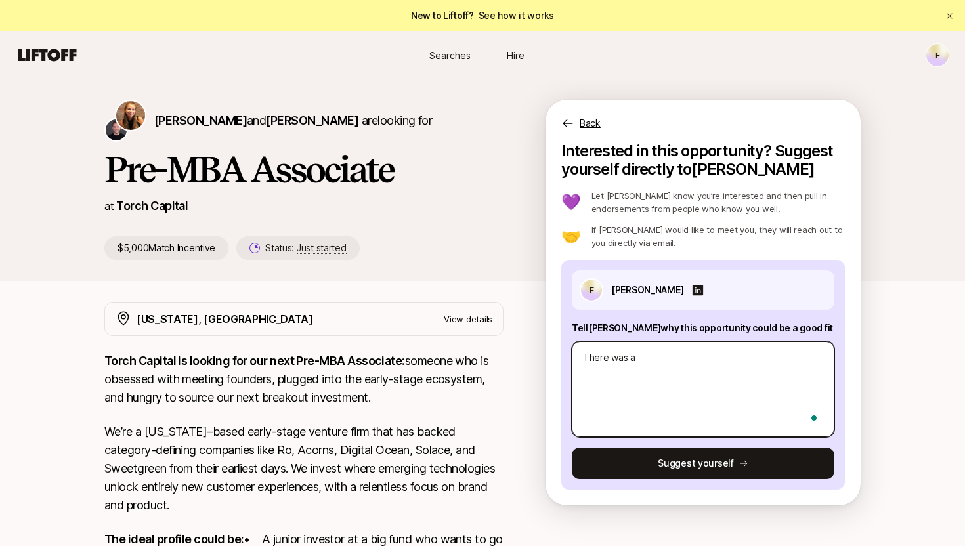
type textarea "x"
type textarea "There was a c"
type textarea "x"
type textarea "There was a ch"
type textarea "x"
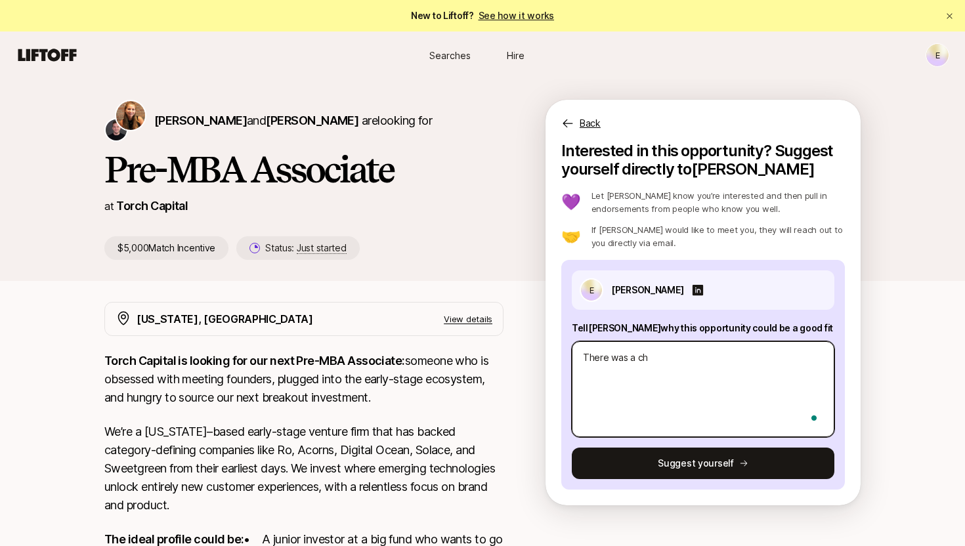
type textarea "There was a cha"
type textarea "x"
type textarea "There was a char"
type textarea "x"
type textarea "There was a chara"
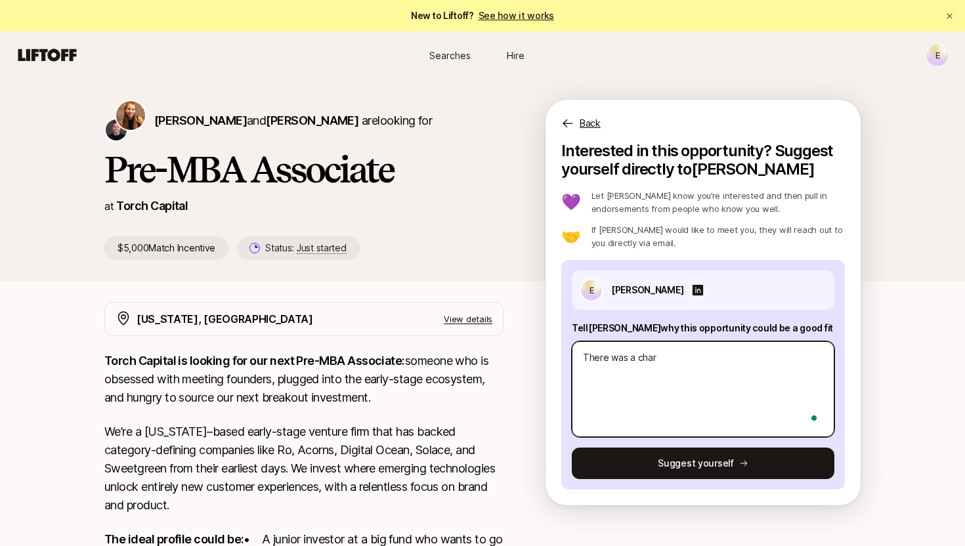
type textarea "x"
type textarea "There was a charat"
type textarea "x"
type textarea "There was a chara"
type textarea "x"
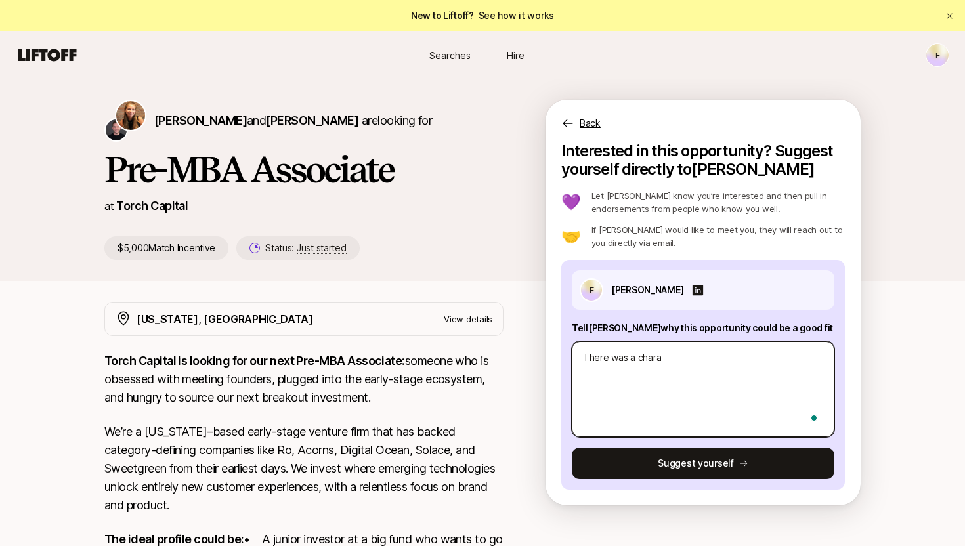
type textarea "There was a charac"
type textarea "x"
type textarea "There was a charact"
type textarea "x"
type textarea "There was a characte"
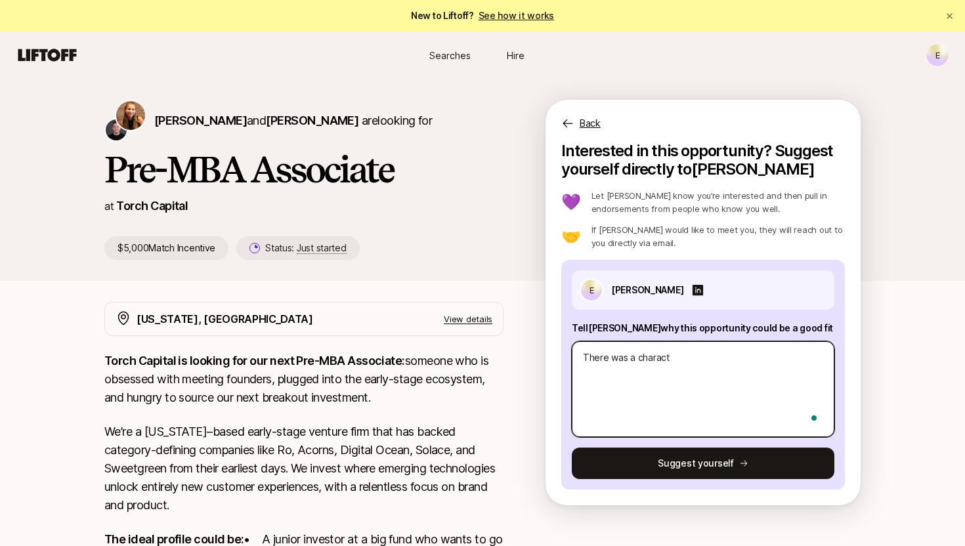
type textarea "x"
type textarea "There was a character"
type textarea "x"
type textarea "There was a character"
type textarea "x"
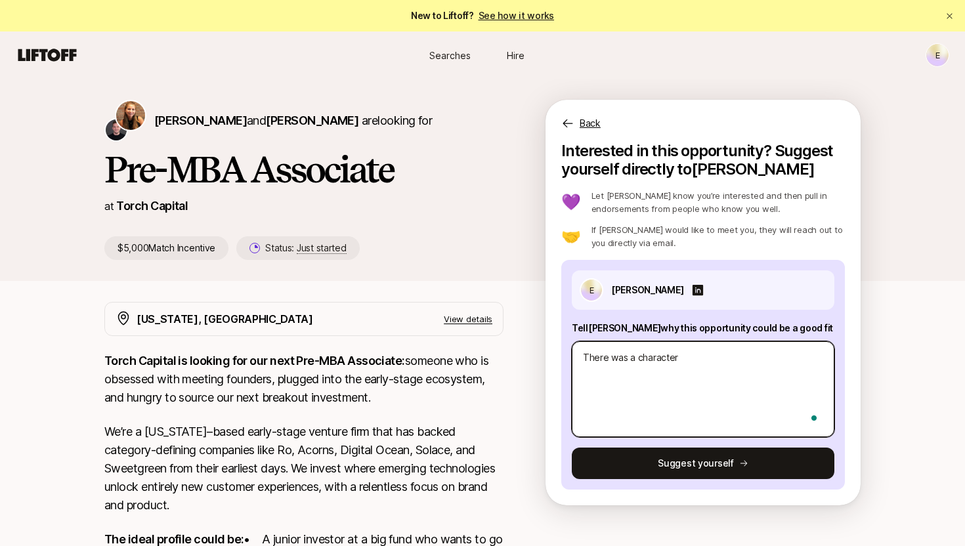
type textarea "There was a character l"
type textarea "x"
type textarea "There was a character li"
type textarea "x"
type textarea "There was a character lim"
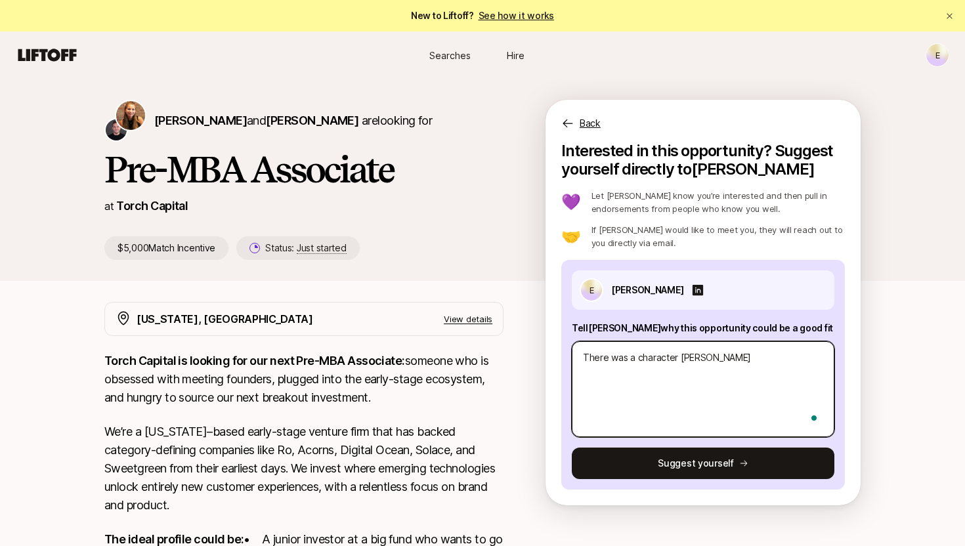
type textarea "x"
type textarea "There was a character limi"
type textarea "x"
type textarea "There was a character limit"
type textarea "x"
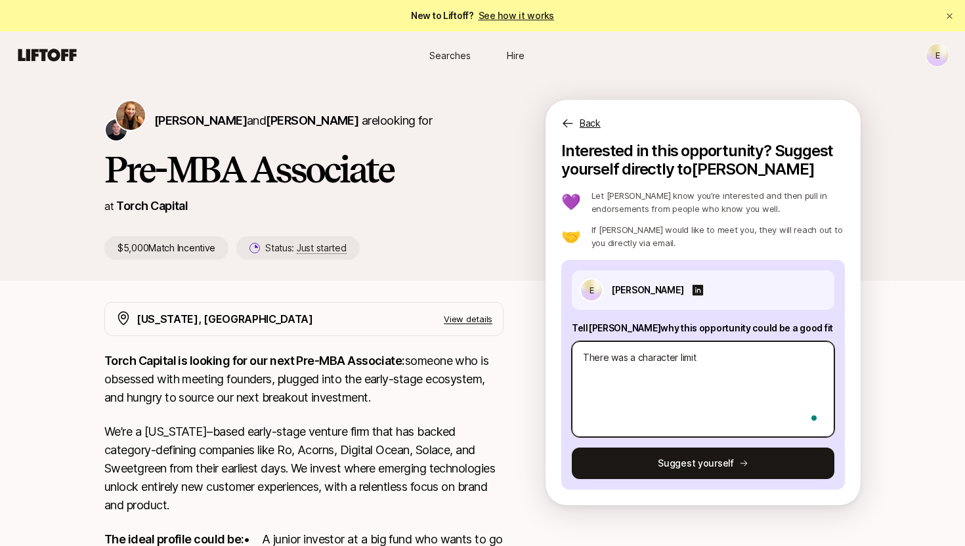
type textarea "There was a character limit"
type textarea "x"
type textarea "There was a character limit s"
type textarea "x"
type textarea "There was a character limit so"
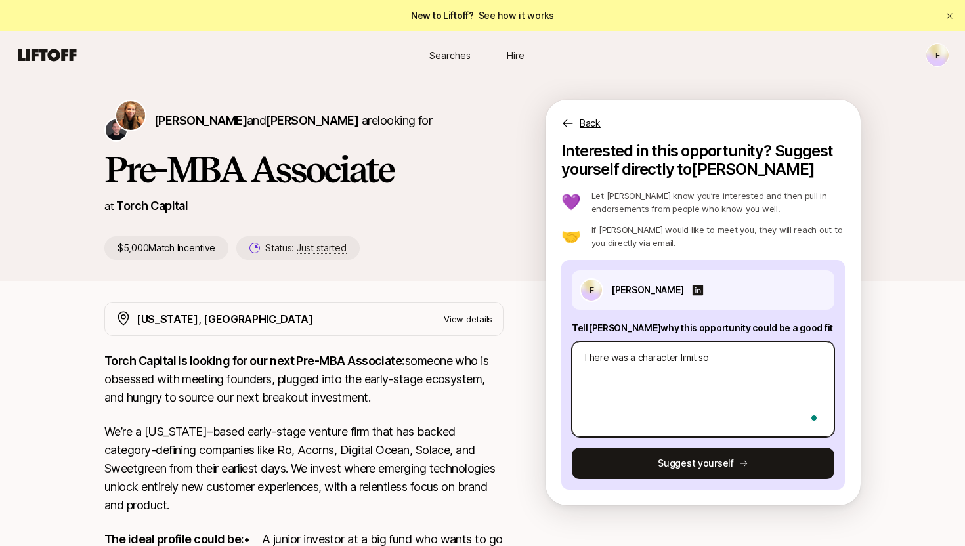
type textarea "x"
type textarea "There was a character limit so"
type textarea "x"
type textarea "There was a character limit so I"
type textarea "x"
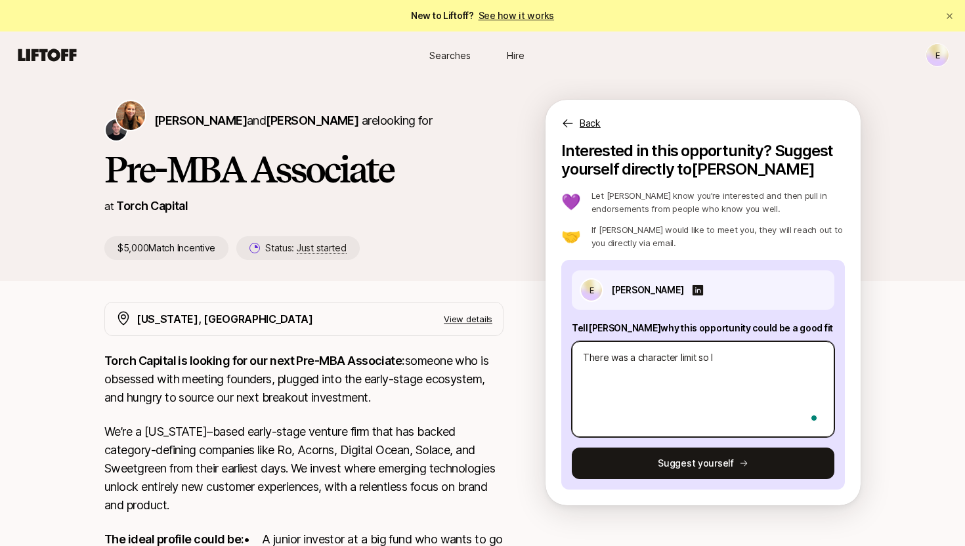
type textarea "There was a character limit so I'"
type textarea "x"
type textarea "There was a character limit so I'l"
type textarea "x"
type textarea "There was a character limit so I'll"
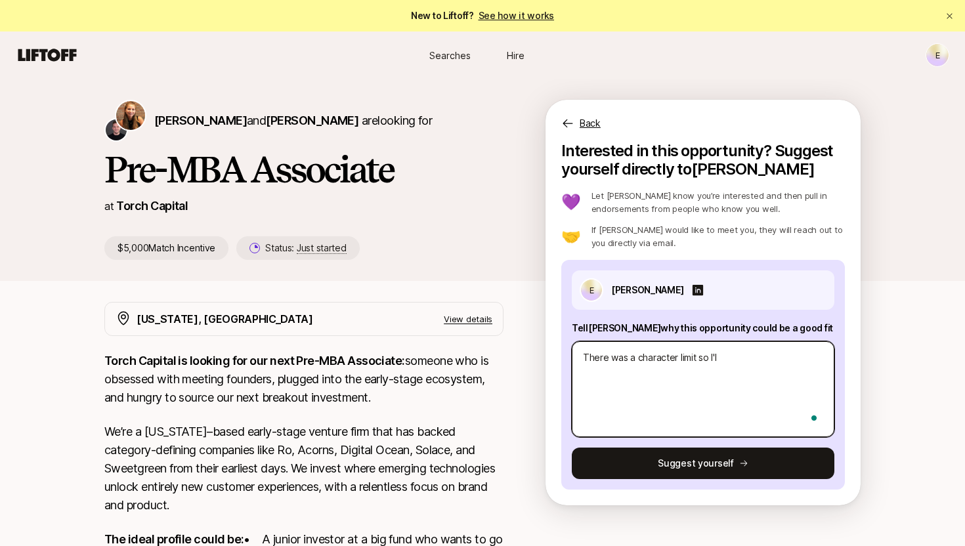
type textarea "x"
type textarea "There was a character limit so I'll"
type textarea "x"
type textarea "There was a character limit so I'll"
type textarea "x"
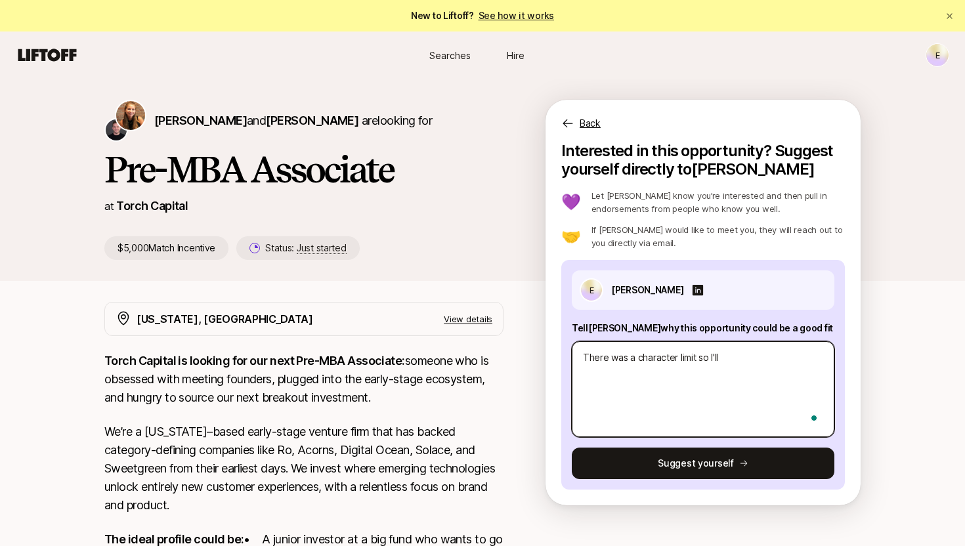
type textarea "There was a character limit so I'l"
type textarea "x"
type textarea "There was a character limit so I'"
type textarea "x"
type textarea "There was a character limit so I"
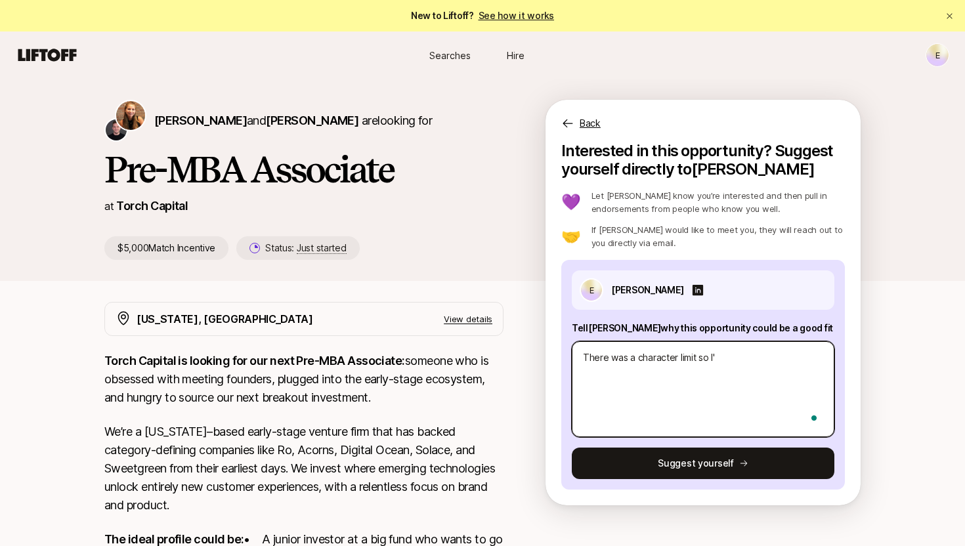
type textarea "x"
type textarea "There was a character limit so"
type textarea "x"
type textarea "There was a character limit so f"
type textarea "x"
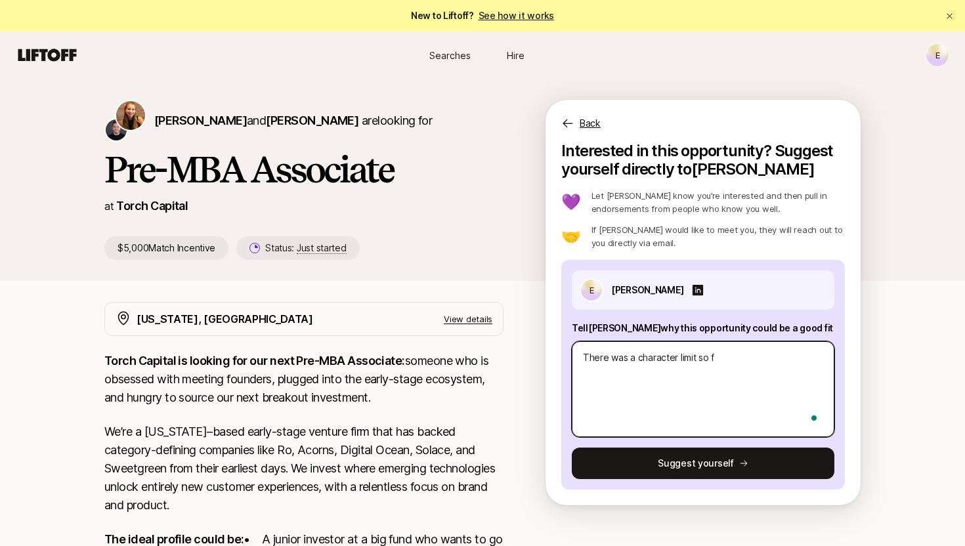
type textarea "There was a character limit so fe"
type textarea "x"
type textarea "There was a character limit so fee"
type textarea "x"
type textarea "There was a character limit so feel"
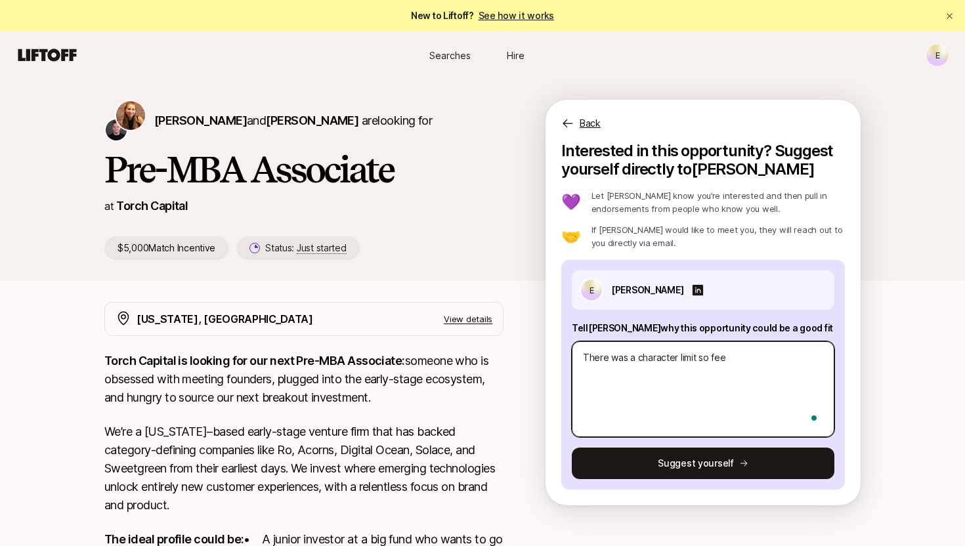
type textarea "x"
type textarea "There was a character limit so feel"
type textarea "x"
type textarea "There was a character limit so feel f"
type textarea "x"
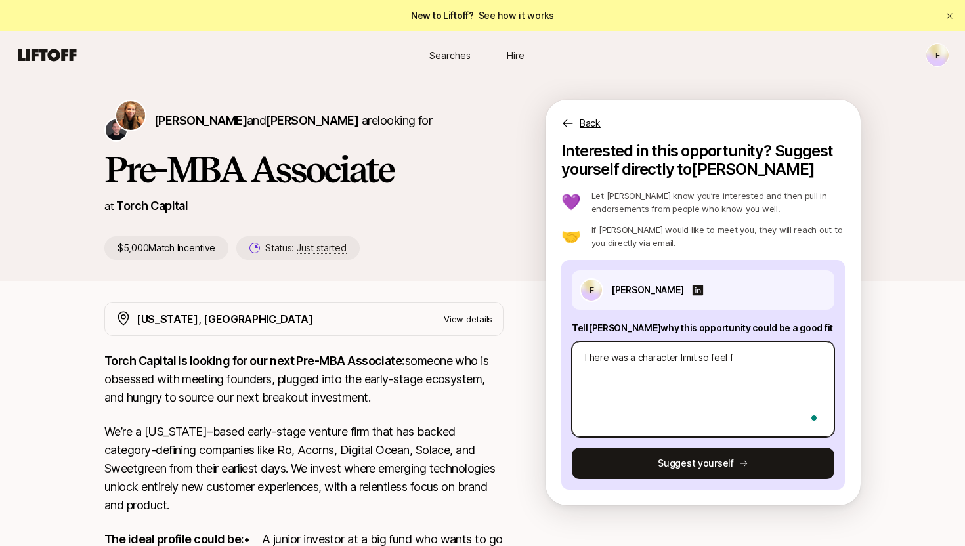
type textarea "There was a character limit so feel fr"
type textarea "x"
type textarea "There was a character limit so feel fre"
type textarea "x"
type textarea "There was a character limit so feel free"
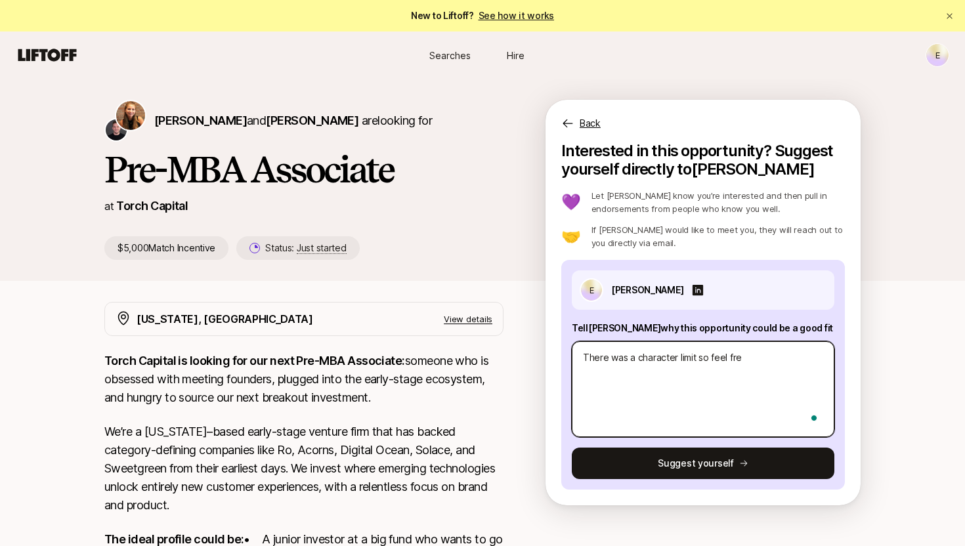
type textarea "x"
type textarea "There was a character limit so feel free"
type textarea "x"
type textarea "There was a character limit so feel free t"
type textarea "x"
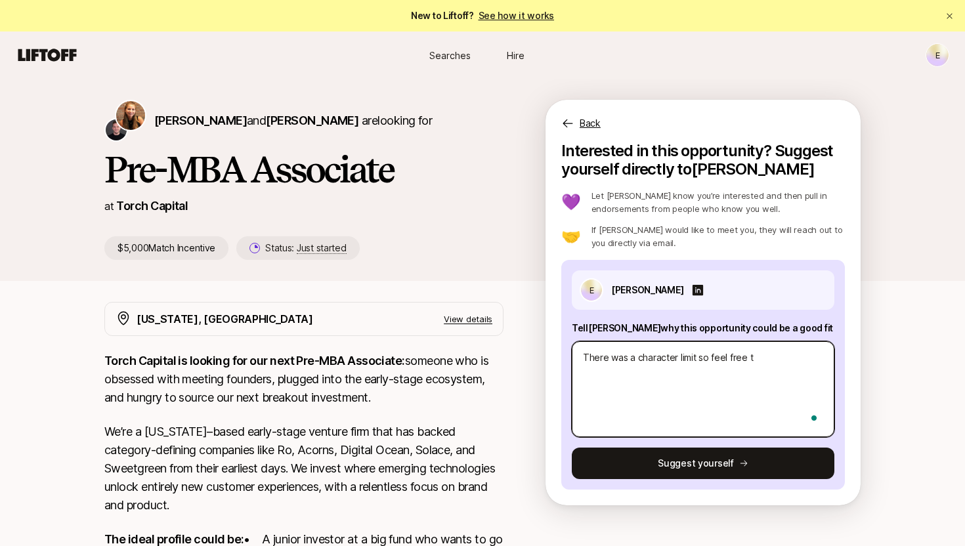
type textarea "There was a character limit so feel free to"
type textarea "x"
type textarea "There was a character limit so feel free to"
type textarea "x"
type textarea "There was a character limit so feel free to r"
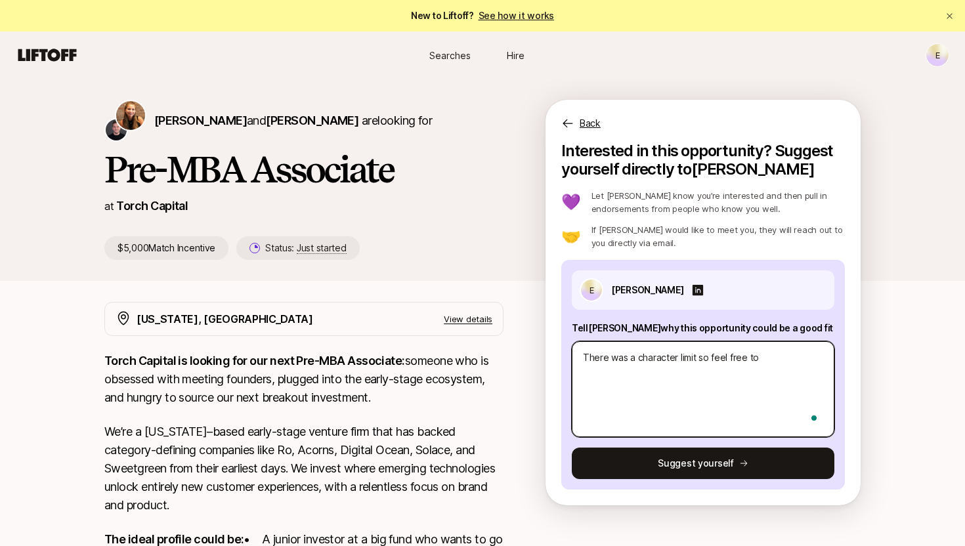
type textarea "x"
type textarea "There was a character limit so feel free to re"
type textarea "x"
type textarea "There was a character limit so feel free to rev"
type textarea "x"
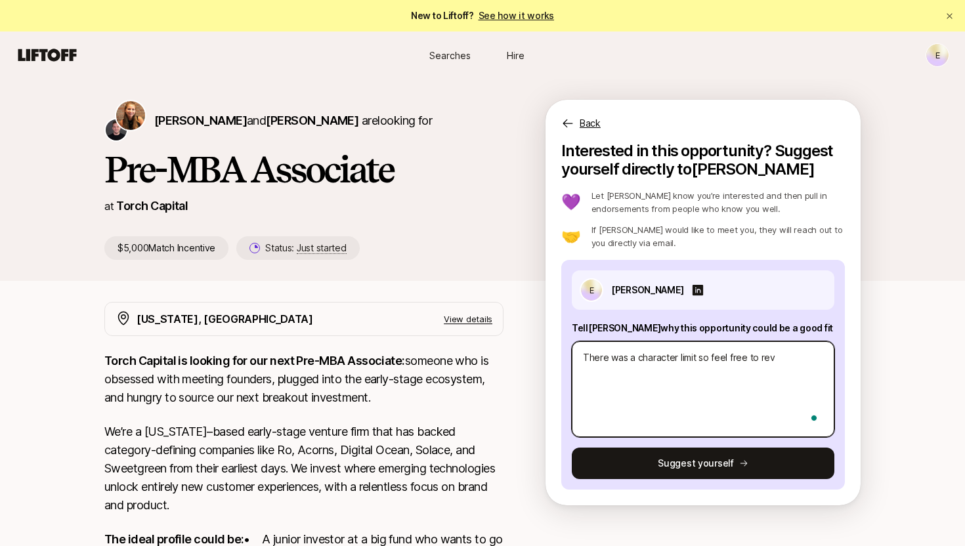
type textarea "There was a character limit so feel free to revi"
type textarea "x"
type textarea "There was a character limit so feel free to revie"
type textarea "x"
type textarea "There was a character limit so feel free to review"
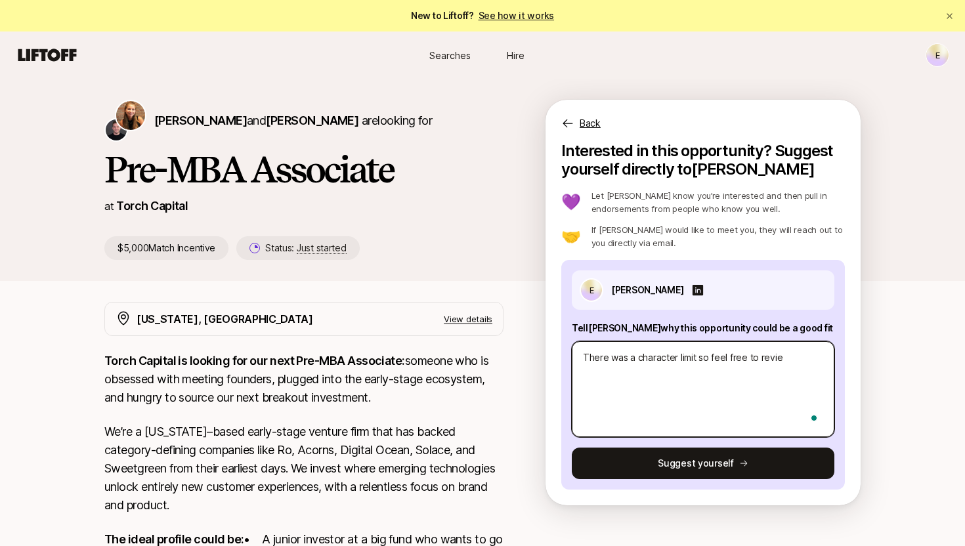
type textarea "x"
type textarea "There was a character limit so feel free to review"
type textarea "x"
type textarea "There was a character limit so feel free to review h"
type textarea "x"
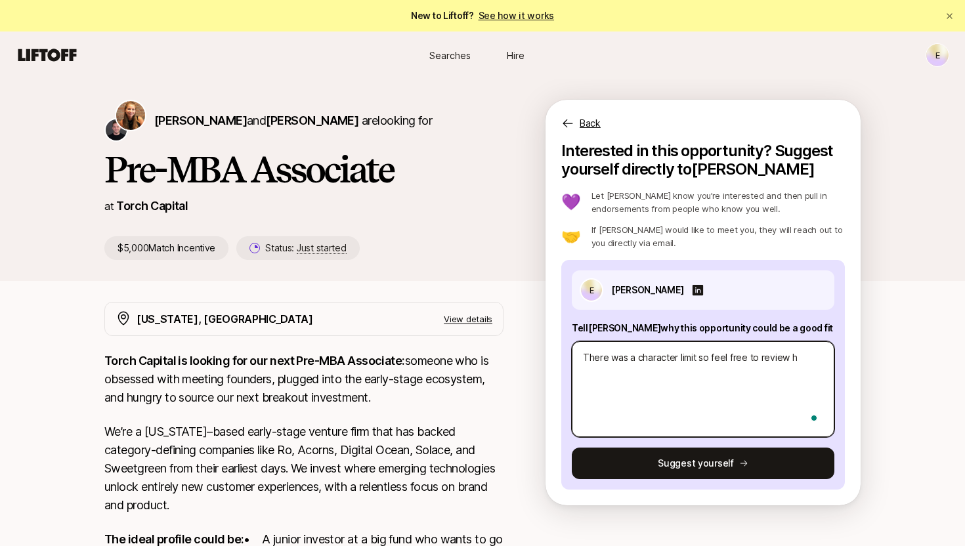
type textarea "There was a character limit so feel free to review he"
type textarea "x"
type textarea "There was a character limit so feel free to review her"
type textarea "x"
type textarea "There was a character limit so feel free to review here"
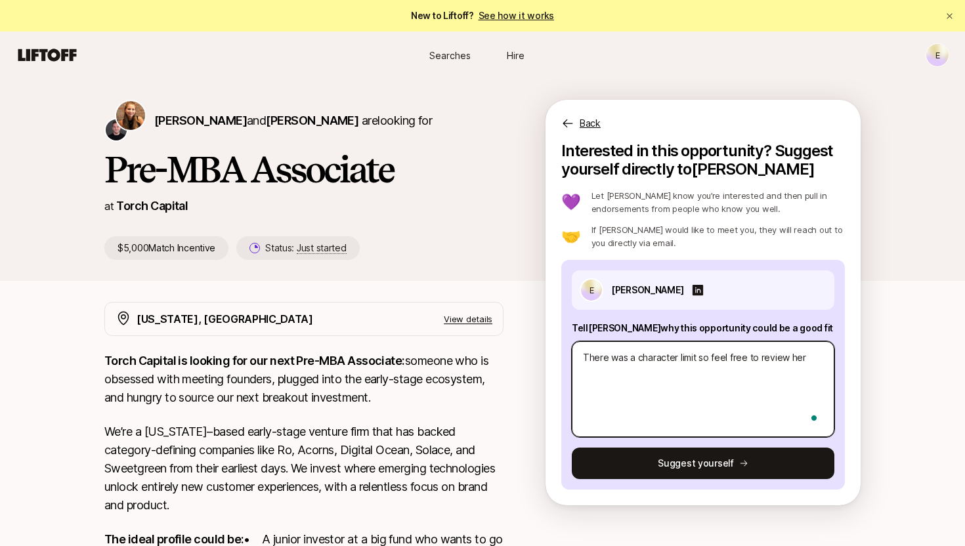
type textarea "x"
type textarea "There was a character limit so feel free to review here:"
type textarea "x"
type textarea "There was a character limit so feel free to review here:"
type textarea "x"
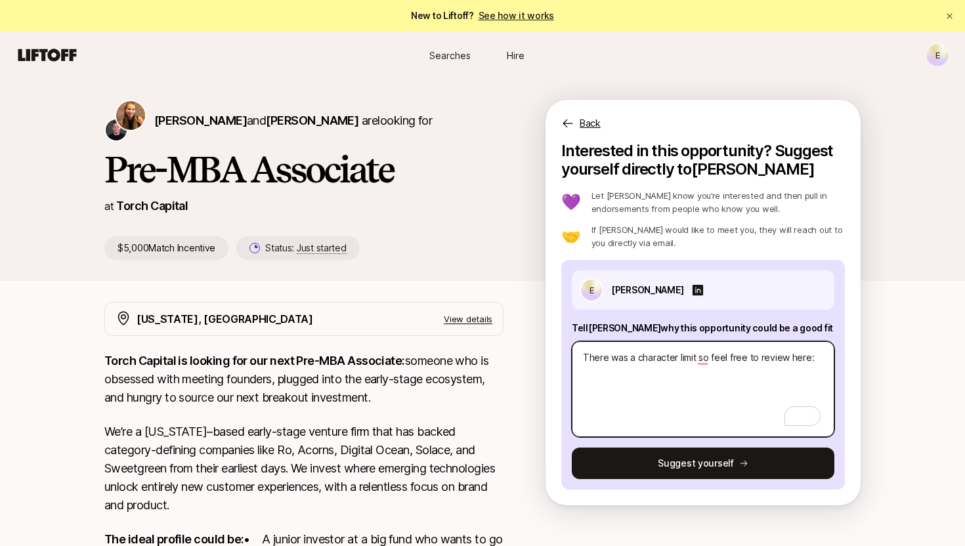
paste textarea "https://docs.google.com/document/d/1wqo03q2Ex3g4K7aW2RJG4BOpWHXsdNVMBT4A2V2jvac…"
type textarea "There was a character limit so feel free to review here: https://docs.google.co…"
type textarea "x"
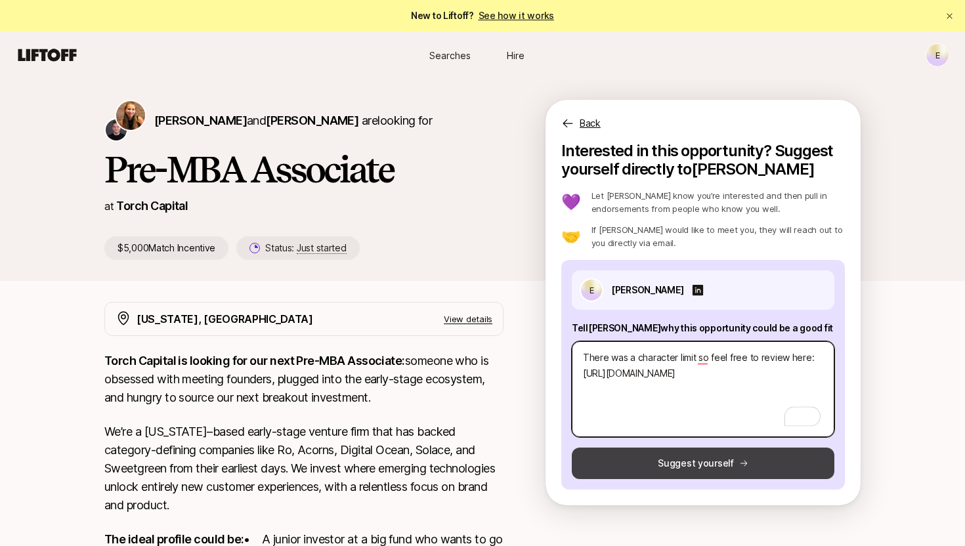
type textarea "There was a character limit so feel free to review here: https://docs.google.co…"
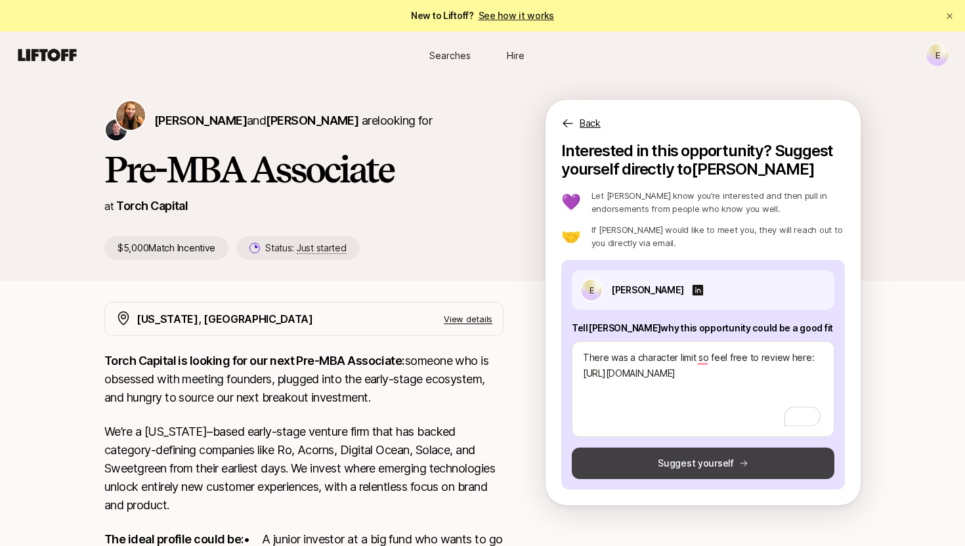
click at [721, 463] on button "Suggest yourself" at bounding box center [703, 464] width 263 height 32
type textarea "x"
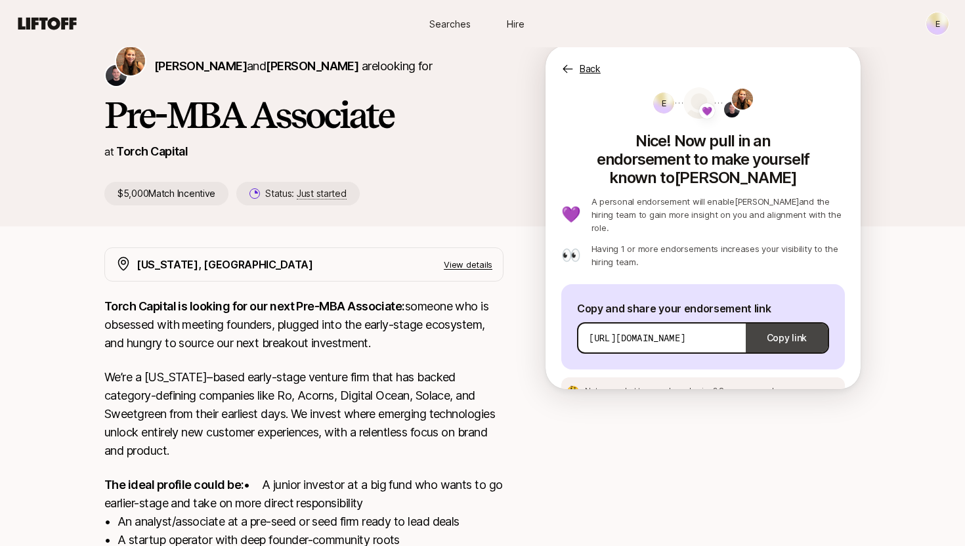
scroll to position [56, 0]
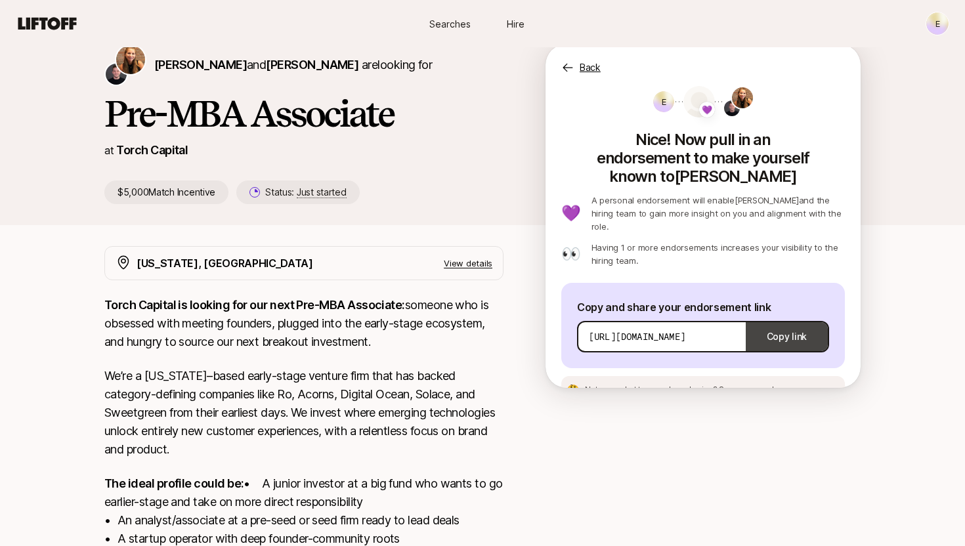
click at [784, 318] on button "Copy link" at bounding box center [787, 336] width 82 height 37
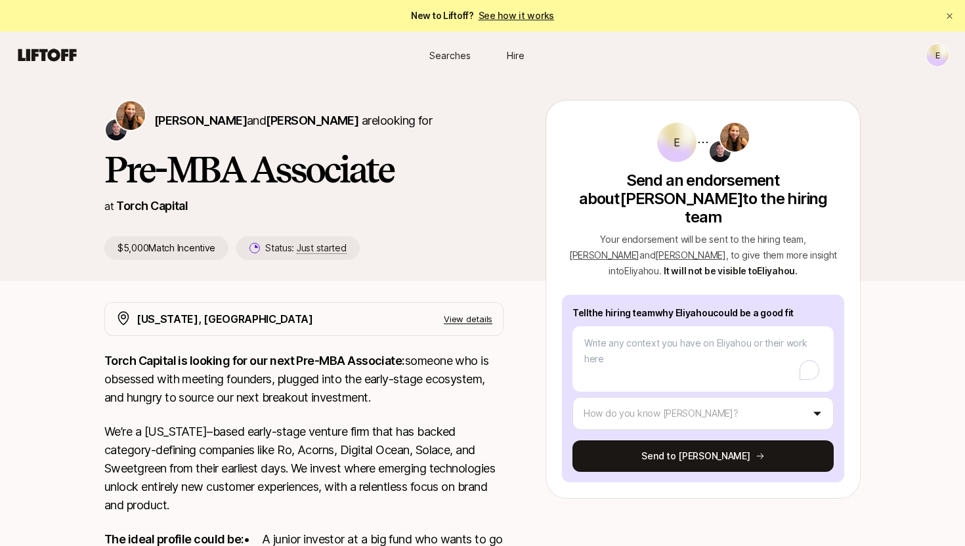
type textarea "x"
